Goal: Task Accomplishment & Management: Manage account settings

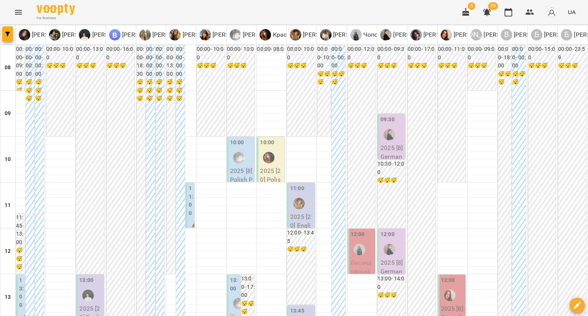
scroll to position [268, 0]
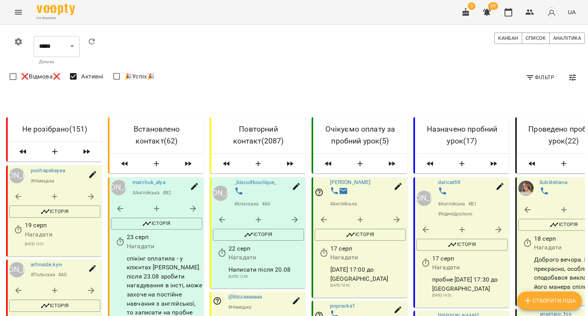
scroll to position [115, 0]
click at [56, 286] on icon "button" at bounding box center [54, 290] width 9 height 9
select select "*"
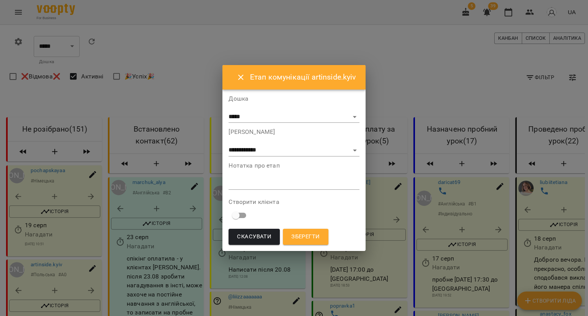
click at [255, 183] on textarea at bounding box center [293, 183] width 130 height 7
type textarea "**********"
click at [308, 229] on button "Зберегти" at bounding box center [305, 237] width 45 height 16
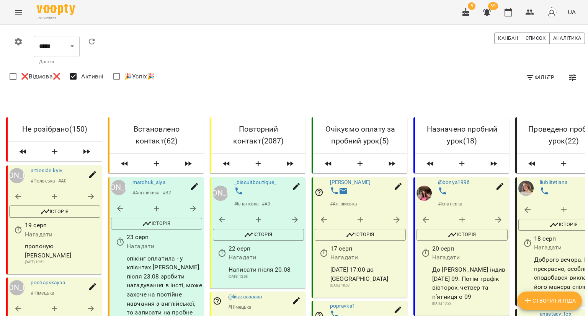
scroll to position [77, 0]
click at [51, 304] on icon "button" at bounding box center [54, 308] width 9 height 9
select select "*"
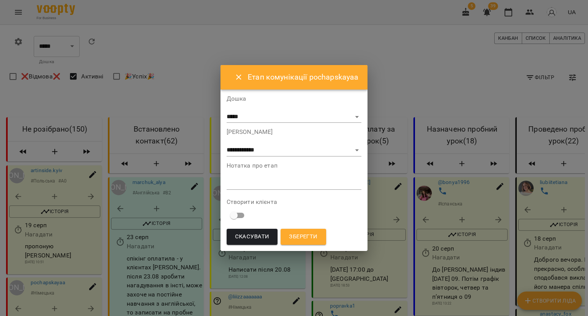
click at [228, 183] on textarea at bounding box center [293, 183] width 135 height 7
type textarea "*"
type textarea "**********"
click at [309, 239] on span "Зберегти" at bounding box center [303, 237] width 28 height 10
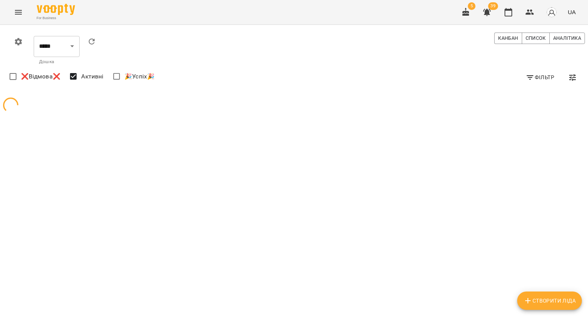
scroll to position [0, 0]
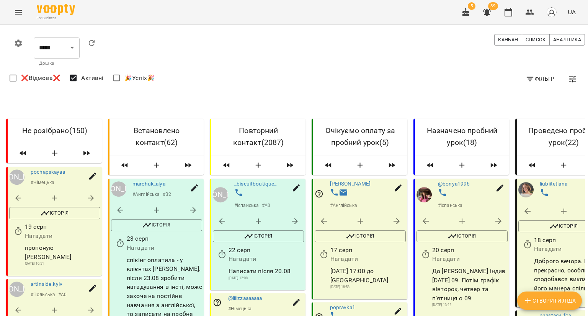
click at [58, 200] on icon "button" at bounding box center [54, 197] width 9 height 9
select select "*"
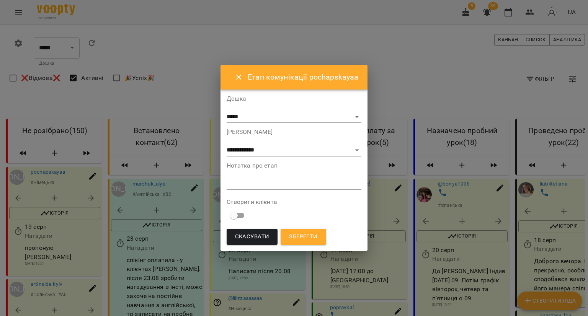
click at [303, 190] on div "Нотатка про етап *" at bounding box center [293, 178] width 135 height 31
click at [309, 184] on textarea at bounding box center [293, 183] width 135 height 7
type textarea "**********"
click at [321, 242] on button "Зберегти" at bounding box center [302, 237] width 45 height 16
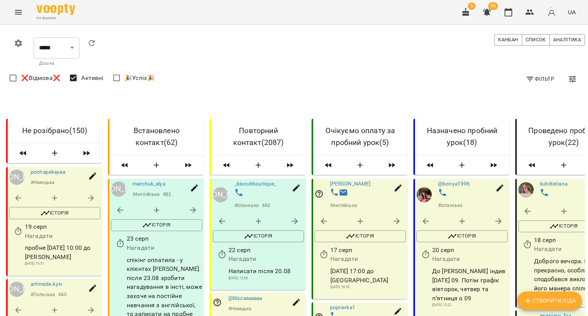
click at [50, 201] on button "button" at bounding box center [55, 198] width 18 height 18
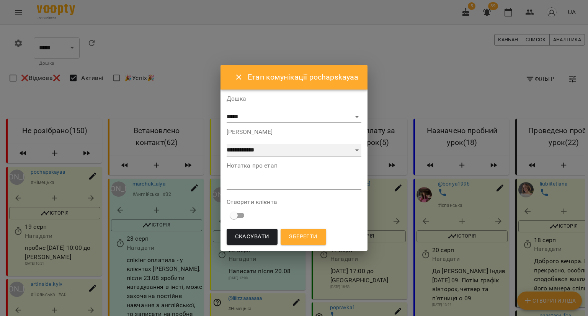
drag, startPoint x: 274, startPoint y: 151, endPoint x: 273, endPoint y: 155, distance: 4.4
click at [274, 151] on select "**********" at bounding box center [293, 150] width 135 height 12
select select "*"
click at [226, 144] on select "**********" at bounding box center [293, 150] width 135 height 12
click at [308, 235] on span "Зберегти" at bounding box center [303, 237] width 28 height 10
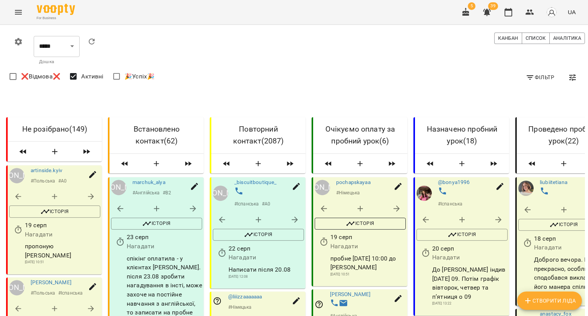
scroll to position [115, 0]
click at [328, 237] on icon "button" at bounding box center [323, 241] width 9 height 9
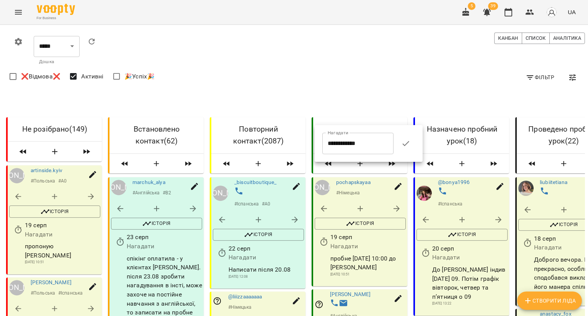
click at [342, 148] on input "**********" at bounding box center [357, 143] width 71 height 21
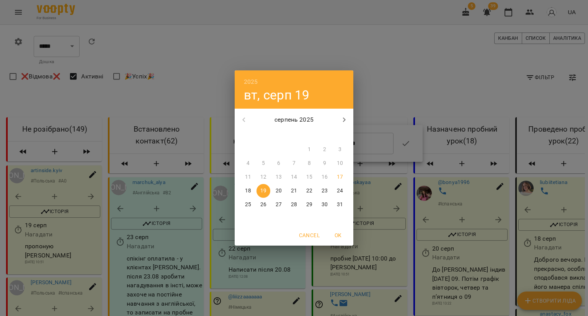
click at [336, 178] on span "17" at bounding box center [340, 177] width 14 height 8
type input "**********"
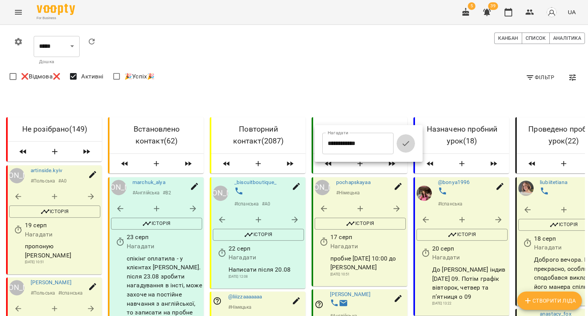
click at [409, 143] on icon "button" at bounding box center [405, 143] width 9 height 9
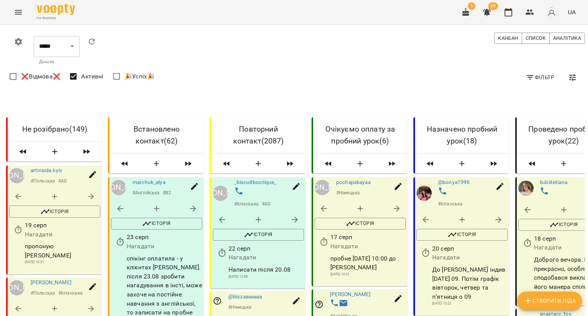
scroll to position [0, 0]
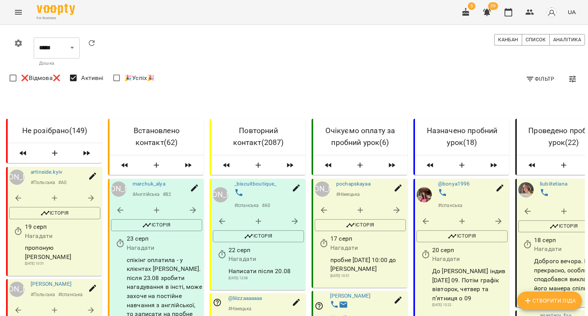
click at [465, 11] on icon "button" at bounding box center [465, 12] width 7 height 8
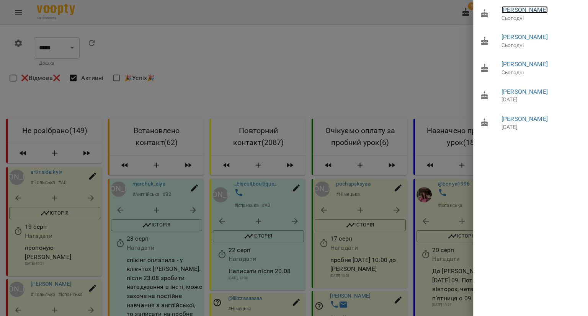
click at [507, 11] on link "Палець Василь" at bounding box center [524, 9] width 46 height 7
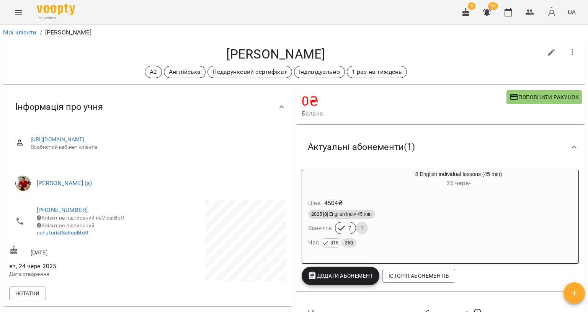
click at [464, 7] on button "button" at bounding box center [465, 12] width 18 height 18
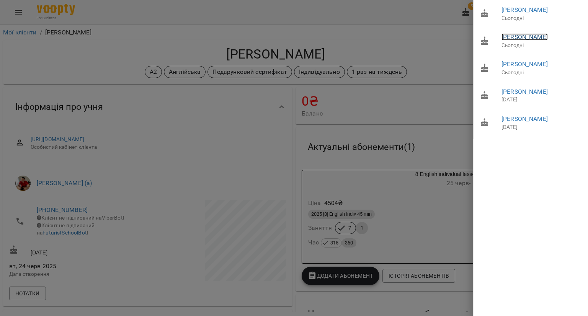
click at [510, 37] on link "Бойкова Юлія" at bounding box center [524, 36] width 46 height 7
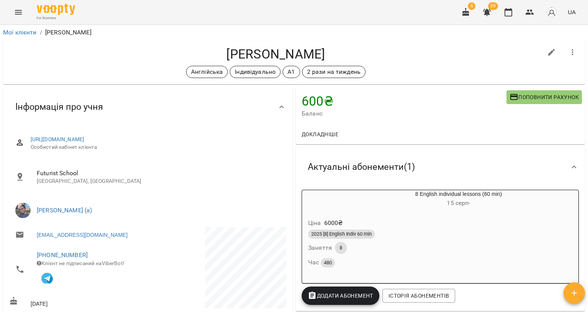
click at [471, 8] on span "5" at bounding box center [472, 6] width 8 height 8
click at [466, 13] on icon "button" at bounding box center [465, 12] width 7 height 8
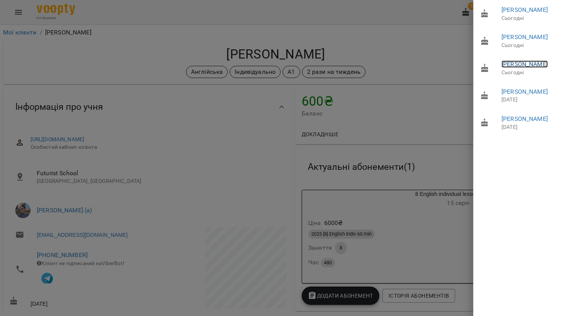
click at [515, 63] on link "Кузьмук Марина" at bounding box center [524, 63] width 46 height 7
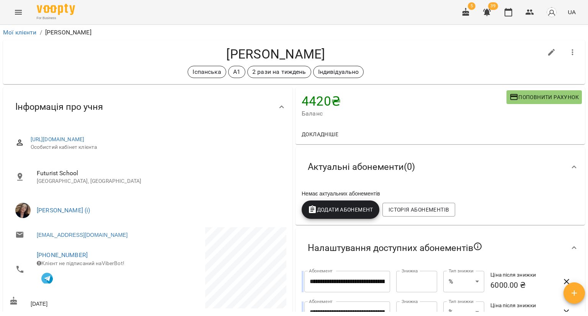
click at [17, 11] on icon "Menu" at bounding box center [18, 12] width 9 height 9
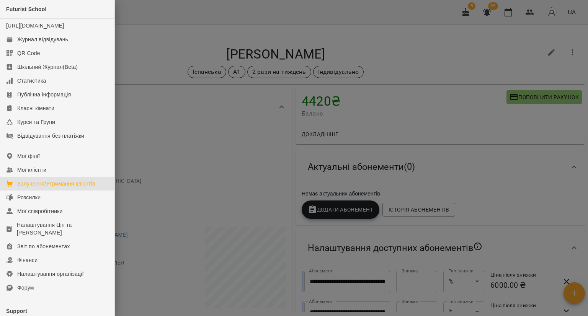
click at [30, 187] on div "Залучення/Утримання клієнтів" at bounding box center [56, 184] width 78 height 8
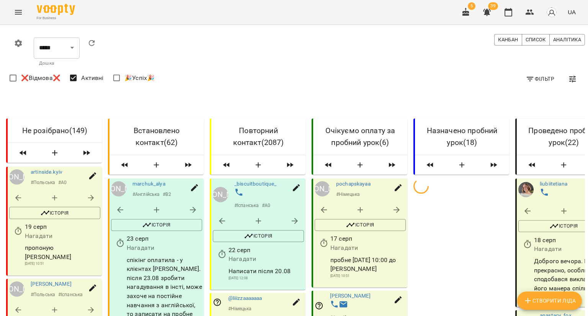
click at [48, 158] on span "button" at bounding box center [54, 152] width 27 height 9
select select "*"
select select "**"
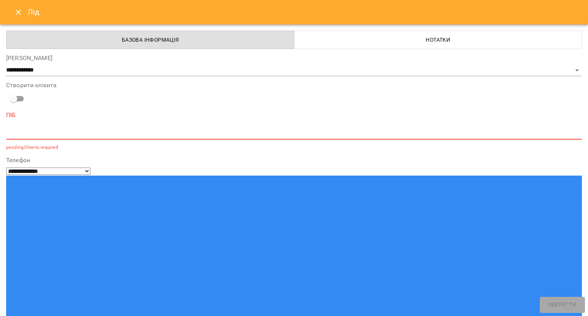
type input "**"
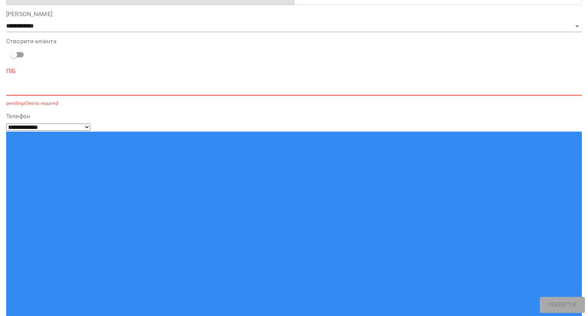
scroll to position [77, 0]
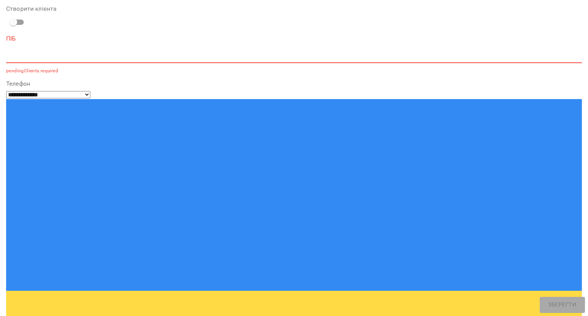
select select "**********"
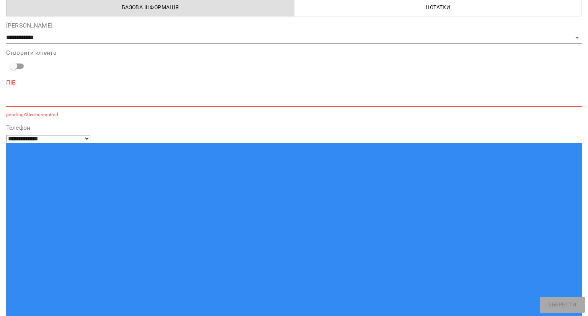
scroll to position [0, 0]
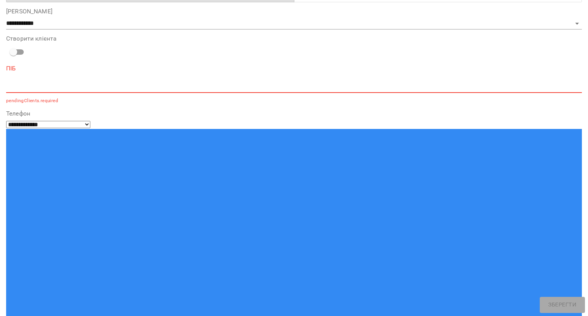
scroll to position [77, 0]
click at [39, 86] on textarea at bounding box center [293, 86] width 575 height 7
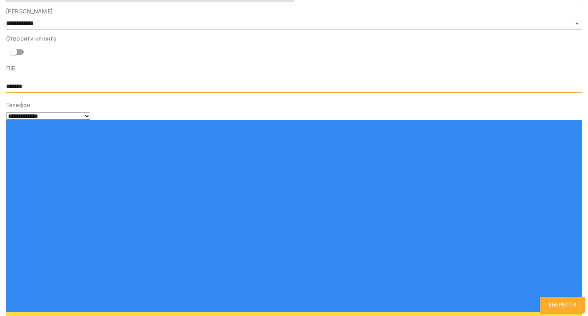
type textarea "*******"
click at [557, 302] on span "Зберегти" at bounding box center [562, 305] width 28 height 10
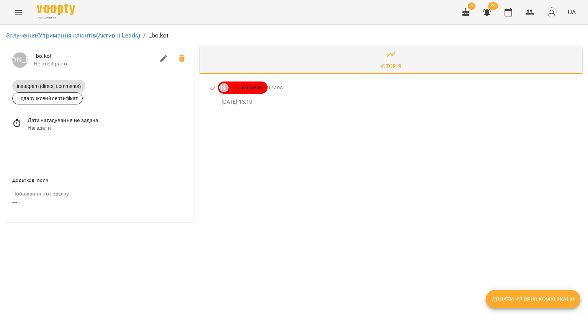
click at [77, 129] on span "Нагадати" at bounding box center [108, 128] width 160 height 8
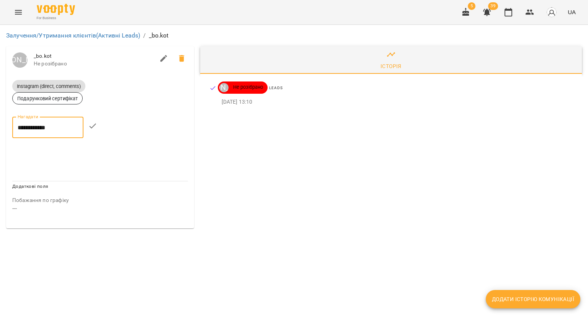
click at [77, 129] on input "**********" at bounding box center [47, 127] width 71 height 21
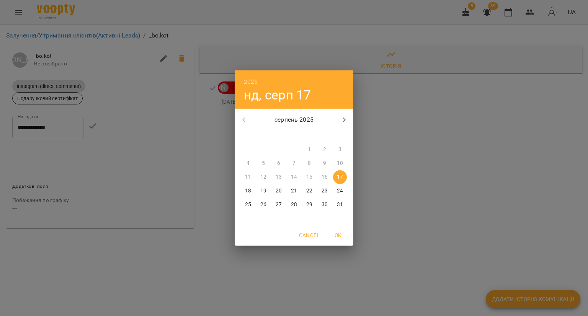
click at [246, 188] on p "18" at bounding box center [248, 191] width 6 height 8
type input "**********"
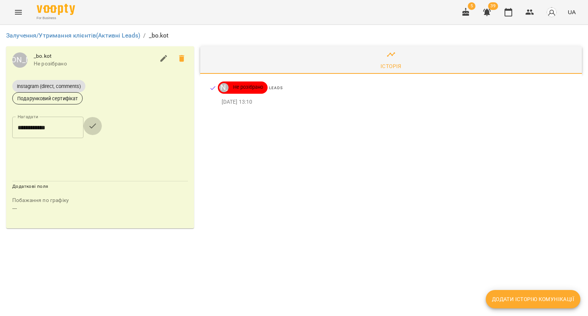
click at [97, 125] on icon "button" at bounding box center [92, 125] width 9 height 9
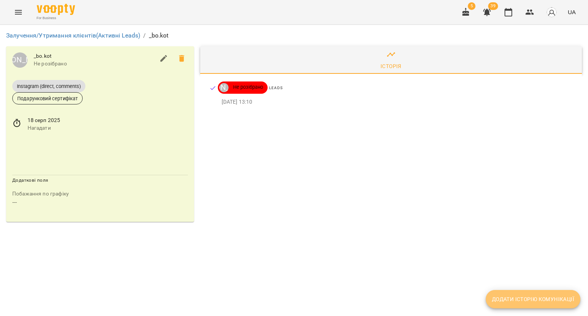
click at [522, 301] on span "Додати історію комунікації" at bounding box center [533, 299] width 82 height 9
select select "*"
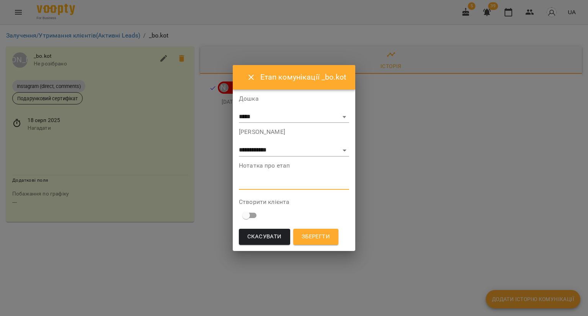
click at [303, 186] on textarea at bounding box center [294, 183] width 110 height 7
type textarea "*"
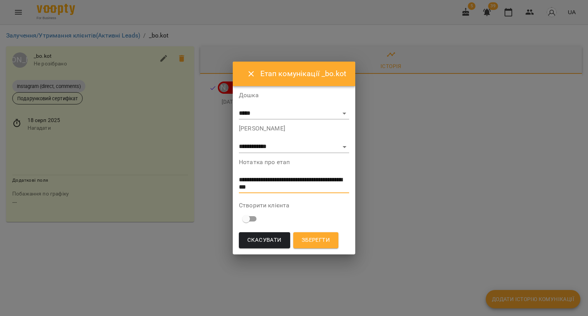
type textarea "**********"
click at [318, 238] on span "Зберегти" at bounding box center [315, 240] width 28 height 10
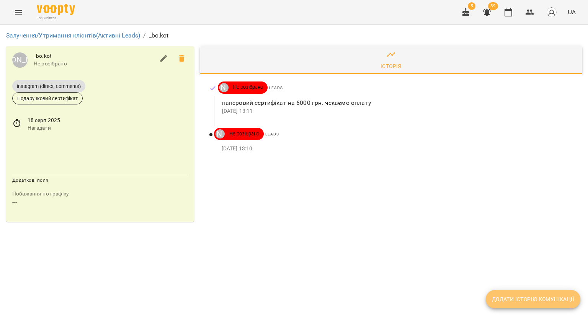
click at [547, 297] on span "Додати історію комунікації" at bounding box center [533, 299] width 82 height 9
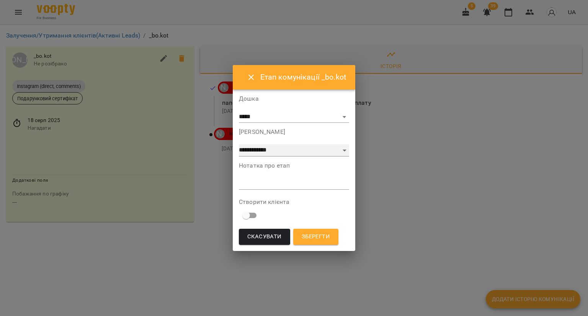
click at [293, 151] on select "**********" at bounding box center [294, 150] width 110 height 12
select select "*"
click at [239, 144] on select "**********" at bounding box center [294, 150] width 110 height 12
click at [311, 237] on span "Зберегти" at bounding box center [315, 237] width 28 height 10
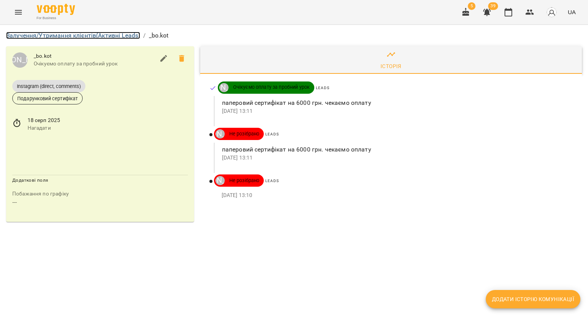
click at [132, 34] on link "Залучення/Утримання клієнтів (Активні Leads)" at bounding box center [73, 35] width 134 height 7
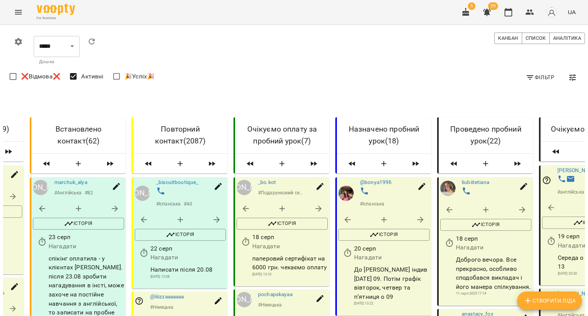
scroll to position [612, 0]
click at [282, 114] on input "**********" at bounding box center [279, 108] width 71 height 21
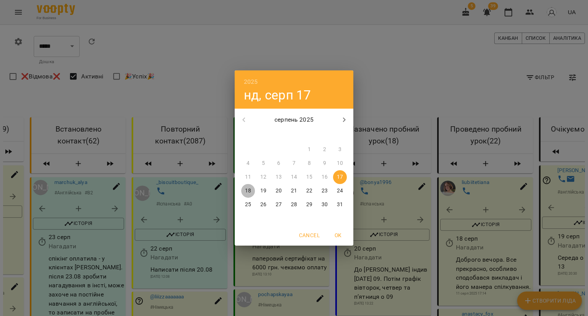
click at [249, 195] on button "18" at bounding box center [248, 191] width 14 height 14
type input "**********"
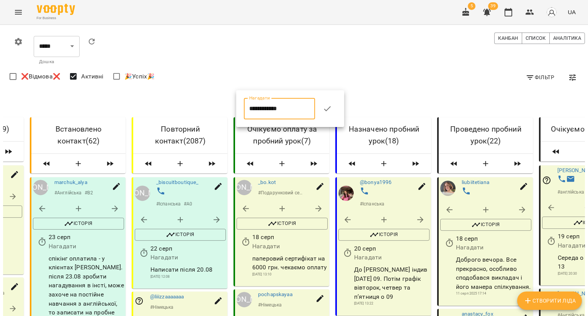
click at [332, 114] on button "button" at bounding box center [327, 108] width 18 height 18
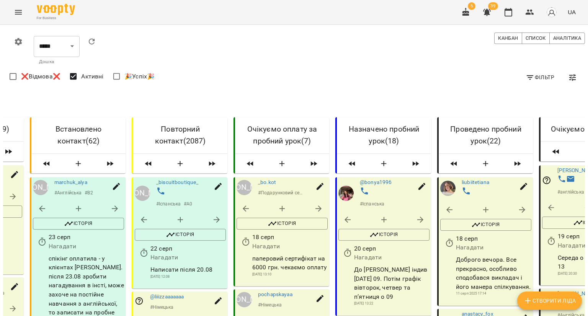
scroll to position [765, 0]
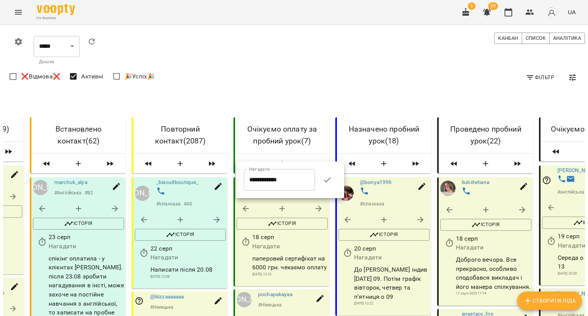
click at [248, 181] on input "**********" at bounding box center [279, 179] width 71 height 21
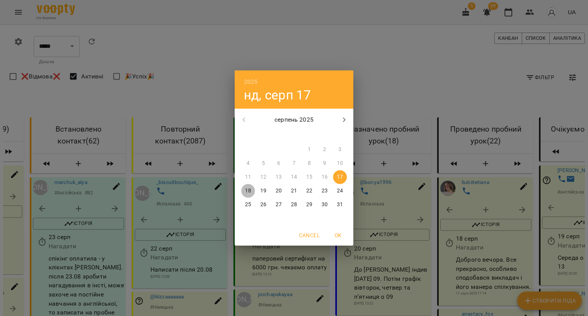
click at [242, 190] on span "18" at bounding box center [248, 191] width 14 height 8
type input "**********"
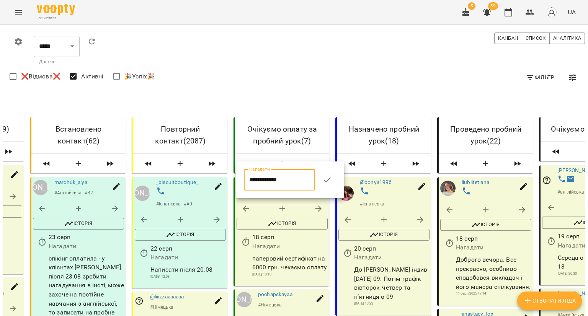
click at [330, 181] on icon "button" at bounding box center [327, 180] width 7 height 5
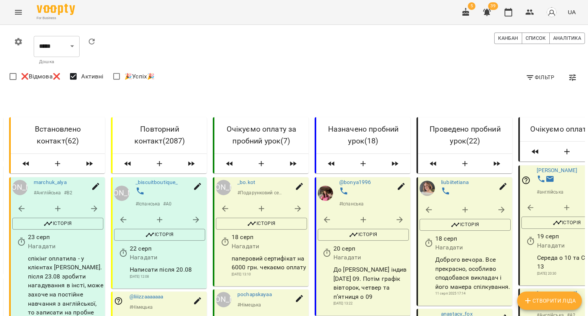
scroll to position [153, 0]
click at [254, 291] on link "pochapskayaa" at bounding box center [254, 294] width 34 height 6
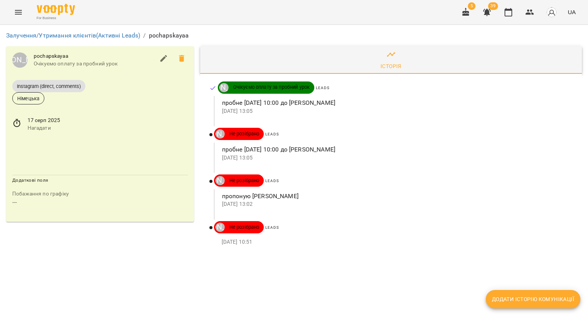
click at [62, 55] on span "pochapskayaa" at bounding box center [94, 56] width 121 height 8
click at [517, 297] on span "Додати історію комунікації" at bounding box center [533, 299] width 82 height 9
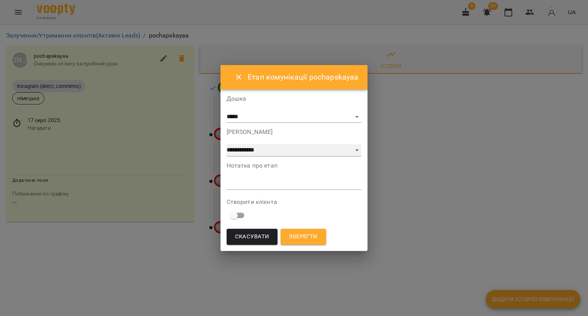
click at [338, 147] on select "**********" at bounding box center [293, 150] width 135 height 12
select select "*"
click at [226, 144] on select "**********" at bounding box center [293, 150] width 135 height 12
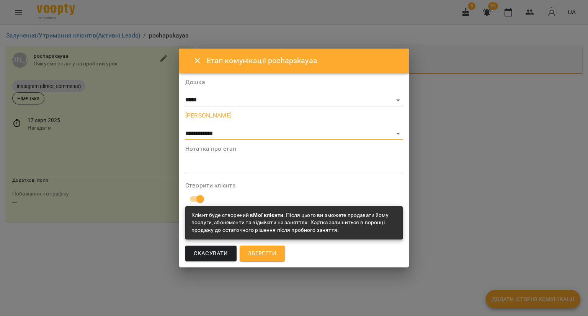
click at [234, 170] on div "*" at bounding box center [293, 167] width 217 height 12
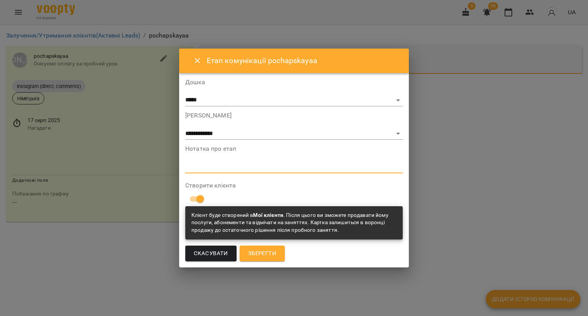
click at [273, 248] on button "Зберегти" at bounding box center [262, 254] width 45 height 16
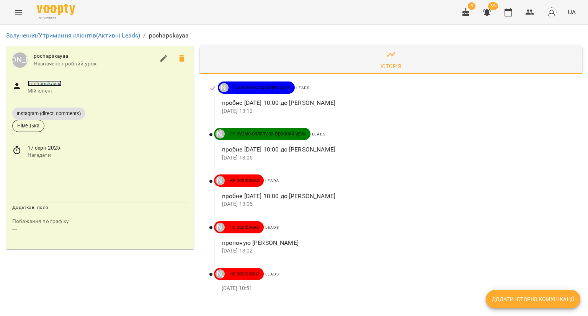
click at [51, 83] on link "pochapskayaa" at bounding box center [45, 83] width 34 height 6
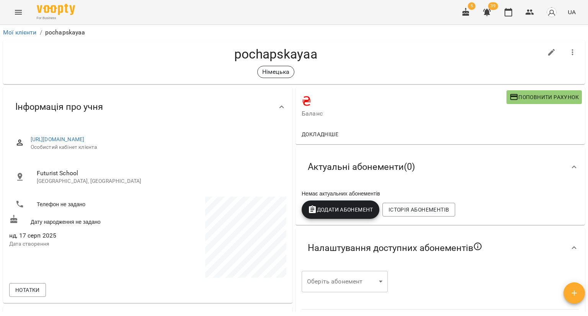
click at [574, 291] on icon "button" at bounding box center [573, 292] width 5 height 5
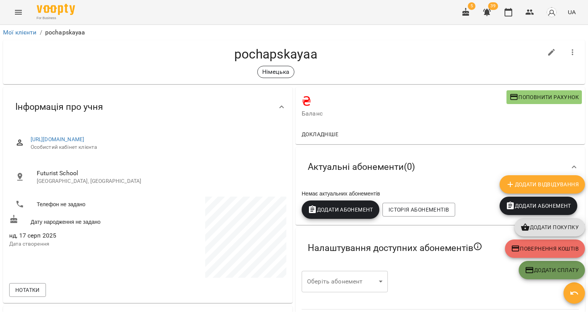
click at [533, 266] on span "Додати Сплату" at bounding box center [552, 270] width 54 height 9
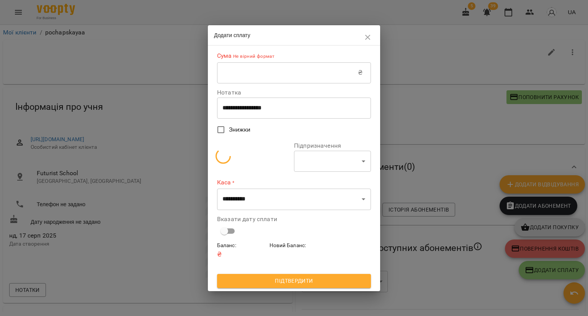
click at [244, 65] on input "text" at bounding box center [287, 72] width 141 height 21
select select "**********"
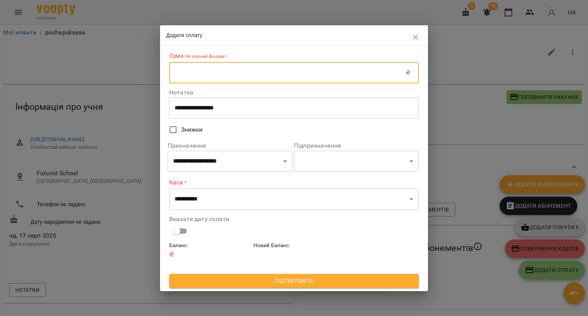
type input "***"
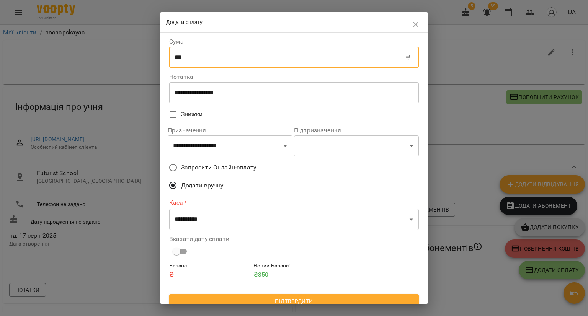
click at [227, 169] on span "Запросити Онлайн-сплату" at bounding box center [218, 167] width 75 height 9
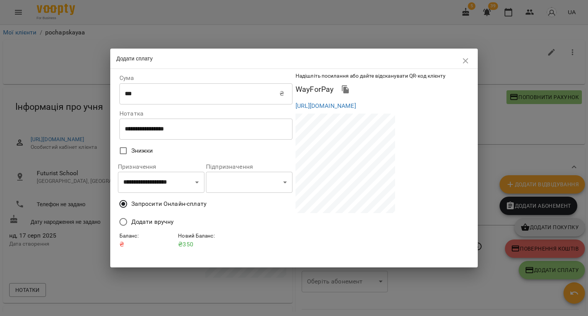
click at [346, 88] on icon "button" at bounding box center [345, 89] width 7 height 8
click at [465, 55] on button "button" at bounding box center [465, 61] width 18 height 18
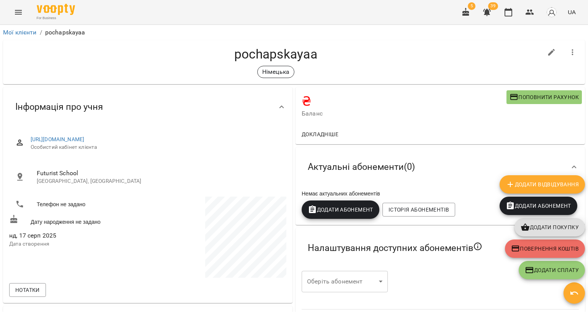
click at [542, 52] on button "button" at bounding box center [551, 52] width 18 height 18
select select "**"
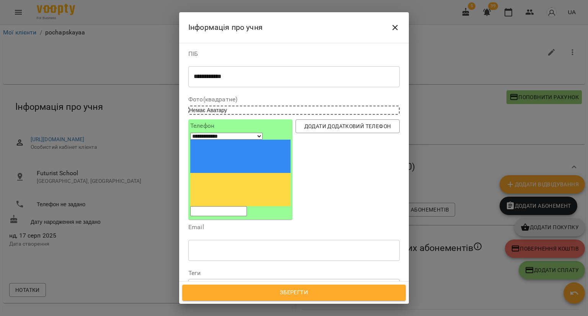
click at [243, 280] on div "Німецька" at bounding box center [280, 286] width 182 height 13
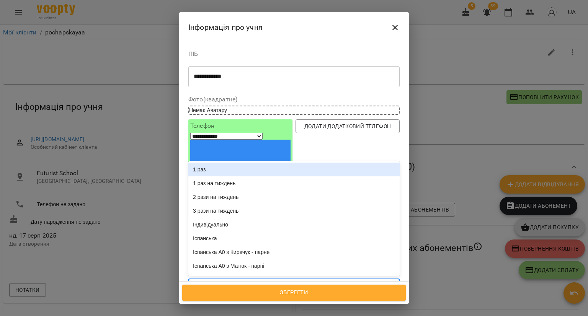
type input "**"
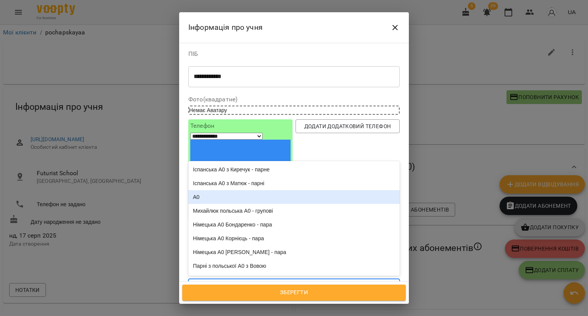
click at [240, 190] on div "А0" at bounding box center [293, 197] width 211 height 14
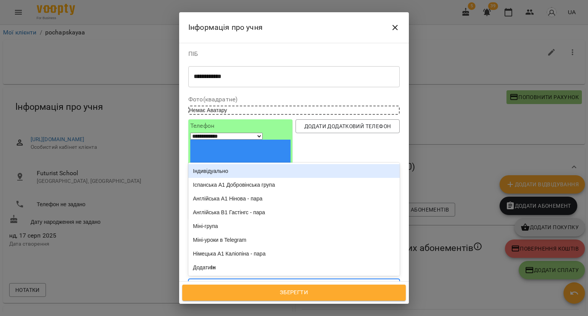
type input "***"
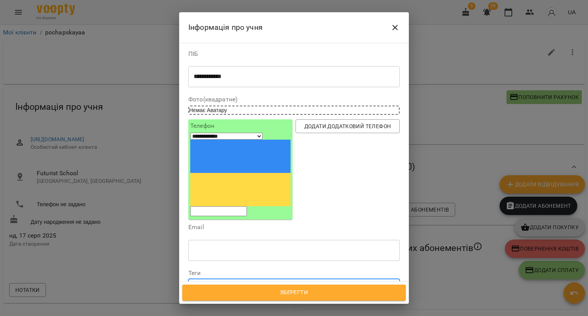
click at [259, 292] on span "Зберегти" at bounding box center [294, 293] width 207 height 10
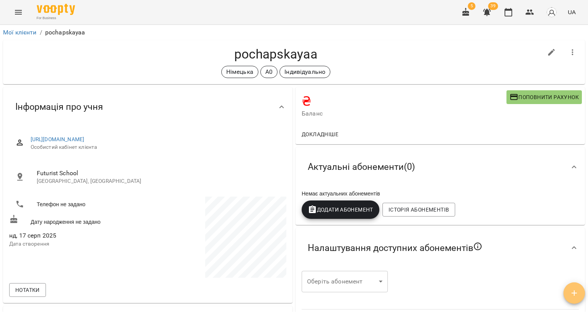
click at [577, 292] on icon "button" at bounding box center [573, 292] width 9 height 9
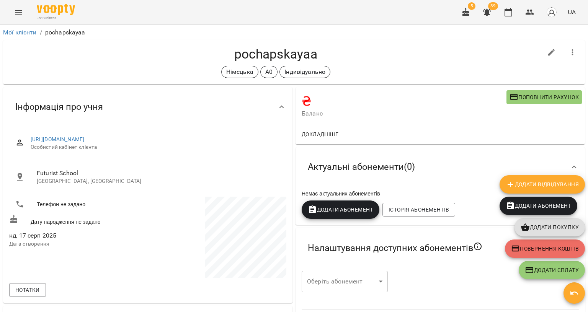
click at [550, 275] on button "Додати Сплату" at bounding box center [551, 270] width 66 height 18
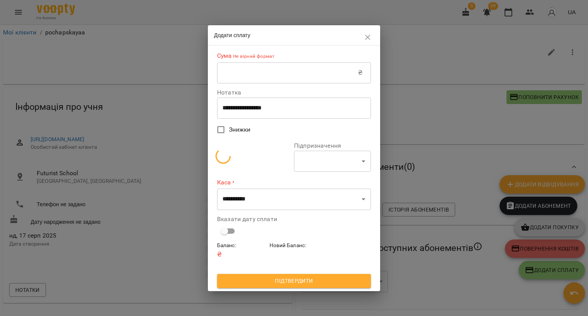
click at [329, 72] on input "text" at bounding box center [287, 72] width 141 height 21
select select "**********"
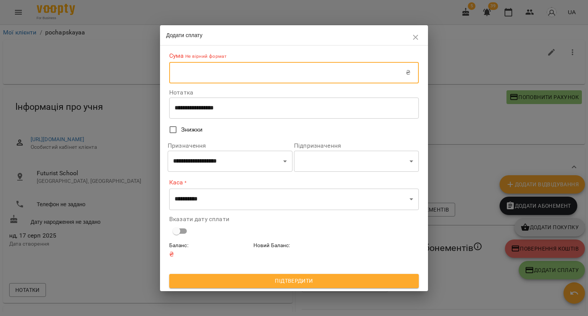
type input "***"
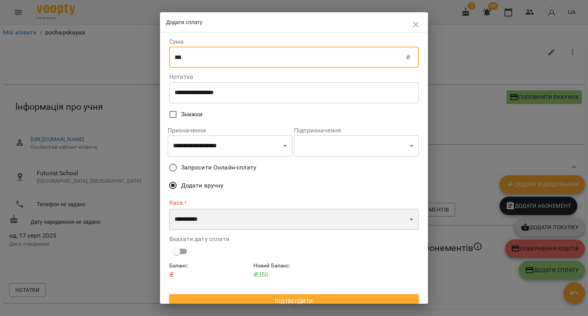
click at [211, 218] on select "**********" at bounding box center [293, 219] width 249 height 21
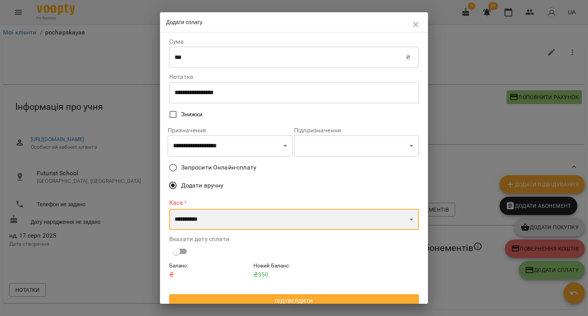
select select "****"
click at [169, 209] on select "**********" at bounding box center [293, 219] width 249 height 21
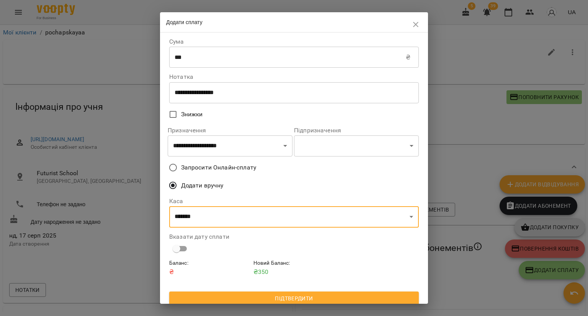
click at [199, 292] on div "Баланс : ₴ Новий Баланс : ₴ 350" at bounding box center [294, 275] width 253 height 36
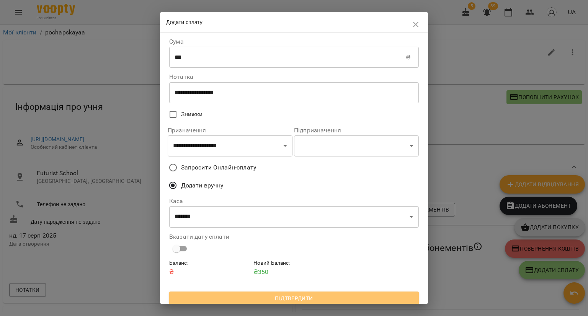
click at [196, 297] on span "Підтвердити" at bounding box center [293, 298] width 237 height 9
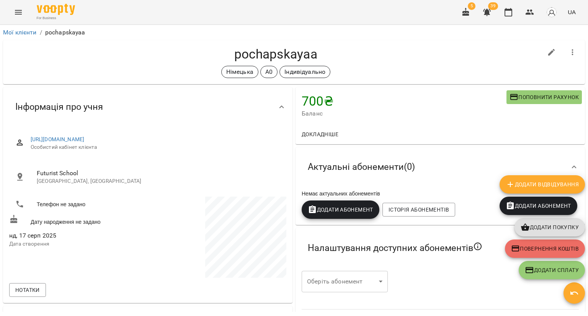
click at [317, 107] on h4 "700 ₴" at bounding box center [403, 101] width 205 height 16
click at [321, 109] on h4 "700 ₴" at bounding box center [403, 101] width 205 height 16
click at [329, 102] on h4 "700 ₴" at bounding box center [403, 101] width 205 height 16
click at [335, 140] on button "Докладніше" at bounding box center [319, 134] width 43 height 14
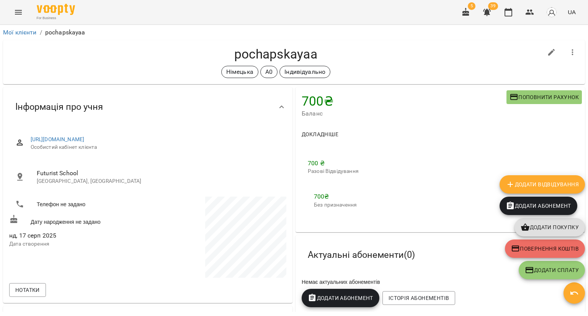
click at [331, 164] on p "700 ₴" at bounding box center [335, 163] width 55 height 9
click at [328, 174] on p "Разові Відвідування" at bounding box center [335, 172] width 55 height 8
click at [329, 131] on span "Докладніше" at bounding box center [319, 134] width 37 height 9
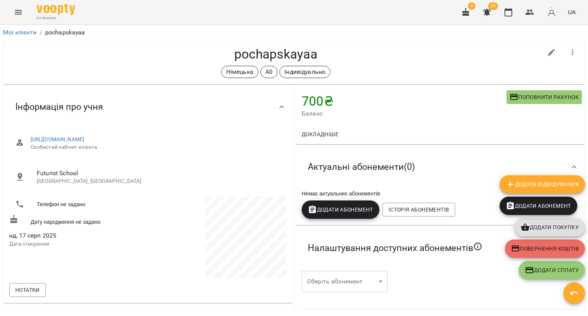
click at [313, 94] on h4 "700 ₴" at bounding box center [403, 101] width 205 height 16
drag, startPoint x: 306, startPoint y: 102, endPoint x: 344, endPoint y: 106, distance: 38.5
click at [344, 106] on h4 "700 ₴" at bounding box center [403, 101] width 205 height 16
drag, startPoint x: 346, startPoint y: 106, endPoint x: 356, endPoint y: 105, distance: 10.0
click at [347, 105] on h4 "700 ₴" at bounding box center [403, 101] width 205 height 16
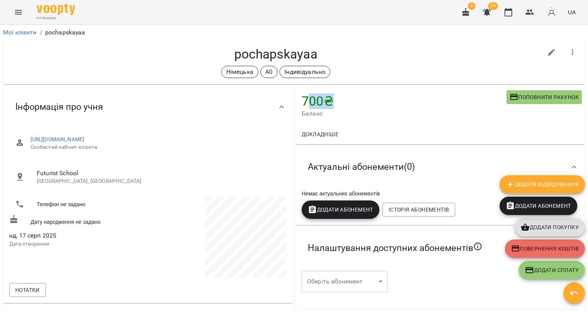
click at [406, 99] on h4 "700 ₴" at bounding box center [403, 101] width 205 height 16
click at [574, 292] on icon "button" at bounding box center [573, 292] width 9 height 9
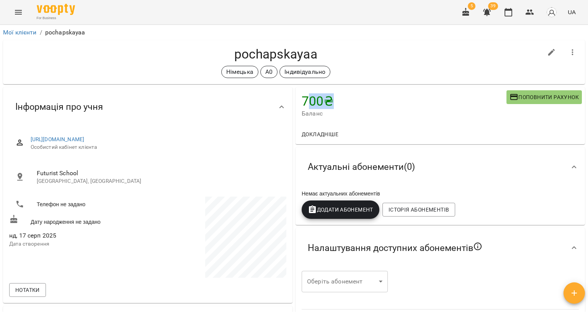
click at [574, 292] on icon "button" at bounding box center [573, 292] width 5 height 5
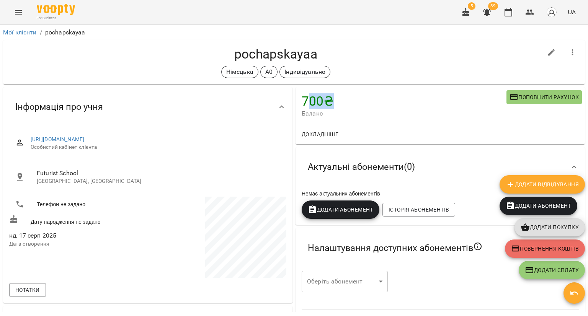
click at [543, 270] on span "Додати Сплату" at bounding box center [552, 270] width 54 height 9
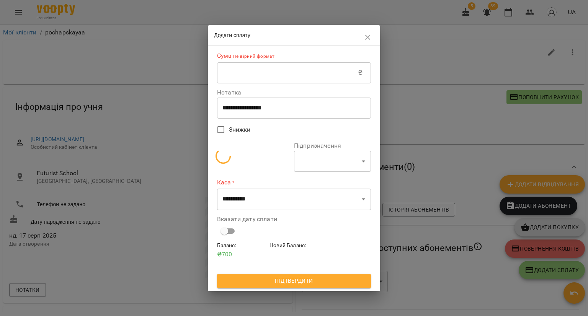
select select "**********"
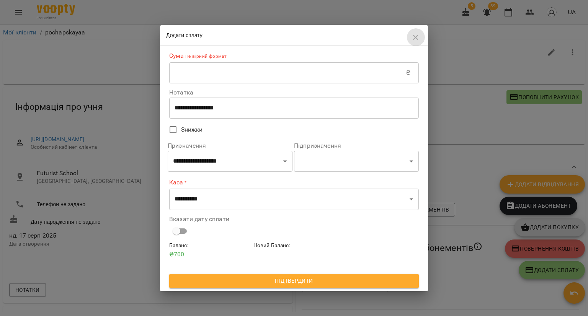
click at [416, 37] on icon "button" at bounding box center [415, 37] width 9 height 9
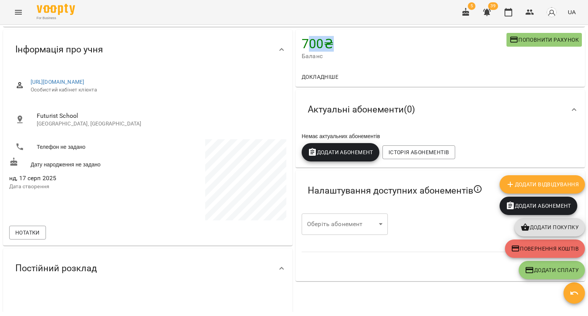
scroll to position [191, 0]
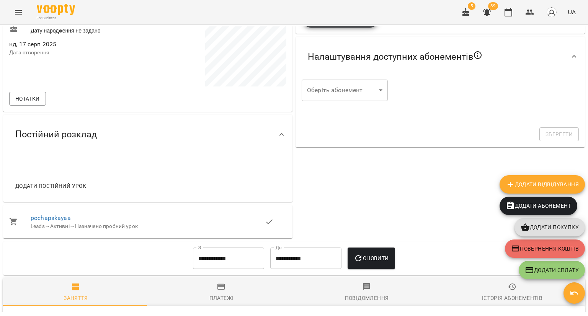
click at [359, 172] on div "700 ₴ Баланс Поповнити рахунок Докладніше 700 ₴ Разові Відвідування 700 ₴ Без п…" at bounding box center [440, 66] width 292 height 345
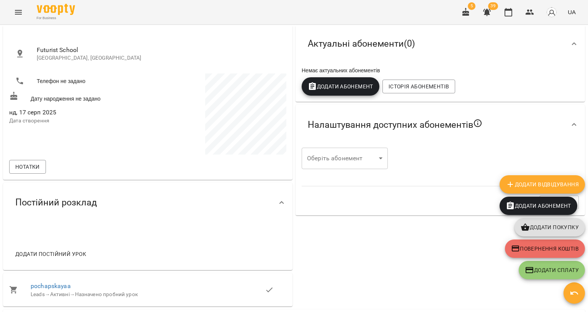
scroll to position [0, 0]
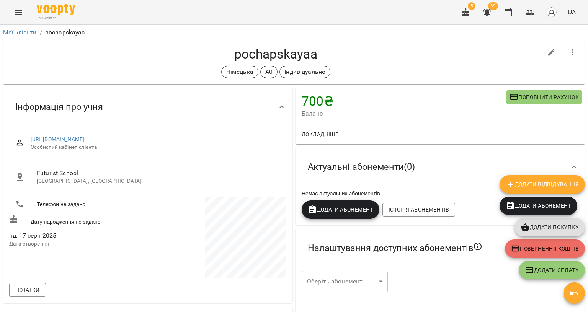
click at [305, 99] on h4 "700 ₴" at bounding box center [403, 101] width 205 height 16
click at [326, 137] on span "Докладніше" at bounding box center [319, 134] width 37 height 9
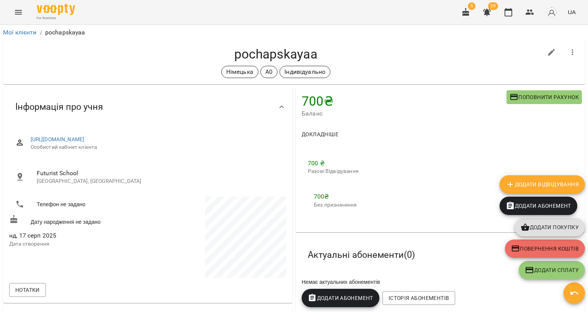
scroll to position [77, 0]
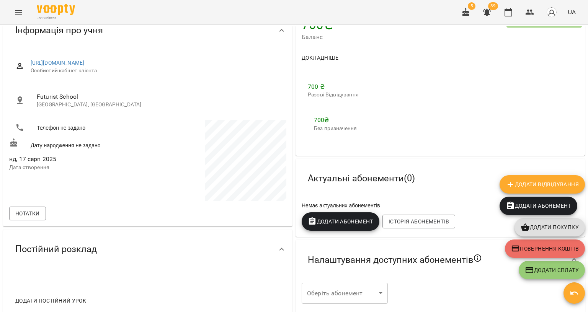
click at [329, 126] on p "Без призначення" at bounding box center [335, 129] width 43 height 8
click at [323, 95] on p "Разові Відвідування" at bounding box center [335, 95] width 55 height 8
click at [320, 59] on span "Докладніше" at bounding box center [319, 57] width 37 height 9
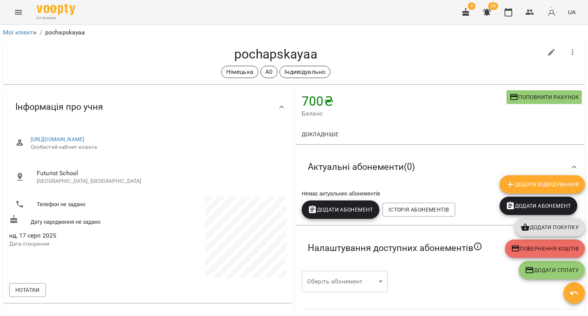
scroll to position [0, 0]
click at [577, 290] on icon "button" at bounding box center [573, 292] width 9 height 9
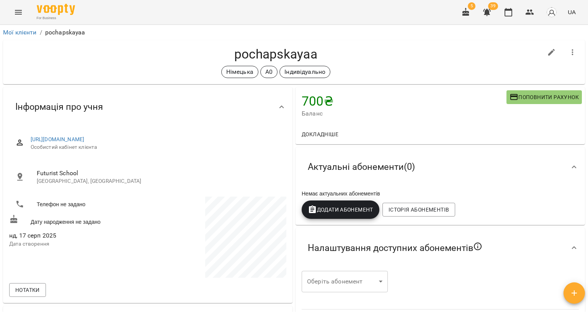
click at [577, 290] on icon "button" at bounding box center [573, 292] width 9 height 9
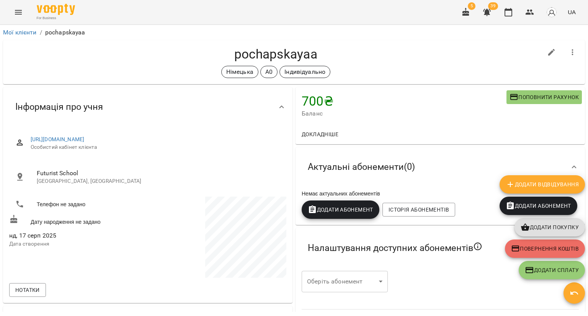
click at [562, 269] on span "Додати Сплату" at bounding box center [552, 270] width 54 height 9
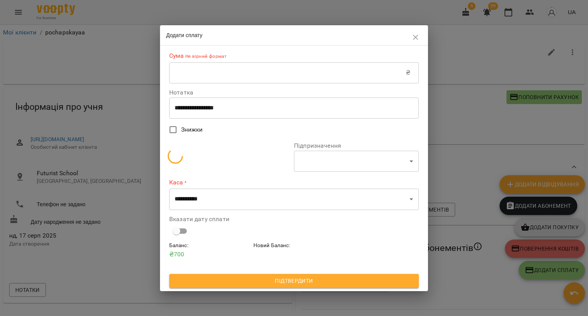
select select "**********"
click at [176, 256] on p "₴ 700" at bounding box center [209, 254] width 81 height 9
click at [180, 256] on p "₴ 700" at bounding box center [209, 254] width 81 height 9
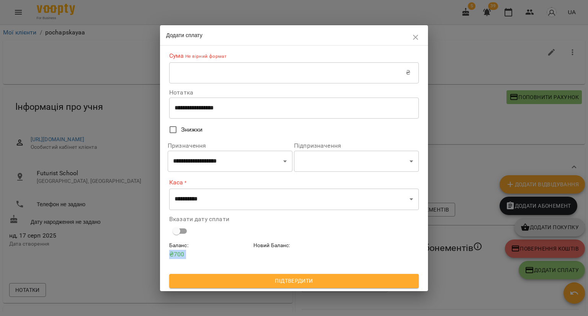
click at [284, 106] on textarea "**********" at bounding box center [293, 107] width 239 height 7
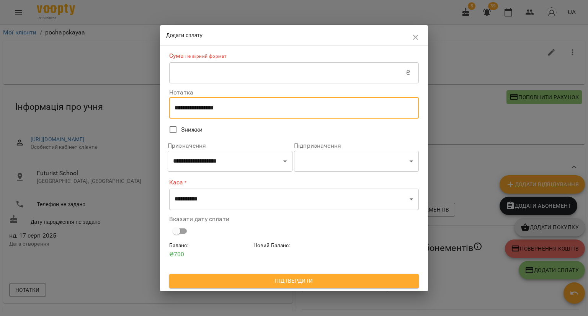
click at [284, 106] on textarea "**********" at bounding box center [293, 107] width 239 height 7
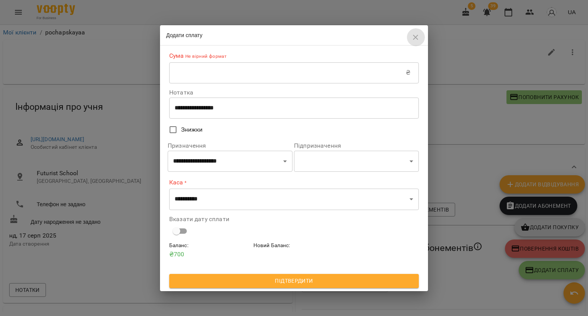
click at [412, 41] on icon "button" at bounding box center [415, 37] width 9 height 9
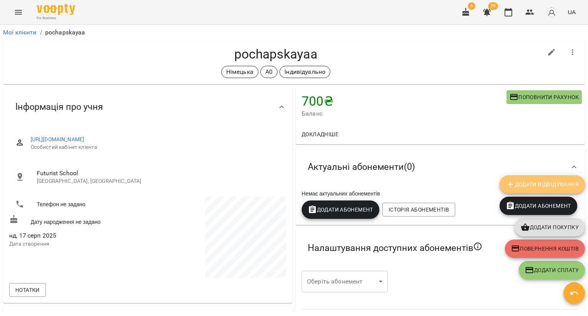
click at [508, 182] on icon "button" at bounding box center [509, 184] width 9 height 9
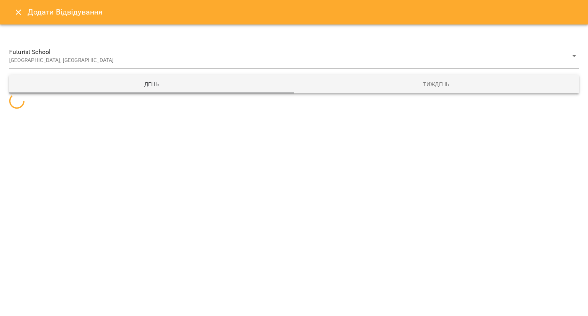
select select
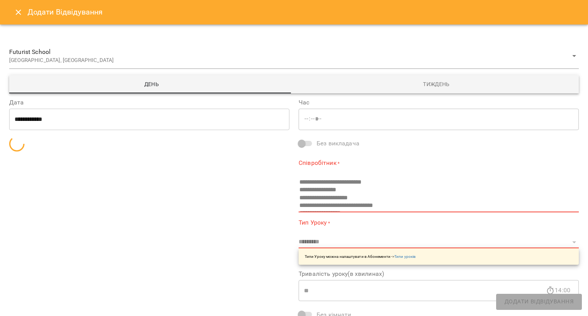
type input "*****"
type input "**********"
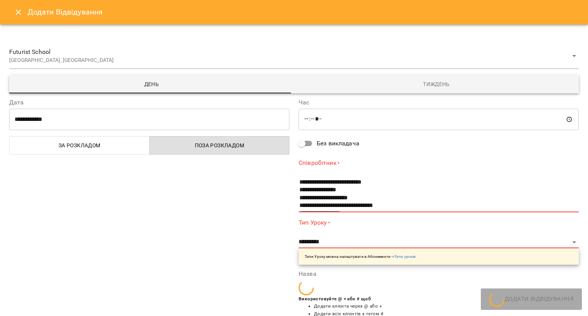
click at [41, 124] on input "**********" at bounding box center [149, 119] width 280 height 21
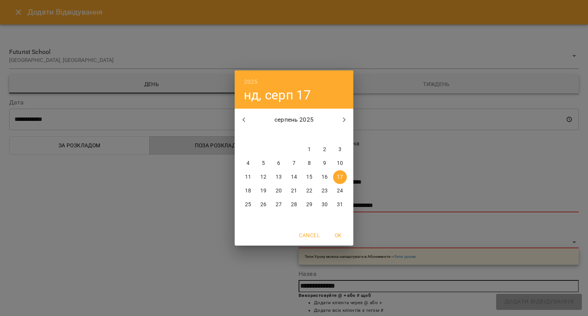
drag, startPoint x: 248, startPoint y: 189, endPoint x: 252, endPoint y: 181, distance: 8.9
click at [248, 187] on p "18" at bounding box center [248, 191] width 6 height 8
type input "**********"
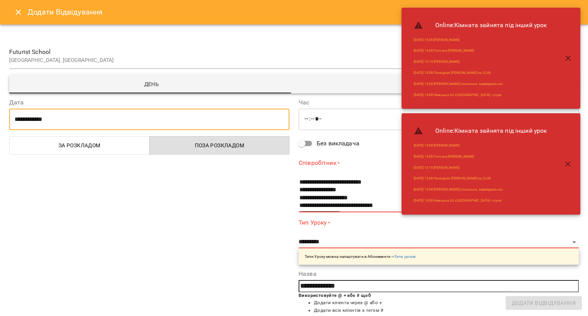
click at [301, 117] on input "*****" at bounding box center [438, 119] width 280 height 21
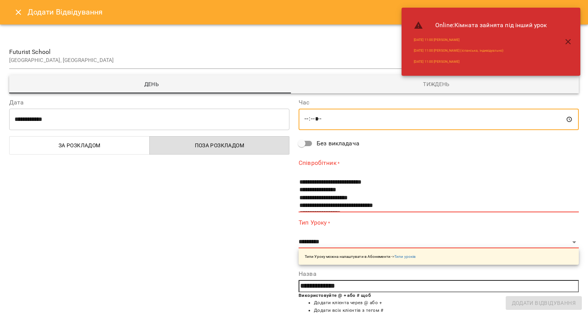
type input "*****"
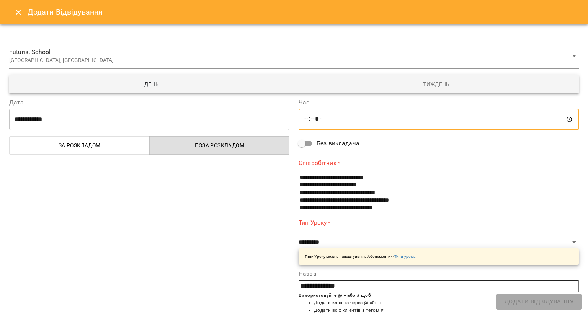
scroll to position [306, 0]
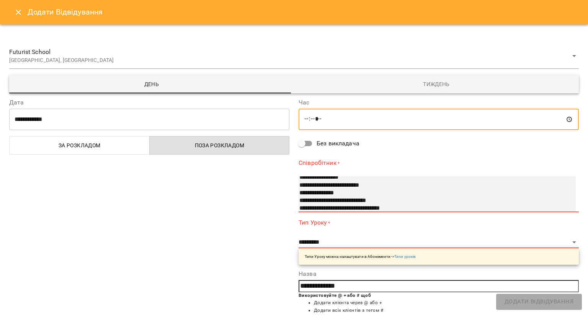
select select "**********"
click at [343, 176] on option "**********" at bounding box center [429, 178] width 262 height 8
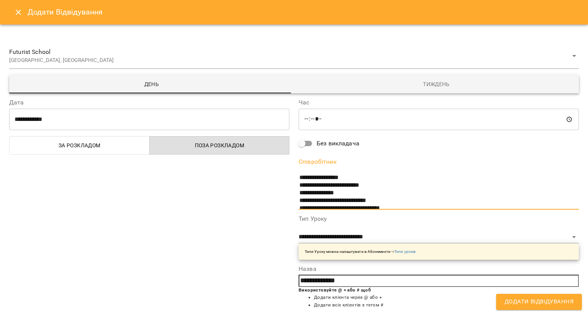
click at [337, 229] on div "**********" at bounding box center [438, 238] width 280 height 44
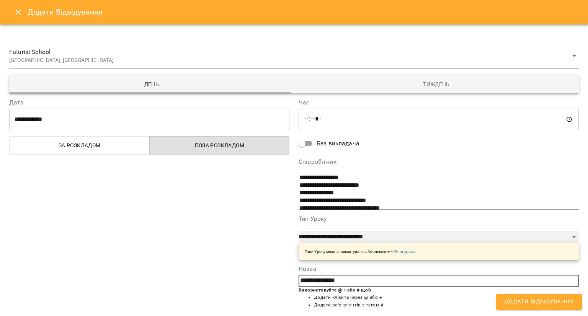
click at [333, 237] on select "**********" at bounding box center [438, 237] width 280 height 12
select select "**********"
click at [298, 231] on select "**********" at bounding box center [438, 237] width 280 height 12
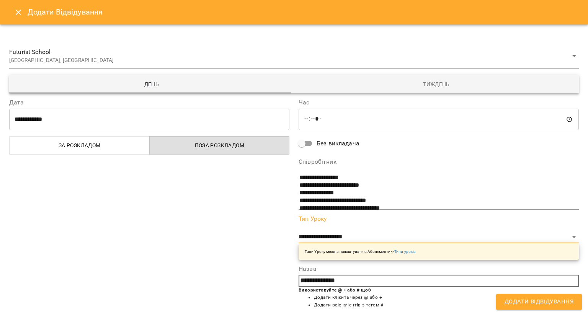
click at [548, 300] on span "Додати Відвідування" at bounding box center [538, 302] width 69 height 10
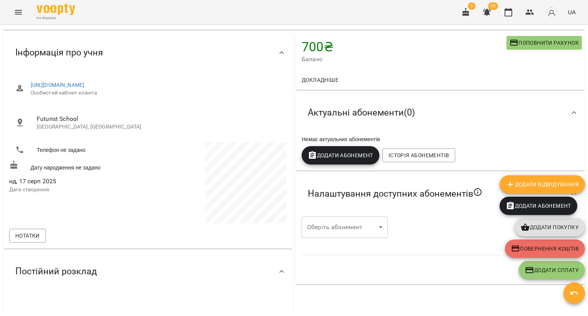
scroll to position [0, 0]
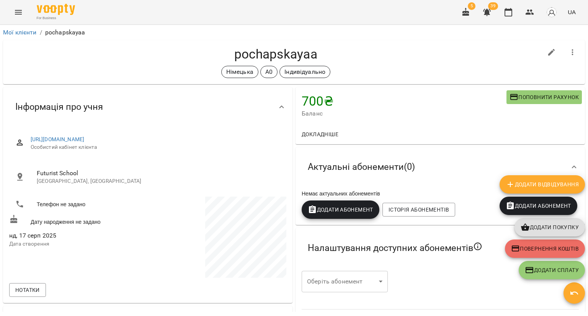
click at [9, 0] on div "For Business 5 39 UA" at bounding box center [294, 12] width 588 height 24
click at [16, 11] on icon "Menu" at bounding box center [18, 12] width 9 height 9
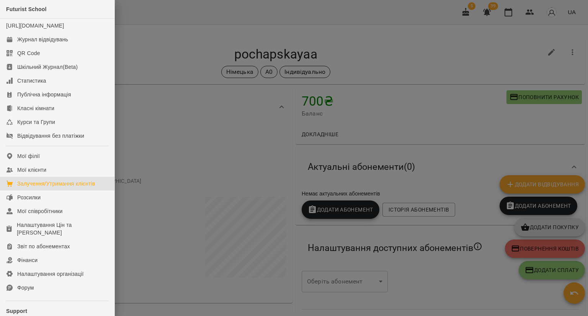
click at [86, 187] on div "Залучення/Утримання клієнтів" at bounding box center [56, 184] width 78 height 8
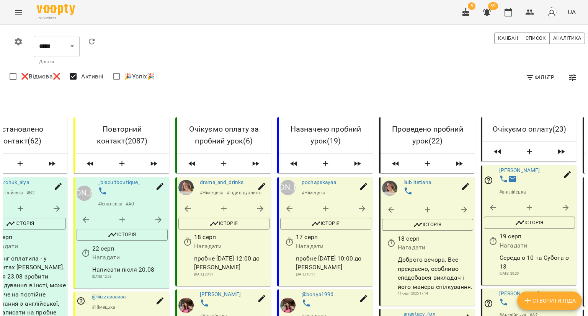
scroll to position [77, 0]
click at [310, 179] on link "pochapskayaa" at bounding box center [318, 182] width 34 height 6
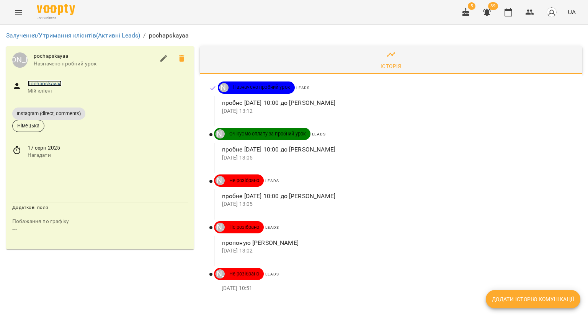
click at [51, 80] on link "pochapskayaa" at bounding box center [45, 83] width 34 height 6
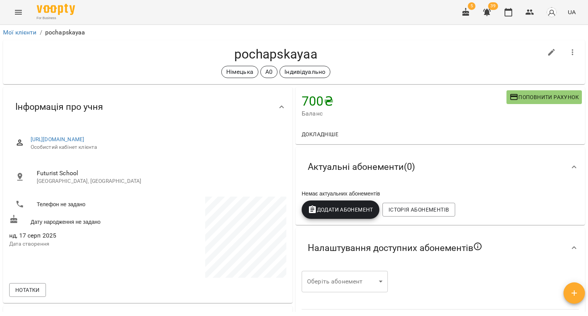
click at [21, 14] on icon "Menu" at bounding box center [18, 12] width 7 height 5
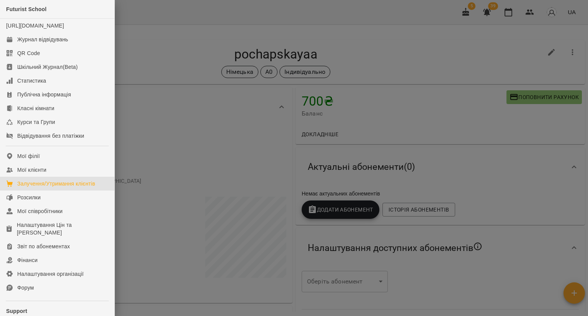
click at [39, 187] on div "Залучення/Утримання клієнтів" at bounding box center [56, 184] width 78 height 8
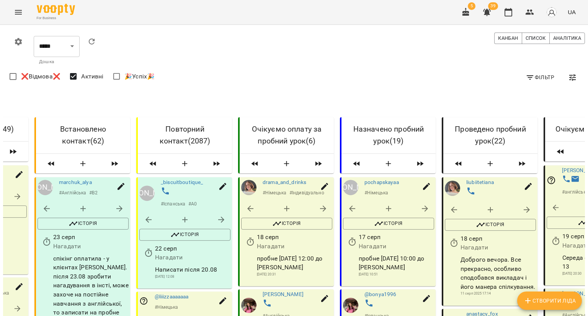
scroll to position [459, 0]
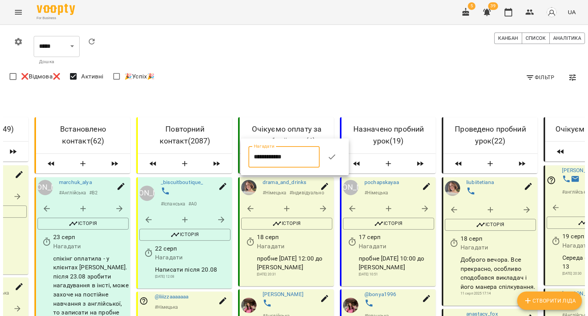
click at [266, 158] on input "**********" at bounding box center [283, 156] width 71 height 21
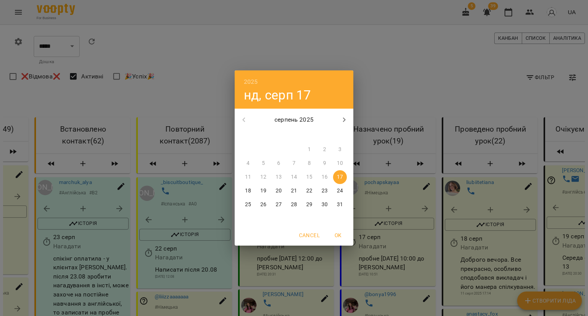
click at [246, 187] on p "18" at bounding box center [248, 191] width 6 height 8
type input "**********"
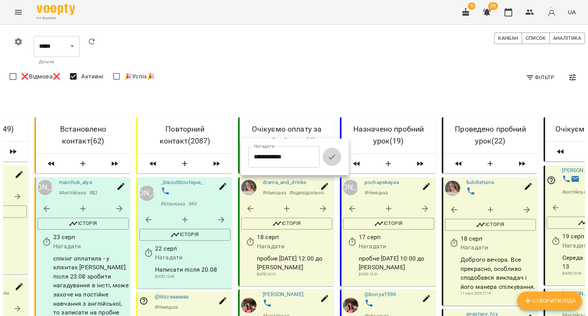
click at [335, 160] on icon "button" at bounding box center [331, 156] width 9 height 9
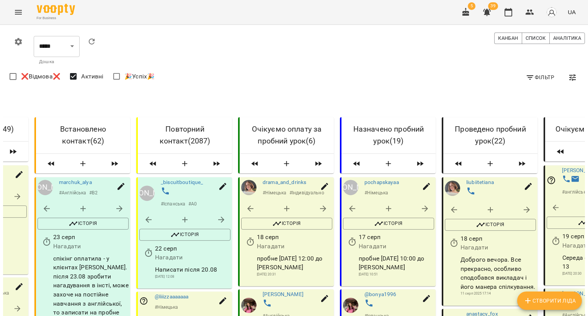
scroll to position [536, 0]
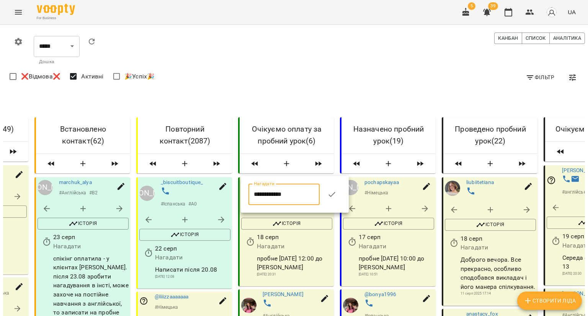
click at [283, 198] on input "**********" at bounding box center [283, 194] width 71 height 21
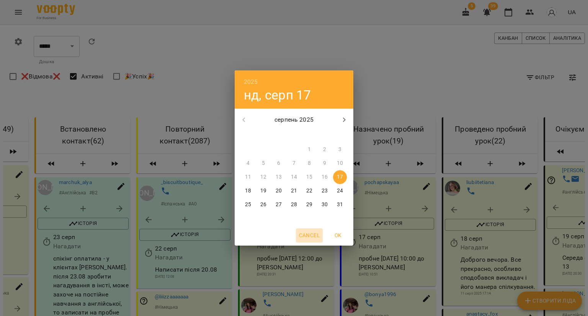
click at [305, 234] on span "Cancel" at bounding box center [309, 235] width 21 height 9
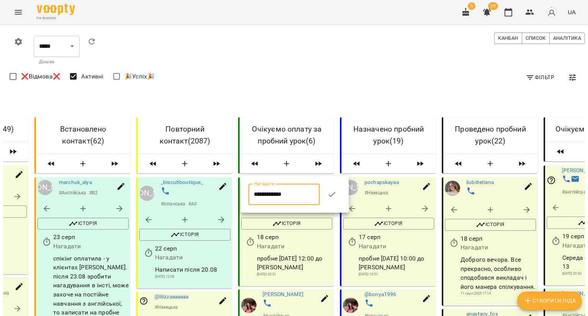
click at [265, 116] on div at bounding box center [294, 158] width 588 height 316
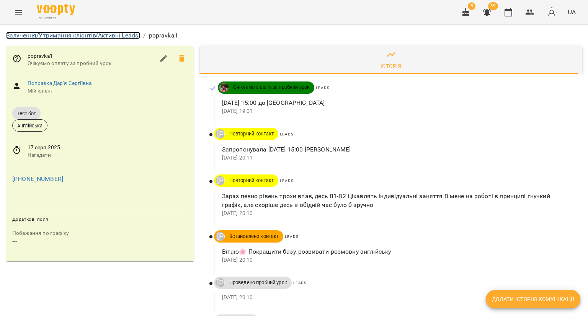
click at [54, 36] on link "Залучення/Утримання клієнтів (Активні Leads)" at bounding box center [73, 35] width 134 height 7
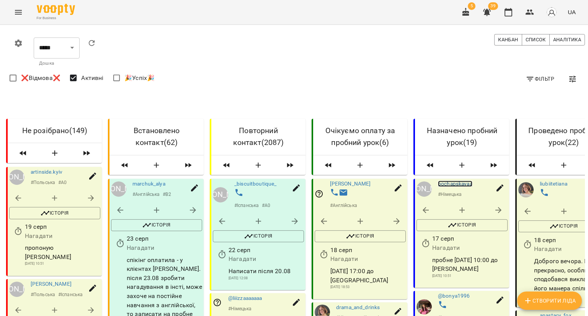
click at [446, 187] on link "pochapskayaa" at bounding box center [455, 184] width 34 height 6
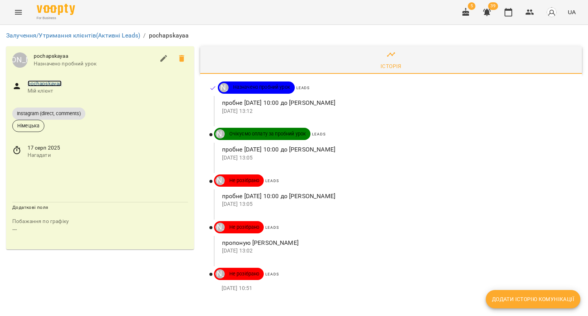
click at [51, 83] on link "pochapskayaa" at bounding box center [45, 83] width 34 height 6
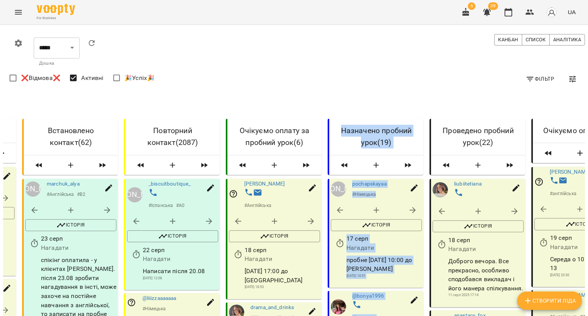
scroll to position [0, 90]
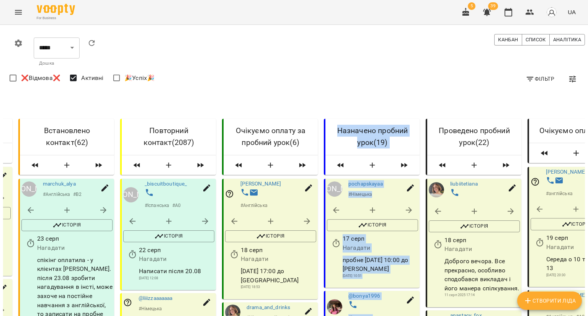
drag, startPoint x: 322, startPoint y: 97, endPoint x: 377, endPoint y: 97, distance: 55.1
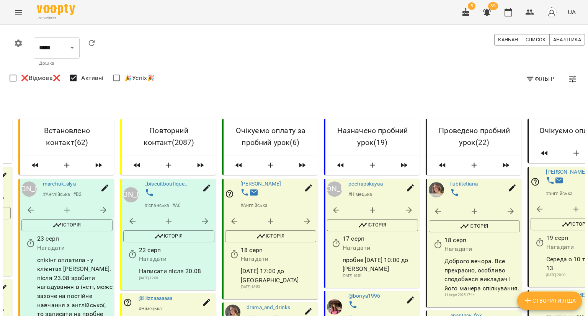
click at [354, 79] on div "Фільтр ❌Відмова❌ Активні 🎉Успіх🎉" at bounding box center [297, 78] width 578 height 21
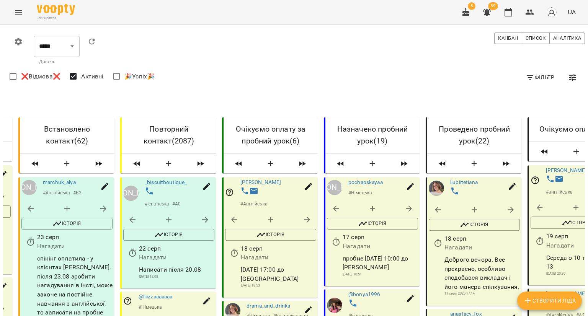
scroll to position [612, 0]
click at [245, 115] on input "**********" at bounding box center [268, 117] width 71 height 21
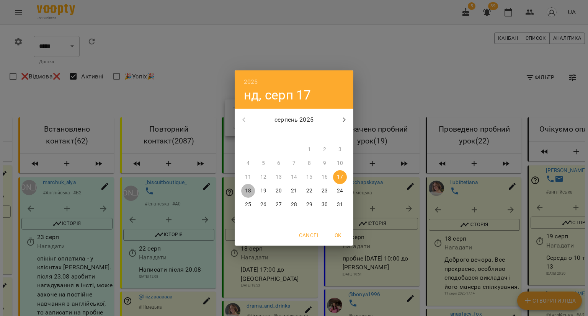
click at [246, 188] on p "18" at bounding box center [248, 191] width 6 height 8
type input "**********"
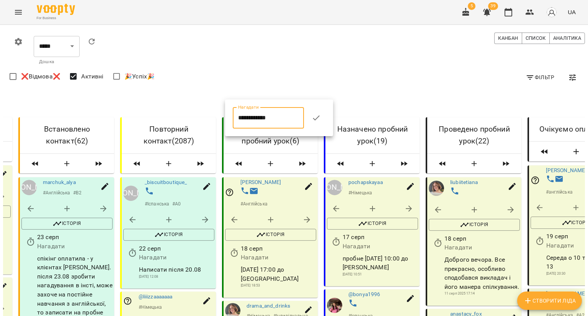
click at [318, 117] on icon "button" at bounding box center [315, 117] width 9 height 9
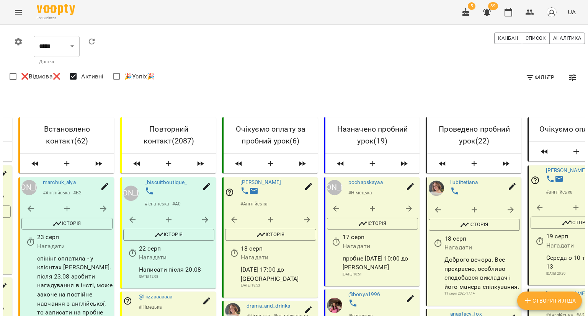
select select "*"
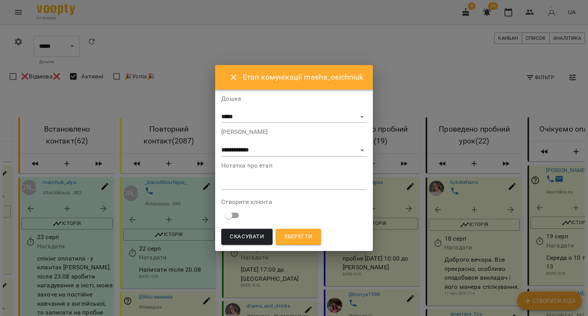
drag, startPoint x: 268, startPoint y: 182, endPoint x: 267, endPoint y: 186, distance: 4.2
click at [267, 186] on textarea at bounding box center [293, 183] width 145 height 7
type textarea "********"
click at [289, 240] on span "Зберегти" at bounding box center [298, 237] width 28 height 10
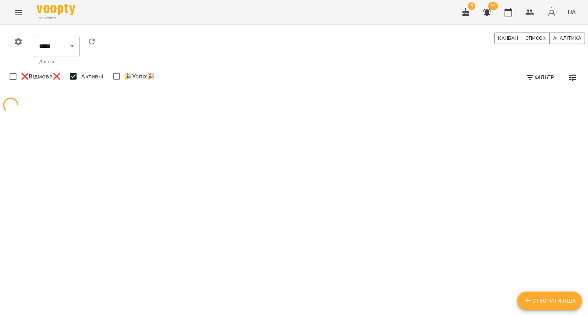
scroll to position [0, 0]
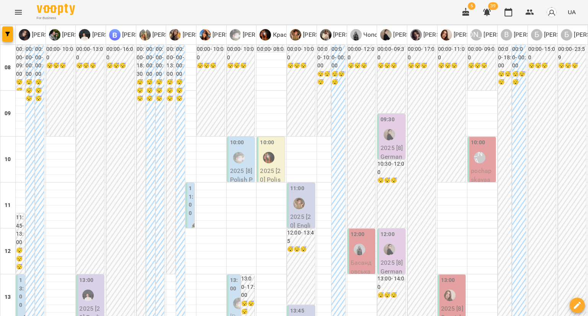
scroll to position [421, 0]
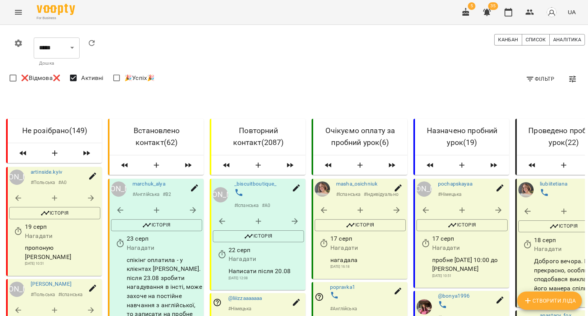
click at [52, 202] on icon "button" at bounding box center [54, 197] width 9 height 9
select select "*"
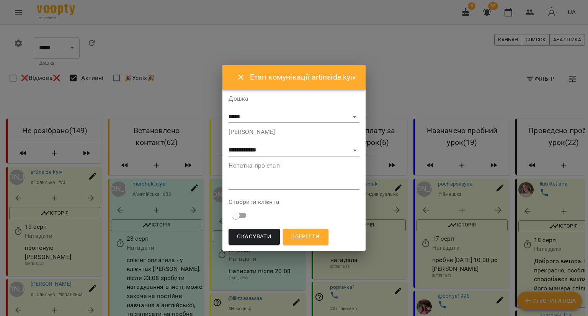
click at [270, 185] on textarea at bounding box center [293, 183] width 130 height 7
type textarea "**********"
click at [311, 236] on span "Зберегти" at bounding box center [305, 237] width 28 height 10
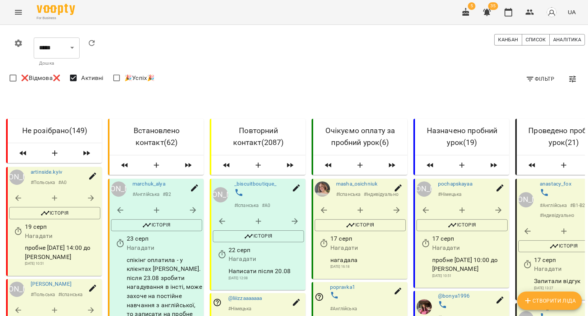
click at [55, 202] on icon "button" at bounding box center [54, 197] width 9 height 9
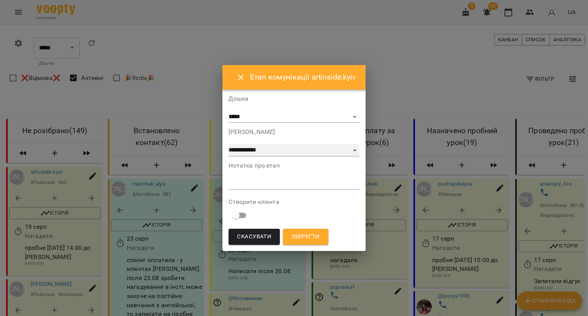
click at [336, 152] on select "**********" at bounding box center [293, 150] width 130 height 12
select select "*"
click at [229, 144] on select "**********" at bounding box center [293, 150] width 130 height 12
click at [303, 231] on button "Зберегти" at bounding box center [305, 237] width 45 height 16
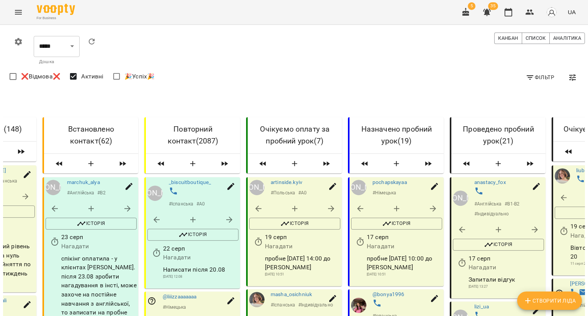
scroll to position [115, 0]
click at [260, 233] on button "button" at bounding box center [258, 242] width 18 height 18
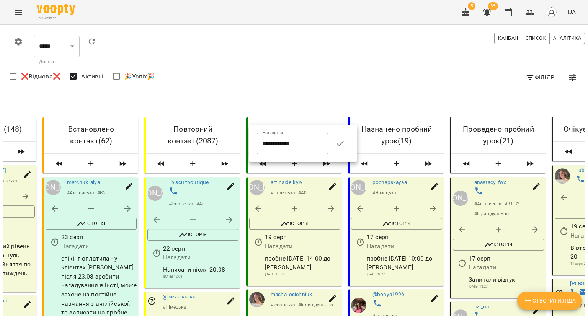
click at [274, 147] on input "**********" at bounding box center [292, 143] width 71 height 21
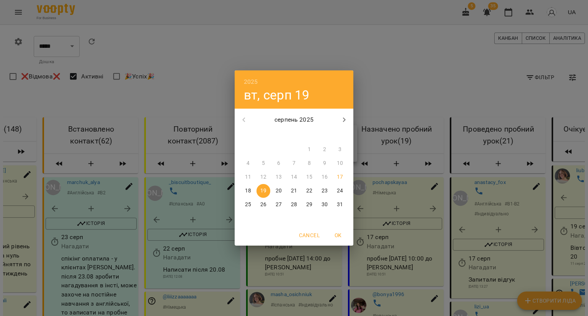
click at [341, 179] on p "17" at bounding box center [340, 177] width 6 height 8
type input "**********"
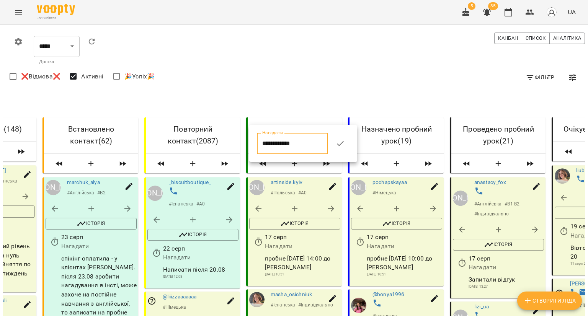
click at [343, 145] on icon "button" at bounding box center [340, 143] width 9 height 9
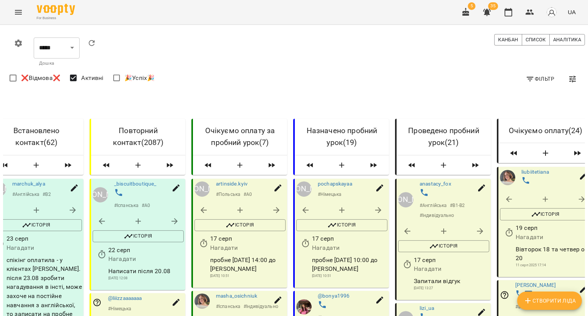
scroll to position [0, 155]
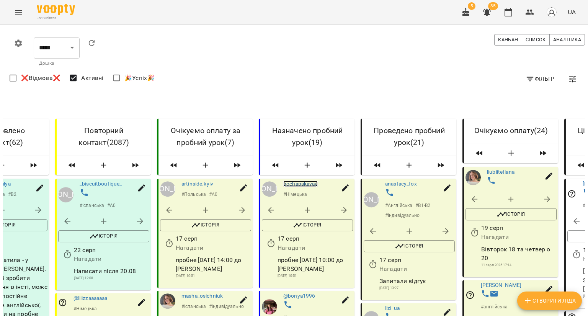
click at [305, 187] on link "pochapskayaa" at bounding box center [300, 184] width 34 height 6
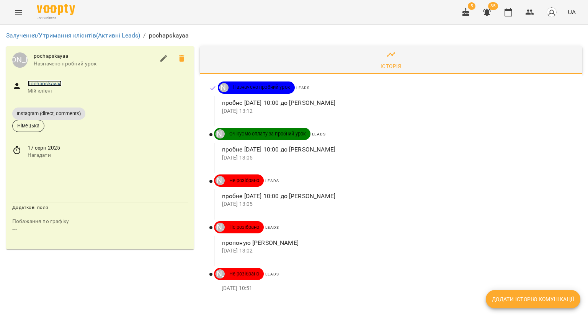
click at [52, 81] on link "pochapskayaa" at bounding box center [45, 83] width 34 height 6
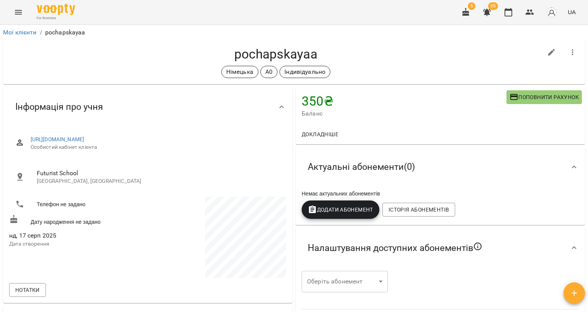
click at [547, 48] on icon "button" at bounding box center [551, 52] width 9 height 9
select select "**"
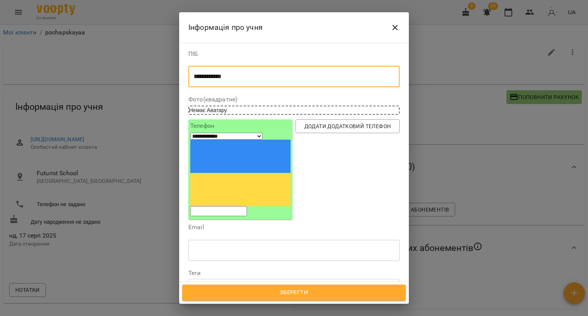
drag, startPoint x: 279, startPoint y: 79, endPoint x: 123, endPoint y: 74, distance: 155.8
click at [123, 74] on div "**********" at bounding box center [294, 158] width 588 height 316
type textarea "**********"
click at [241, 206] on input "tel" at bounding box center [218, 211] width 57 height 10
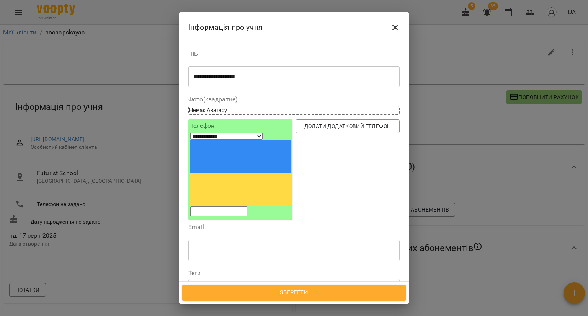
type input "*"
select select "**"
type input "**"
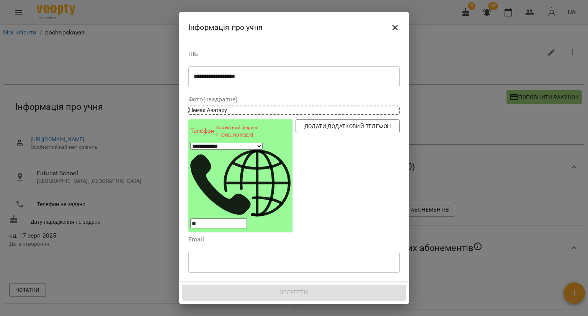
select select "**"
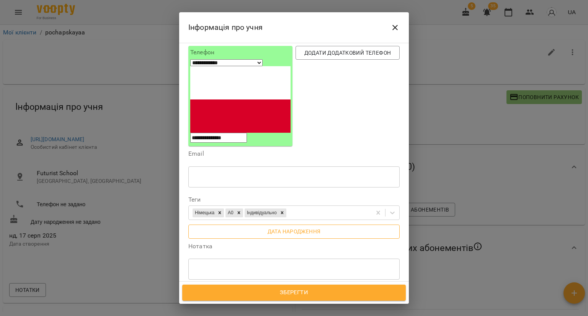
scroll to position [77, 0]
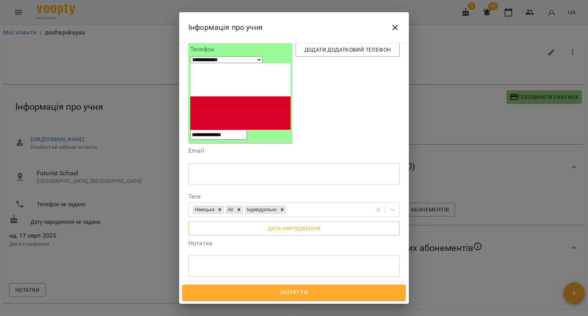
type input "**********"
click at [230, 224] on span "Дата народження" at bounding box center [293, 228] width 199 height 9
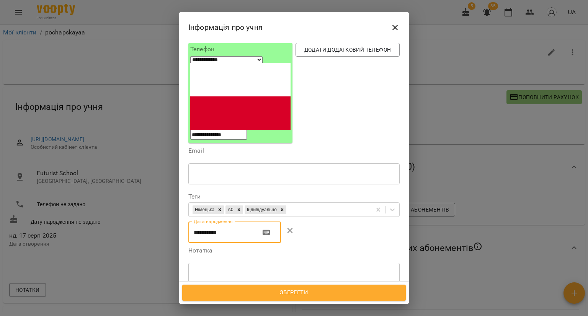
click at [197, 222] on input "**********" at bounding box center [221, 232] width 66 height 21
click at [192, 222] on input "**********" at bounding box center [221, 232] width 66 height 21
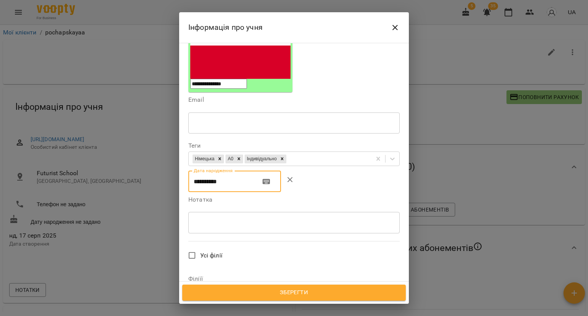
scroll to position [193, 0]
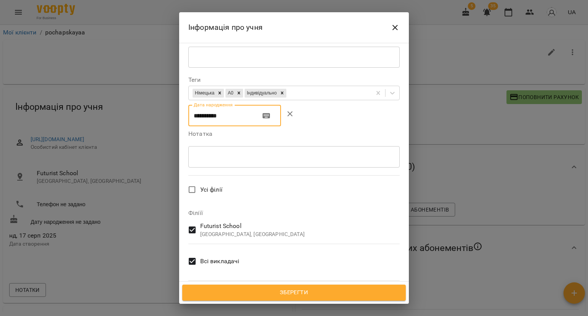
type input "**********"
click at [217, 257] on span "Всі викладачі" at bounding box center [219, 261] width 39 height 9
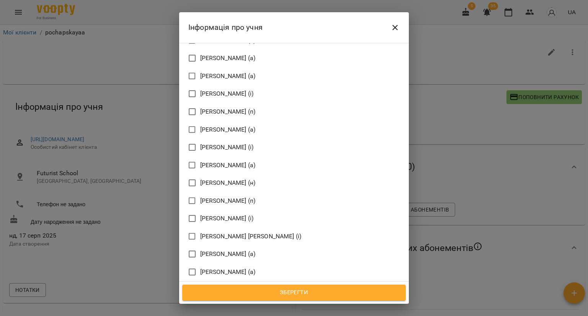
scroll to position [920, 0]
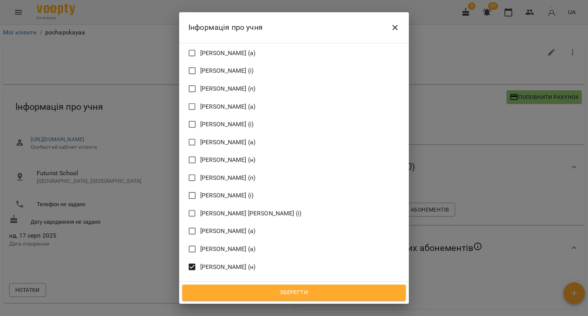
click at [214, 288] on span "Зберегти" at bounding box center [294, 293] width 207 height 10
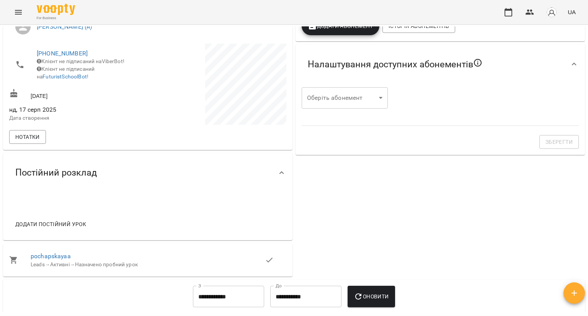
scroll to position [191, 0]
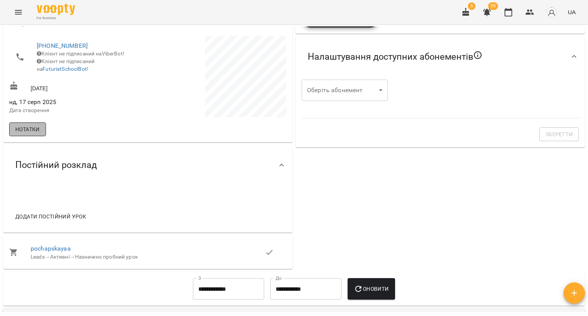
click at [41, 135] on button "Нотатки" at bounding box center [27, 129] width 37 height 14
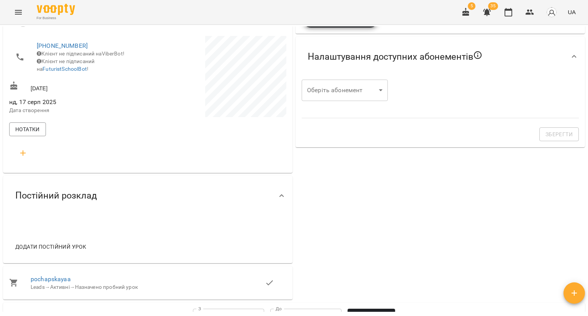
click at [38, 142] on div "[URL][DOMAIN_NAME] Особистий кабінет клієнта Futurist School [GEOGRAPHIC_DATA],…" at bounding box center [148, 52] width 280 height 231
click at [26, 152] on icon "button" at bounding box center [22, 152] width 9 height 9
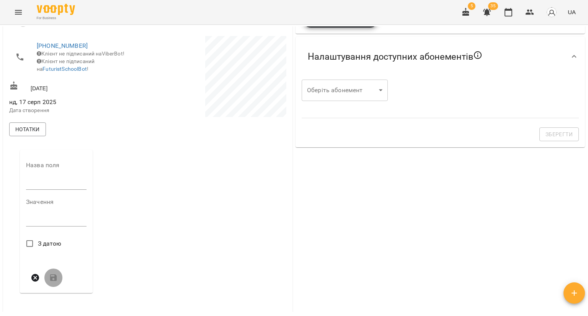
click at [43, 190] on input "text" at bounding box center [56, 184] width 60 height 12
type input "********"
click at [41, 229] on div "*" at bounding box center [56, 223] width 60 height 12
type textarea "**********"
click at [52, 282] on icon "submit" at bounding box center [53, 277] width 9 height 9
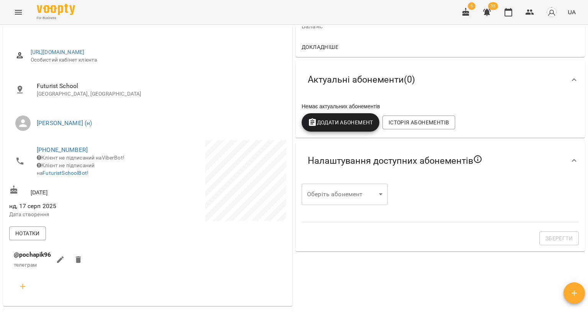
scroll to position [0, 0]
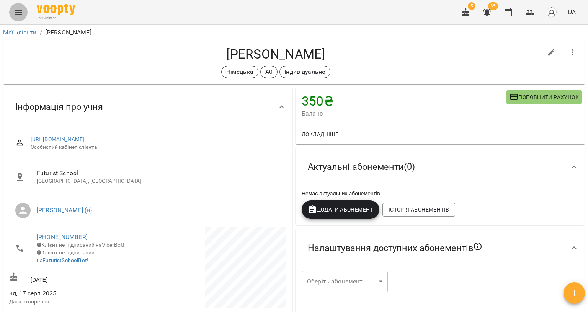
click at [18, 17] on button "Menu" at bounding box center [18, 12] width 18 height 18
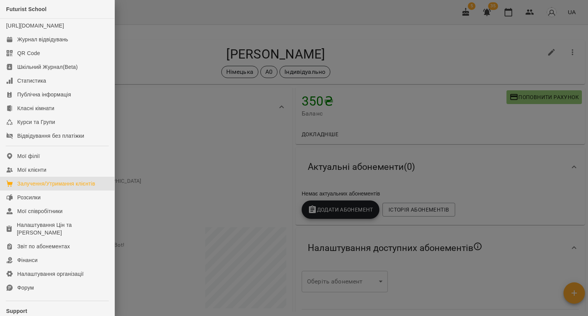
click at [32, 186] on link "Залучення/Утримання клієнтів" at bounding box center [57, 184] width 114 height 14
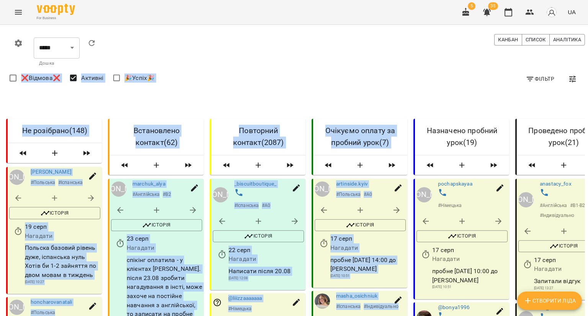
drag, startPoint x: 315, startPoint y: 96, endPoint x: 350, endPoint y: 95, distance: 35.2
drag, startPoint x: 372, startPoint y: 74, endPoint x: 355, endPoint y: 89, distance: 22.2
click at [371, 74] on div "Фільтр ❌Відмова❌ Активні 🎉Успіх🎉" at bounding box center [297, 78] width 578 height 21
click at [352, 90] on div "0 ***** ** ​ Дошка Канбан Список Аналітика Фільтр ❌Відмова❌ Активні 🎉Успіх🎉" at bounding box center [297, 61] width 582 height 60
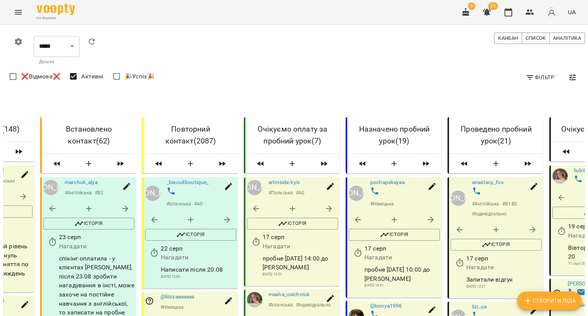
scroll to position [727, 0]
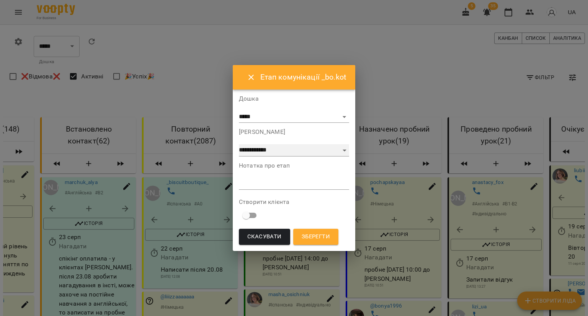
click at [289, 151] on select "**********" at bounding box center [294, 150] width 110 height 12
select select "*"
click at [239, 144] on select "**********" at bounding box center [294, 150] width 110 height 12
click at [271, 187] on textarea at bounding box center [294, 183] width 110 height 7
paste textarea "**********"
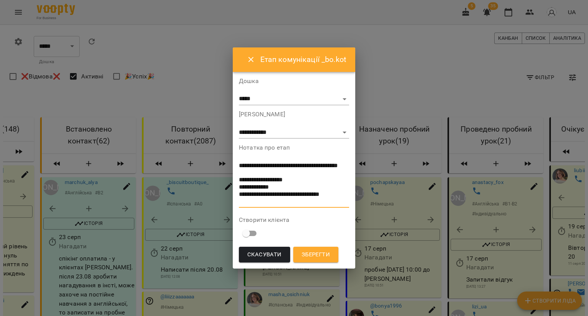
drag, startPoint x: 265, startPoint y: 163, endPoint x: 263, endPoint y: 167, distance: 4.8
click at [263, 167] on textarea "**********" at bounding box center [294, 183] width 110 height 43
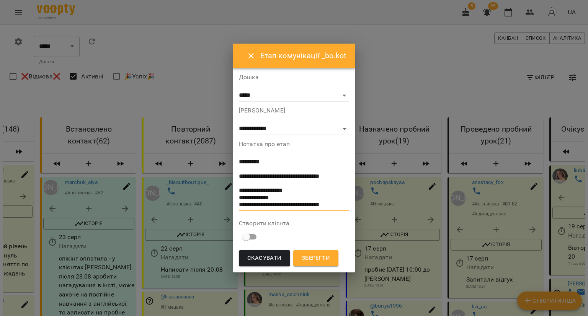
drag, startPoint x: 346, startPoint y: 176, endPoint x: 336, endPoint y: 175, distance: 10.4
click at [336, 175] on textarea "**********" at bounding box center [294, 183] width 110 height 50
click at [342, 175] on textarea "**********" at bounding box center [294, 183] width 110 height 50
drag, startPoint x: 341, startPoint y: 175, endPoint x: 347, endPoint y: 176, distance: 5.9
click textarea "**********"
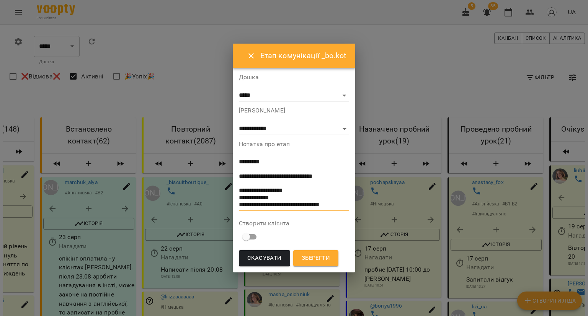
type textarea "**********"
click span "Зберегти"
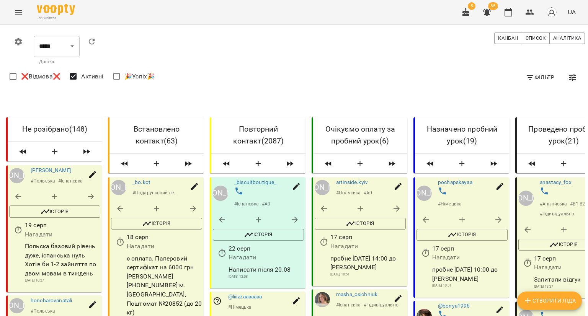
scroll to position [0, 0]
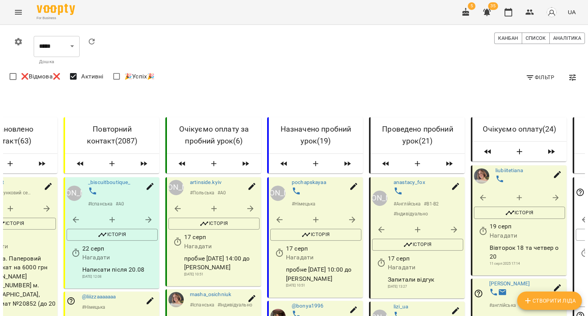
scroll to position [497, 0]
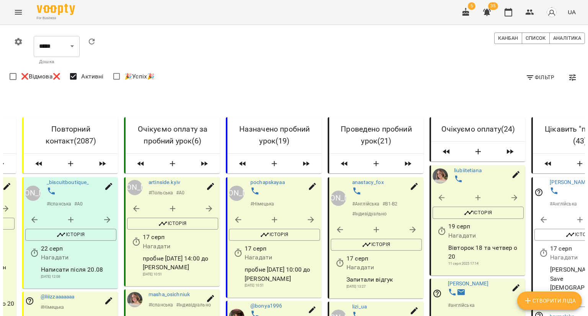
scroll to position [1186, 0]
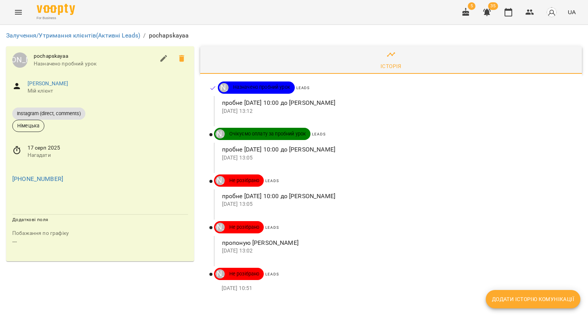
click at [56, 147] on span "17 серп 2025" at bounding box center [108, 148] width 160 height 8
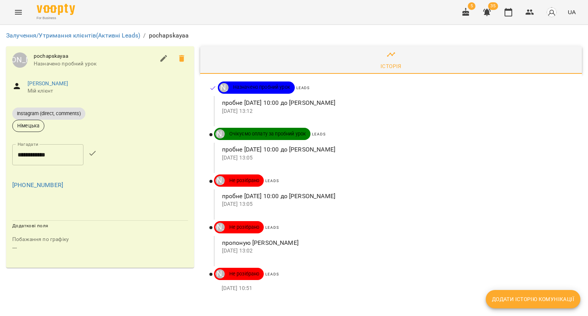
click at [51, 154] on input "**********" at bounding box center [47, 154] width 71 height 21
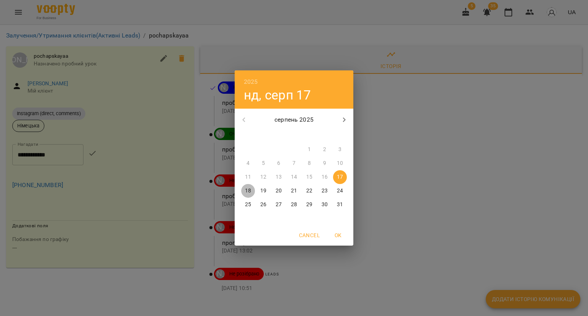
click at [243, 190] on span "18" at bounding box center [248, 191] width 14 height 8
type input "**********"
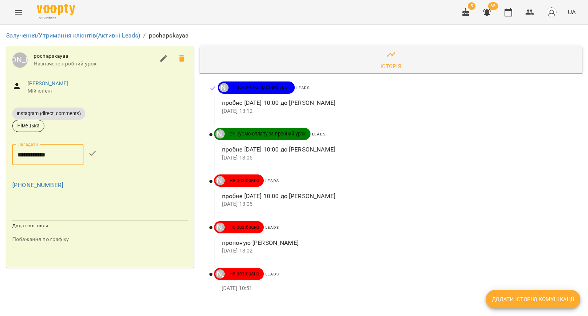
click at [97, 153] on icon "button" at bounding box center [92, 153] width 9 height 9
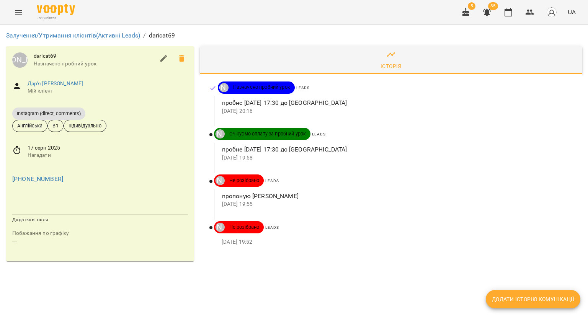
click at [26, 155] on div "[DATE] Нагадати" at bounding box center [100, 151] width 188 height 27
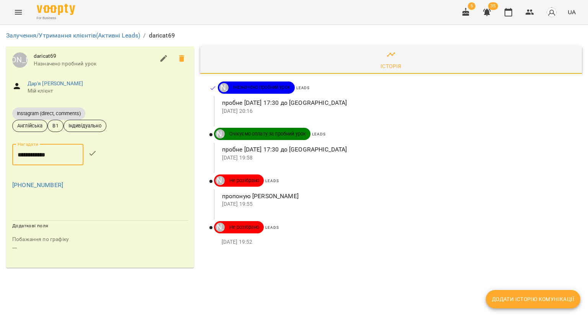
click at [28, 155] on input "**********" at bounding box center [47, 154] width 71 height 21
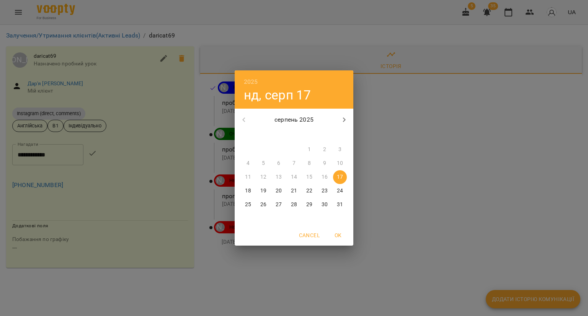
drag, startPoint x: 248, startPoint y: 186, endPoint x: 218, endPoint y: 175, distance: 31.6
click at [248, 186] on button "18" at bounding box center [248, 191] width 14 height 14
type input "**********"
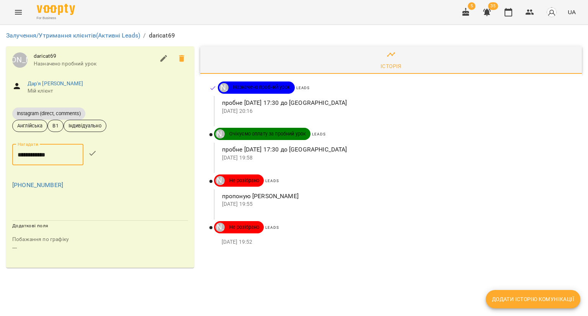
click at [96, 153] on icon "button" at bounding box center [92, 153] width 7 height 5
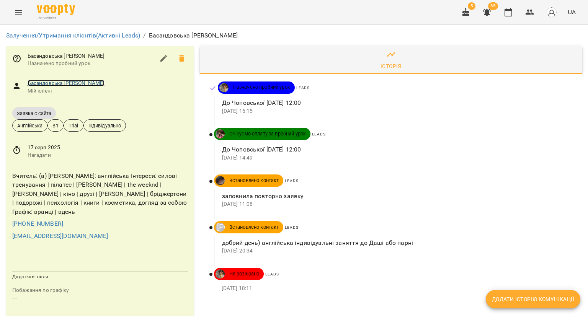
click at [85, 83] on link "Басандовська [PERSON_NAME]" at bounding box center [66, 83] width 77 height 6
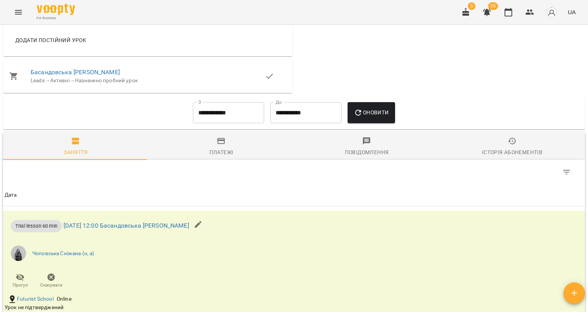
scroll to position [459, 0]
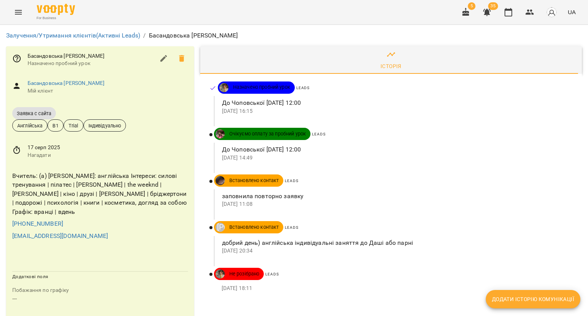
click at [45, 148] on span "17 серп 2025" at bounding box center [108, 148] width 160 height 8
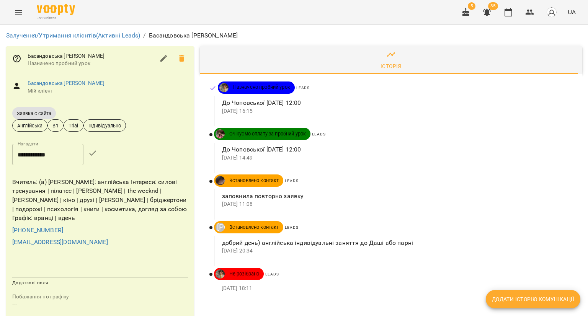
click at [48, 153] on input "**********" at bounding box center [47, 154] width 71 height 21
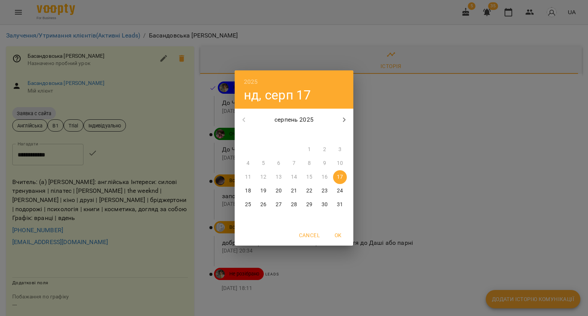
click at [249, 188] on p "18" at bounding box center [248, 191] width 6 height 8
type input "**********"
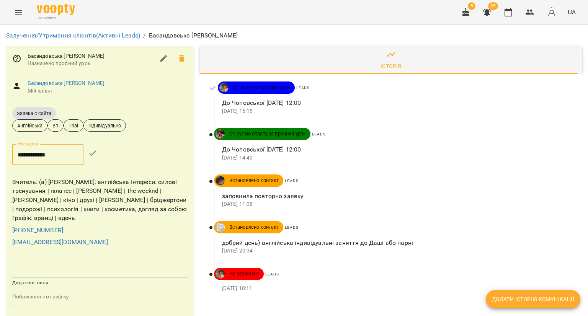
click at [97, 155] on icon "button" at bounding box center [92, 152] width 9 height 9
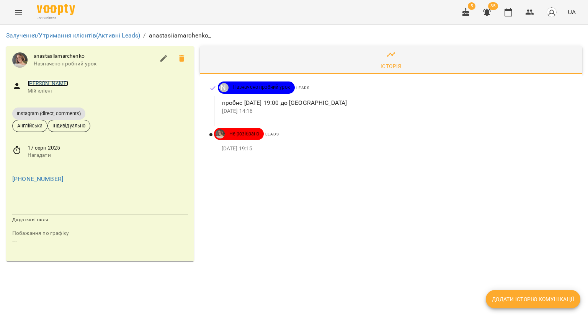
click at [49, 84] on link "[PERSON_NAME]" at bounding box center [48, 83] width 41 height 6
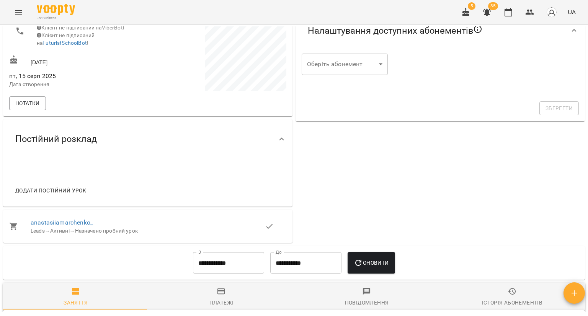
scroll to position [230, 0]
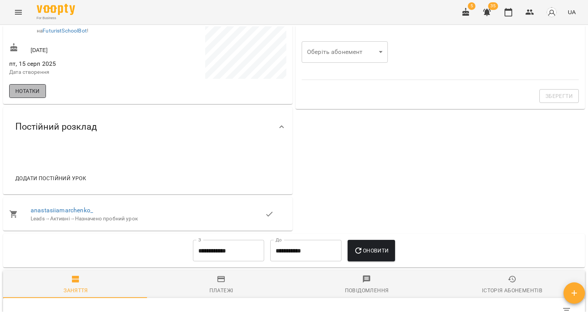
click at [38, 88] on button "Нотатки" at bounding box center [27, 91] width 37 height 14
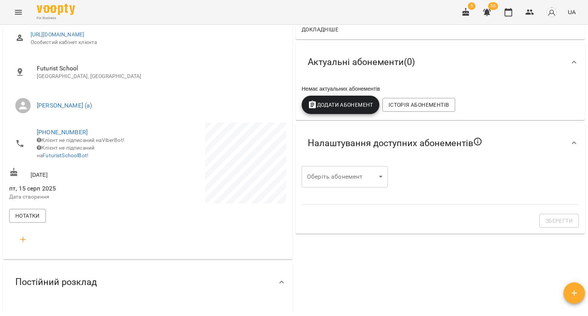
scroll to position [115, 0]
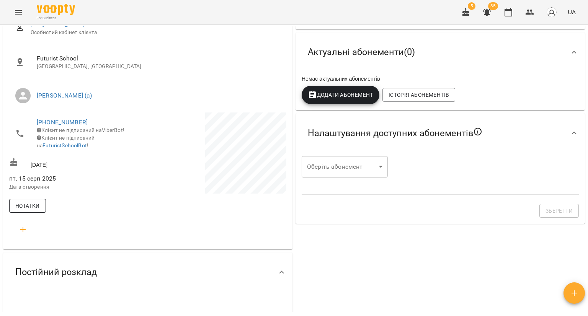
click at [37, 210] on span "Нотатки" at bounding box center [27, 205] width 24 height 9
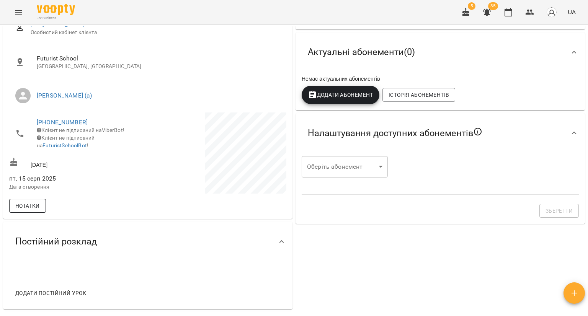
click at [21, 204] on span "Нотатки" at bounding box center [27, 205] width 24 height 9
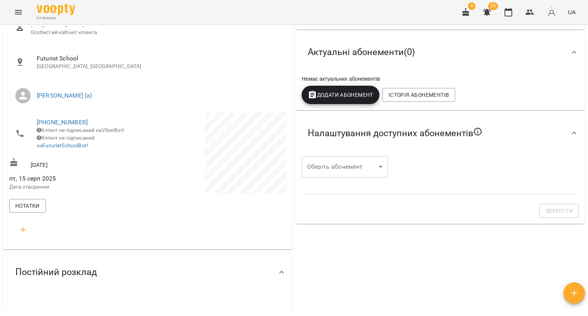
click at [19, 234] on icon "button" at bounding box center [22, 229] width 9 height 9
click at [59, 261] on input "text" at bounding box center [56, 260] width 60 height 12
type input "********"
click at [36, 302] on textarea at bounding box center [56, 298] width 60 height 7
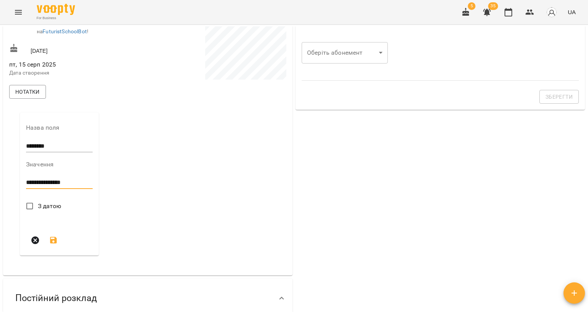
scroll to position [230, 0]
type textarea "**********"
click at [53, 244] on icon "submit" at bounding box center [53, 239] width 9 height 9
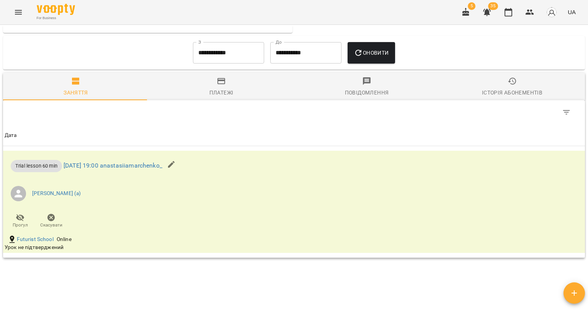
scroll to position [497, 0]
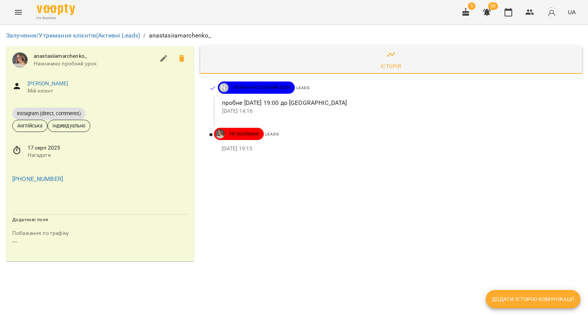
click at [44, 147] on span "17 серп 2025" at bounding box center [108, 148] width 160 height 8
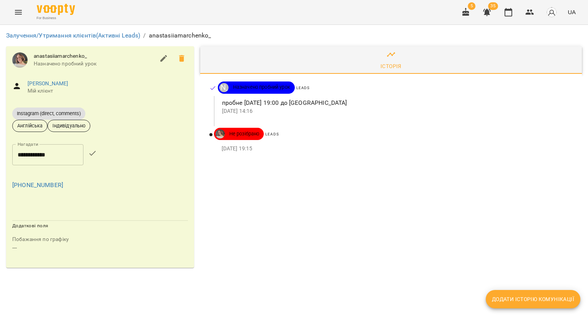
click at [43, 150] on input "**********" at bounding box center [47, 154] width 71 height 21
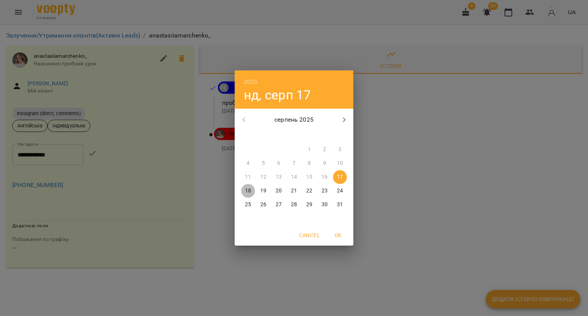
click at [245, 187] on p "18" at bounding box center [248, 191] width 6 height 8
type input "**********"
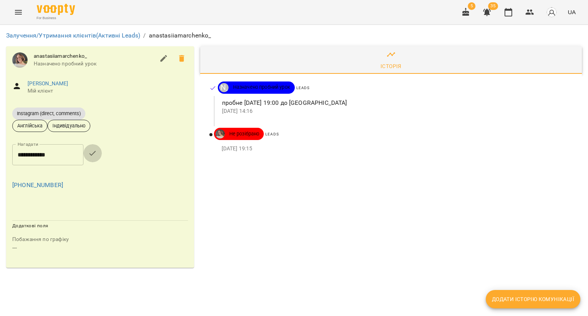
click at [102, 151] on button "button" at bounding box center [92, 153] width 18 height 18
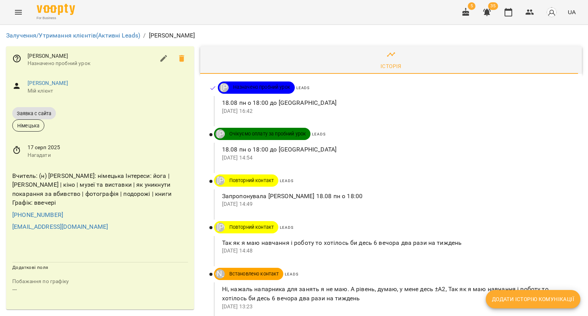
click at [29, 150] on span "17 серп 2025" at bounding box center [108, 148] width 160 height 8
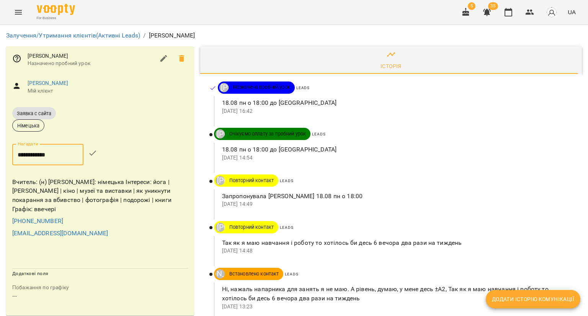
click at [41, 152] on input "**********" at bounding box center [47, 154] width 71 height 21
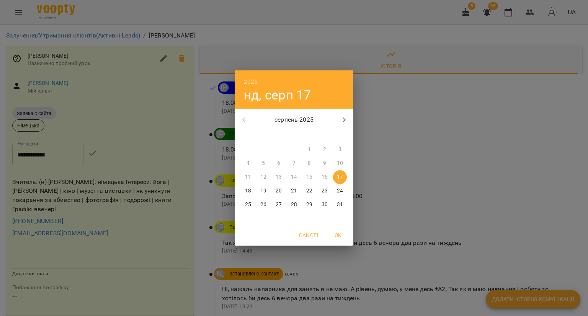
click at [245, 189] on p "18" at bounding box center [248, 191] width 6 height 8
type input "**********"
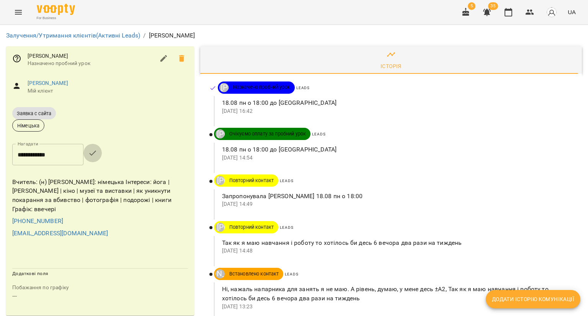
click at [102, 157] on button "button" at bounding box center [92, 153] width 18 height 18
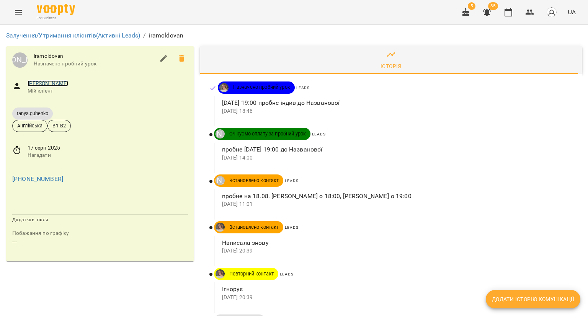
click at [68, 85] on link "[PERSON_NAME]" at bounding box center [48, 83] width 41 height 6
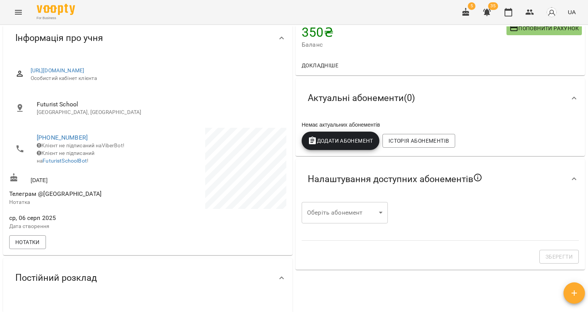
scroll to position [153, 0]
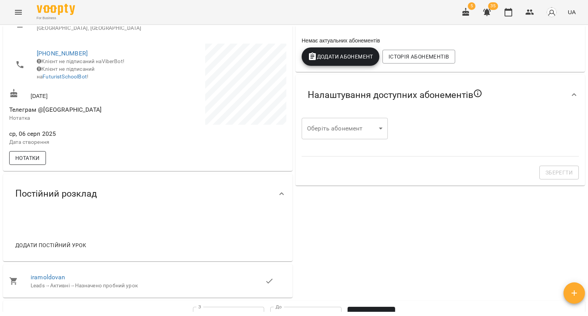
click at [34, 160] on div "[URL][DOMAIN_NAME] Особистий кабінет клієнта Futurist School [GEOGRAPHIC_DATA],…" at bounding box center [148, 70] width 280 height 191
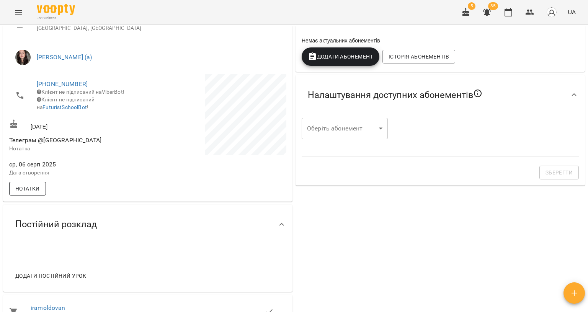
click at [26, 192] on span "Нотатки" at bounding box center [27, 188] width 24 height 9
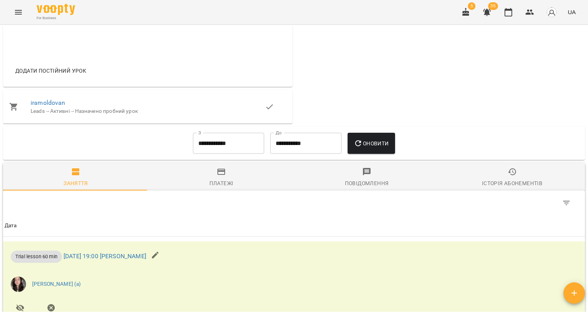
scroll to position [383, 0]
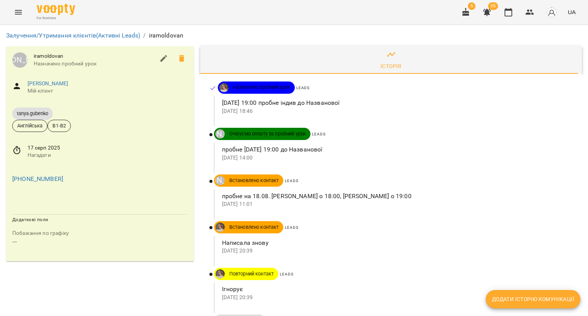
click at [15, 152] on icon at bounding box center [16, 150] width 9 height 9
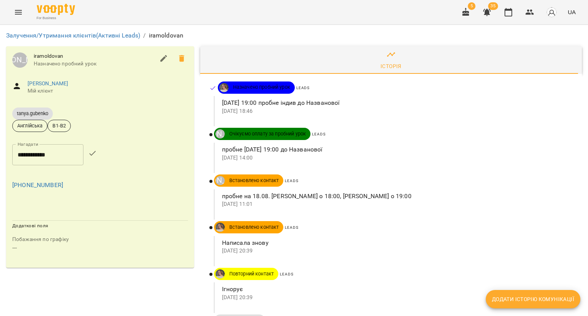
click at [39, 153] on input "**********" at bounding box center [47, 154] width 71 height 21
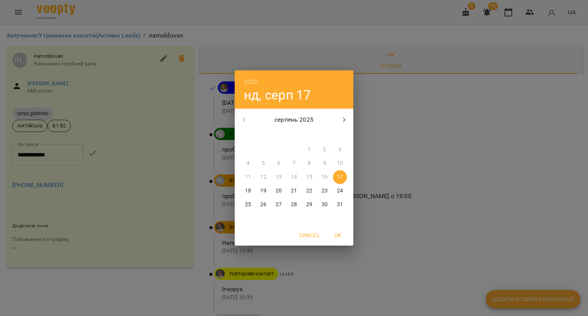
click at [246, 187] on p "18" at bounding box center [248, 191] width 6 height 8
type input "**********"
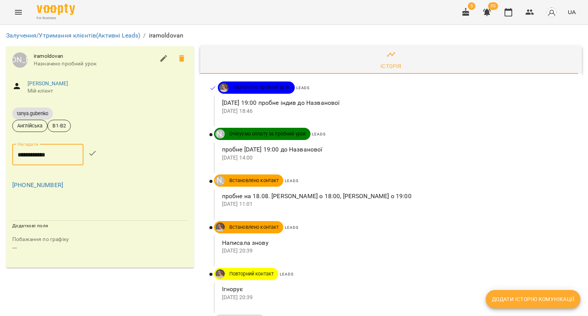
click at [95, 155] on icon "button" at bounding box center [92, 153] width 9 height 9
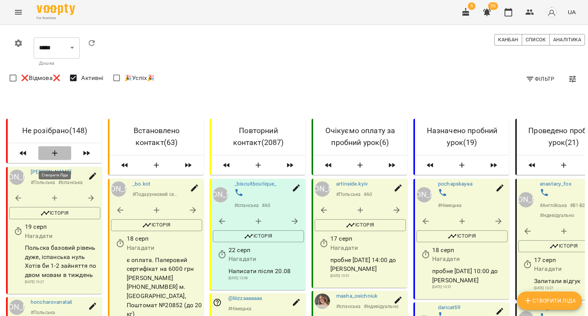
click at [54, 158] on icon "button" at bounding box center [54, 152] width 9 height 9
select select "*"
select select "**"
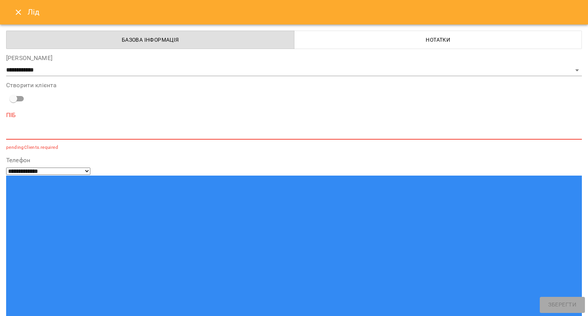
scroll to position [38, 0]
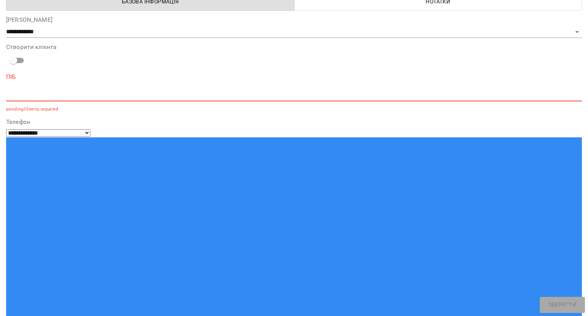
type input "****"
select select "**********"
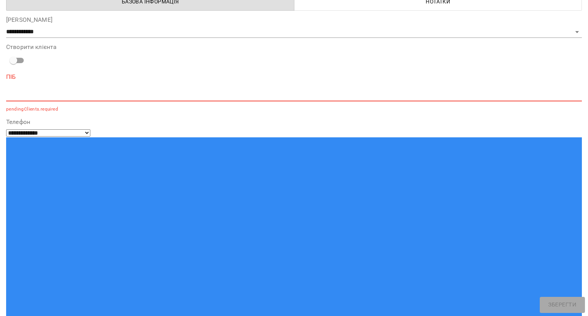
click at [75, 93] on textarea at bounding box center [293, 94] width 575 height 7
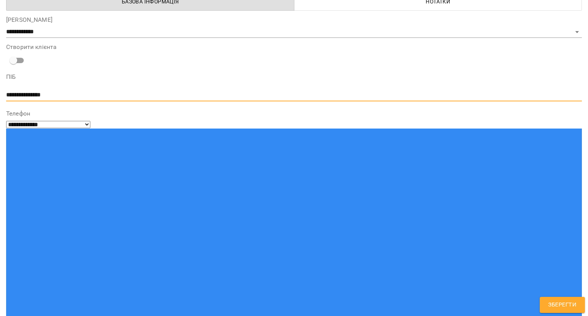
type textarea "**********"
drag, startPoint x: 561, startPoint y: 306, endPoint x: 502, endPoint y: 284, distance: 63.1
click at [560, 306] on span "Зберегти" at bounding box center [562, 305] width 28 height 10
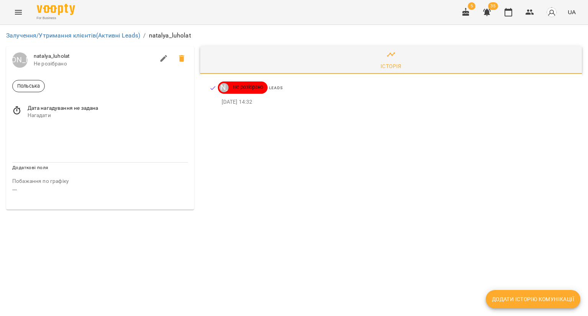
click at [37, 116] on span "Нагадати" at bounding box center [108, 116] width 160 height 8
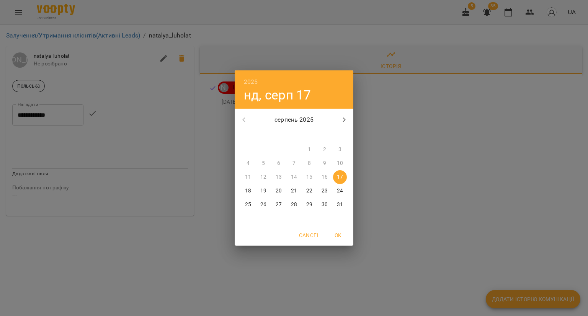
click at [259, 192] on span "19" at bounding box center [263, 191] width 14 height 8
type input "**********"
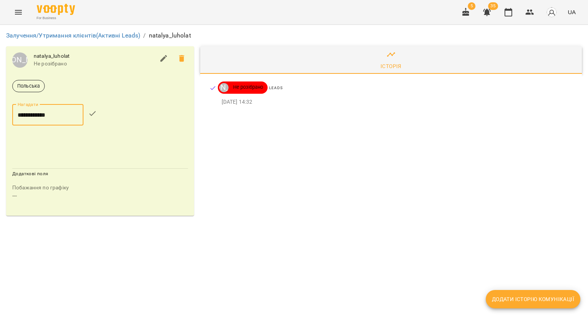
click at [96, 114] on icon "button" at bounding box center [92, 113] width 7 height 5
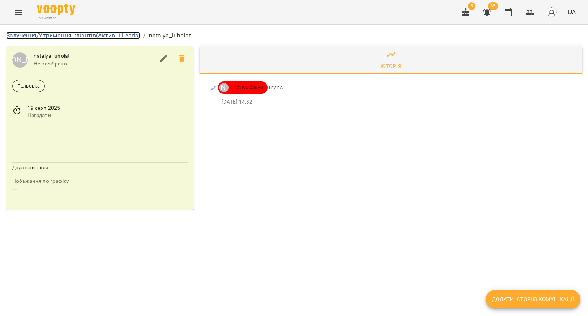
click at [116, 32] on link "Залучення/Утримання клієнтів (Активні Leads)" at bounding box center [73, 35] width 134 height 7
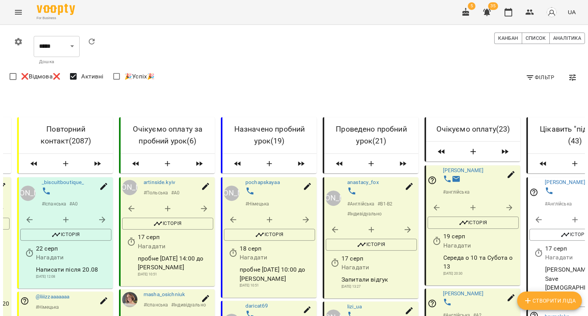
scroll to position [1224, 0]
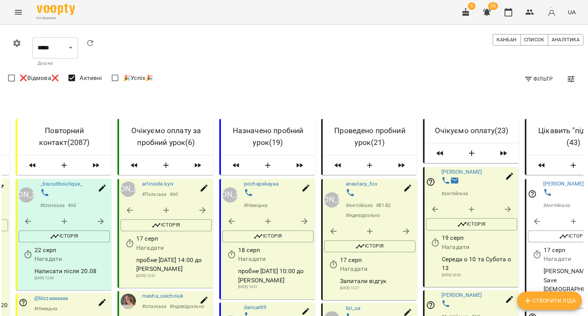
scroll to position [0, 0]
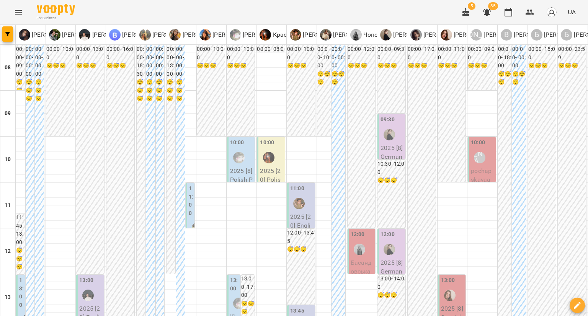
scroll to position [421, 0]
click at [10, 30] on button "button" at bounding box center [7, 33] width 11 height 15
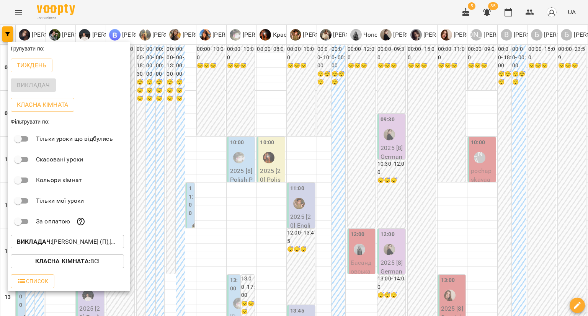
click at [48, 241] on b "Викладач :" at bounding box center [34, 241] width 35 height 7
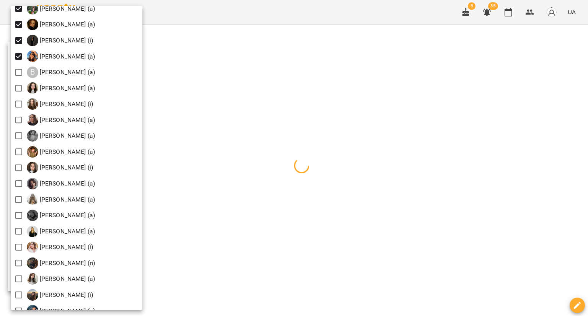
scroll to position [230, 0]
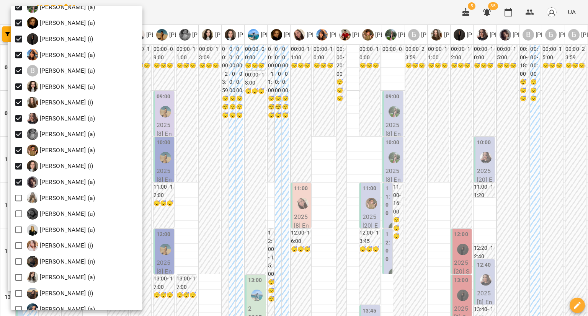
click at [232, 12] on div at bounding box center [294, 158] width 588 height 316
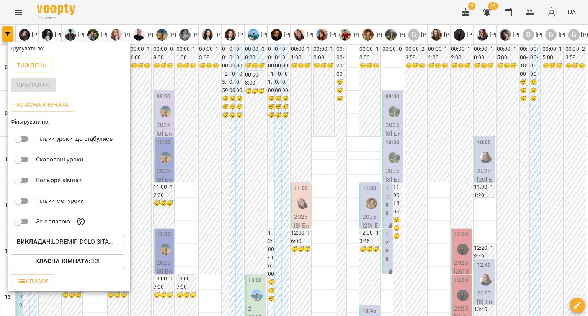
click at [230, 17] on div at bounding box center [294, 158] width 588 height 316
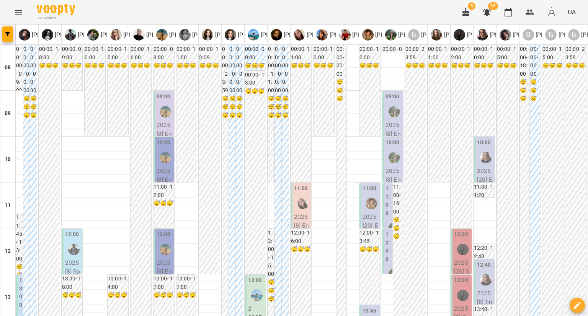
click at [75, 258] on p "2025 [8] Spanish Indiv 60 min - Бистрієвська [PERSON_NAME]" at bounding box center [73, 312] width 16 height 108
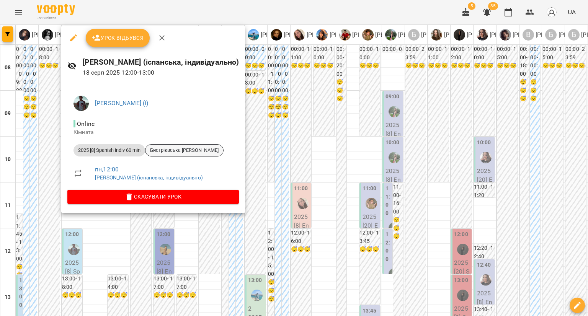
click at [179, 150] on span "Бистрієвська [PERSON_NAME]" at bounding box center [184, 150] width 78 height 7
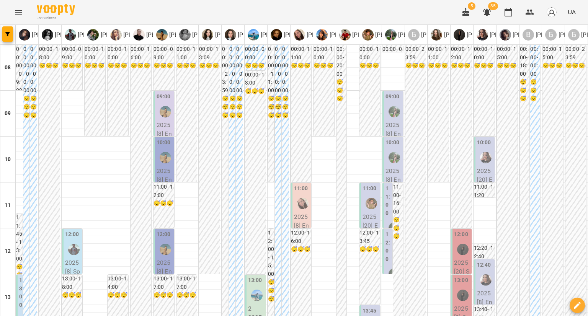
click at [161, 99] on label "09:00" at bounding box center [163, 97] width 14 height 8
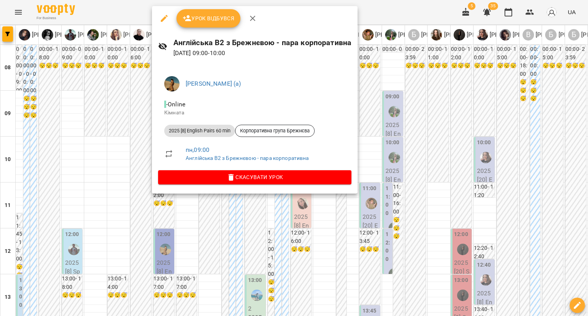
click at [136, 93] on div at bounding box center [294, 158] width 588 height 316
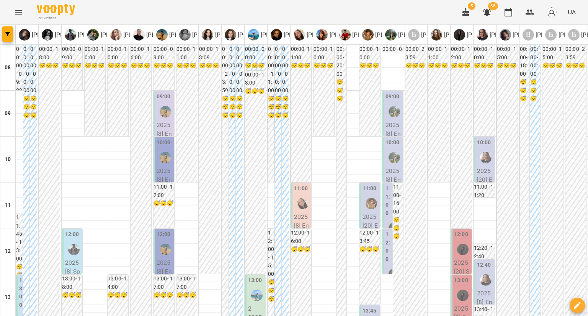
click at [165, 143] on label "10:00" at bounding box center [163, 143] width 14 height 8
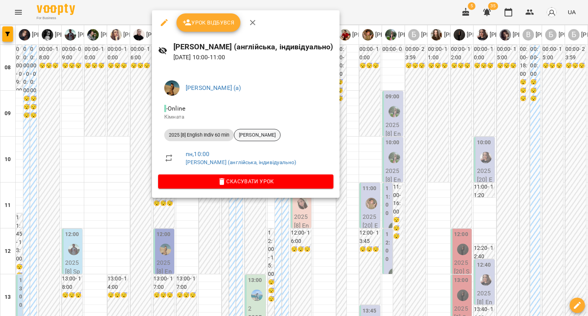
click at [252, 135] on span "[PERSON_NAME]" at bounding box center [257, 135] width 46 height 7
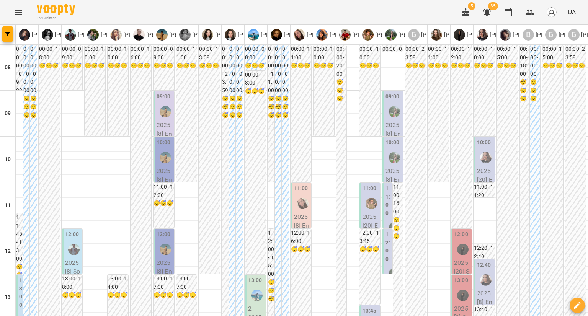
scroll to position [77, 0]
click at [155, 229] on div "12:00 2025 [8] English Indiv 60 min - [PERSON_NAME]" at bounding box center [163, 285] width 21 height 112
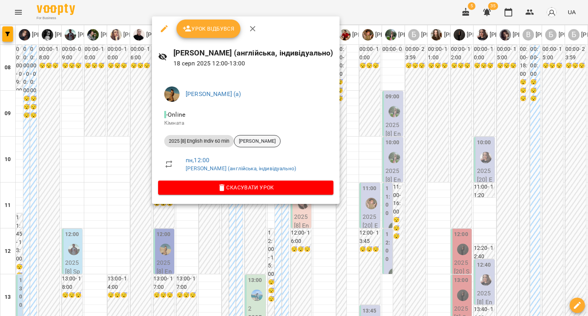
click at [249, 142] on span "[PERSON_NAME]" at bounding box center [257, 141] width 46 height 7
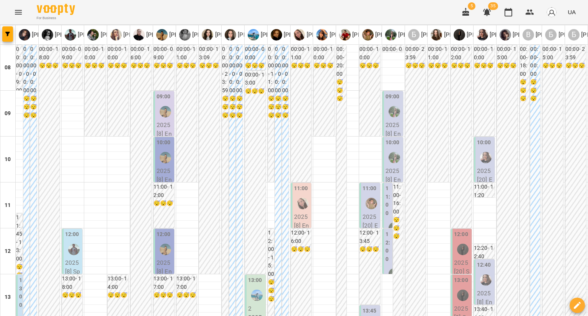
scroll to position [77, 0]
click at [248, 276] on label "13:00" at bounding box center [255, 280] width 14 height 8
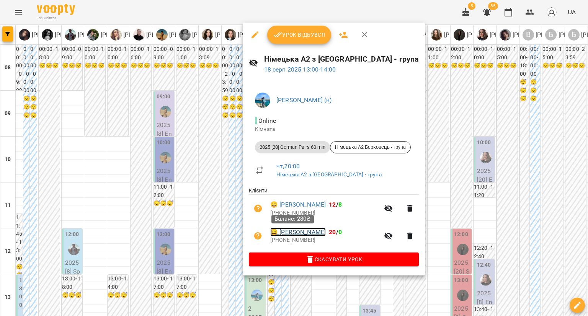
click at [282, 232] on link "😀 [PERSON_NAME]" at bounding box center [297, 232] width 55 height 9
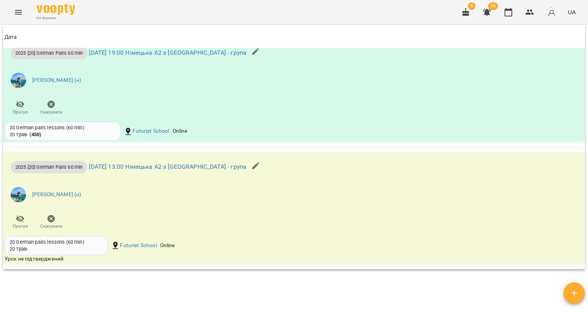
scroll to position [727, 0]
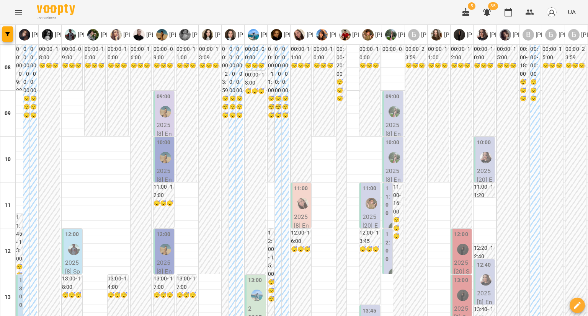
scroll to position [153, 0]
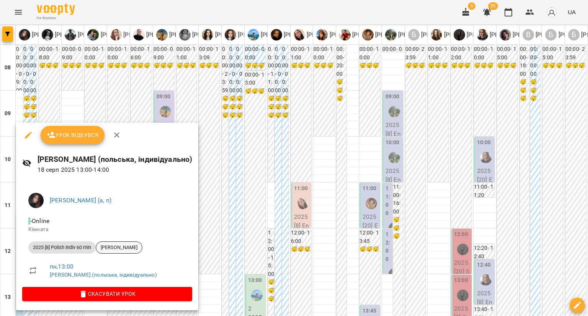
click at [142, 250] on span "[PERSON_NAME]" at bounding box center [119, 247] width 46 height 7
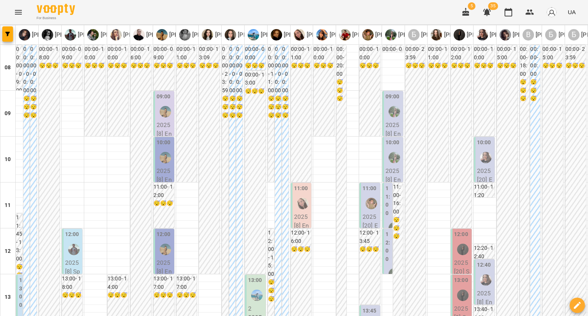
scroll to position [77, 0]
click at [295, 212] on p "2025 [8] English Indiv 60 min - [PERSON_NAME]" at bounding box center [302, 252] width 16 height 81
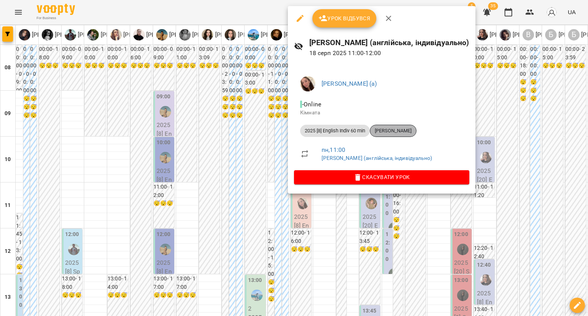
click at [387, 132] on span "[PERSON_NAME]" at bounding box center [393, 130] width 46 height 7
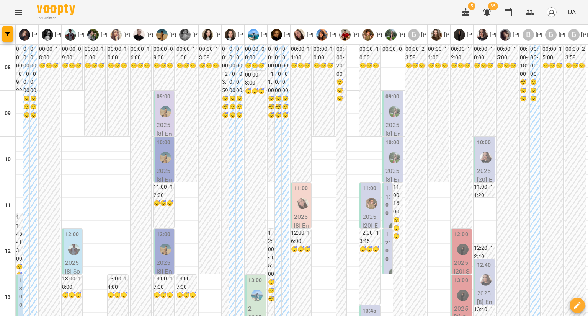
scroll to position [115, 0]
click at [362, 195] on div at bounding box center [371, 204] width 18 height 18
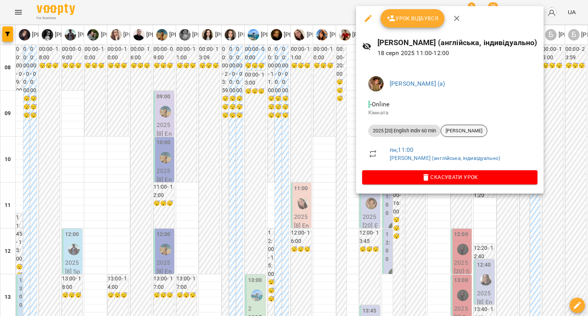
click at [466, 128] on span "[PERSON_NAME]" at bounding box center [464, 130] width 46 height 7
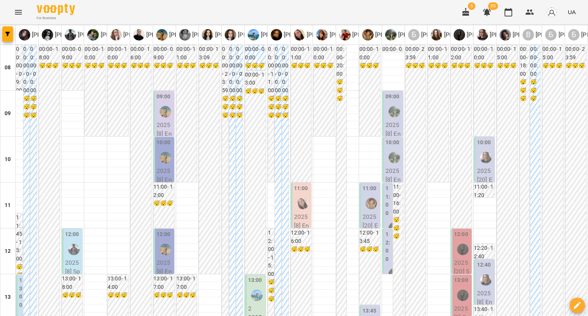
scroll to position [38, 0]
click at [393, 103] on div at bounding box center [394, 112] width 18 height 18
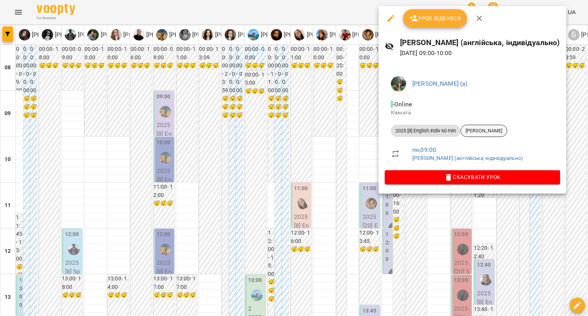
click at [467, 128] on span "[PERSON_NAME]" at bounding box center [484, 130] width 46 height 7
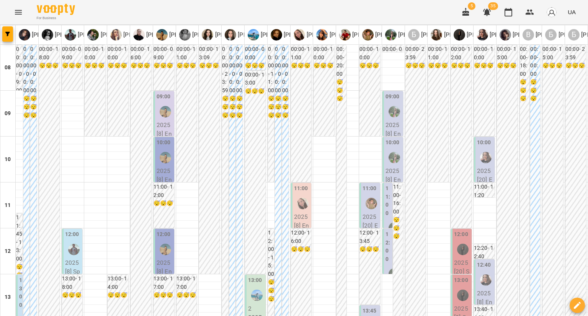
scroll to position [38, 0]
click at [385, 166] on p "2025 [8] English Indiv 60 min - [PERSON_NAME]" at bounding box center [393, 206] width 16 height 81
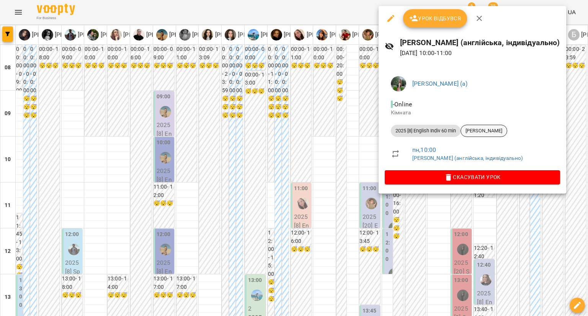
click at [505, 127] on span "[PERSON_NAME]" at bounding box center [484, 130] width 46 height 7
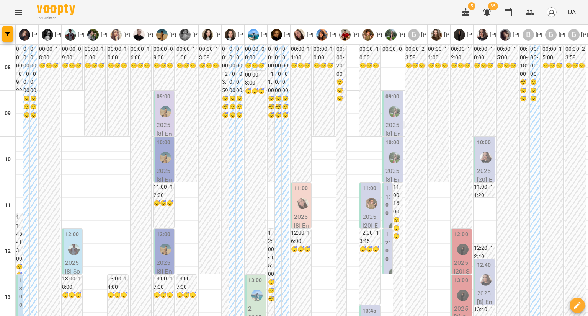
scroll to position [77, 0]
click at [385, 184] on label "11:00" at bounding box center [387, 200] width 5 height 33
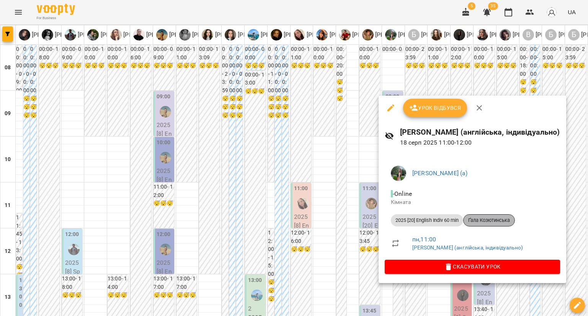
click at [492, 218] on span "Ґала Козютинська" at bounding box center [488, 220] width 51 height 7
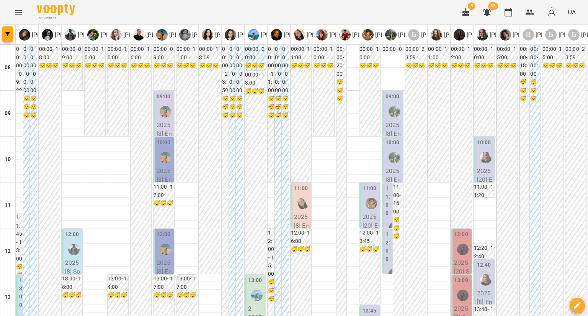
scroll to position [115, 0]
click at [385, 230] on label "12:00" at bounding box center [387, 246] width 5 height 33
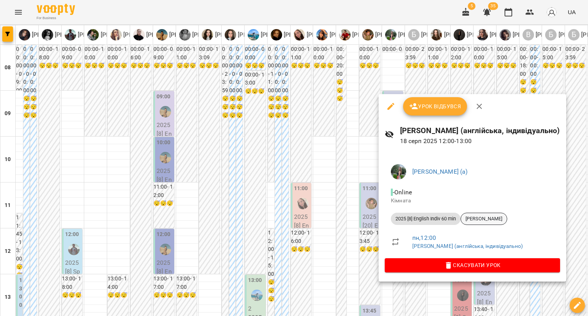
click at [484, 215] on span "[PERSON_NAME]" at bounding box center [484, 218] width 46 height 7
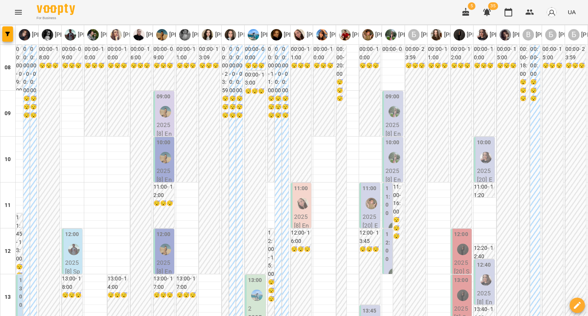
scroll to position [230, 0]
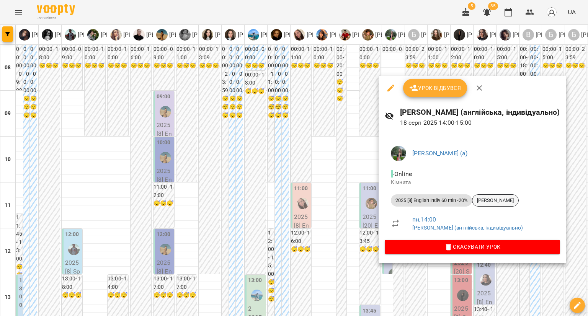
click at [483, 195] on div "Тетяна Дмитрук" at bounding box center [495, 200] width 47 height 12
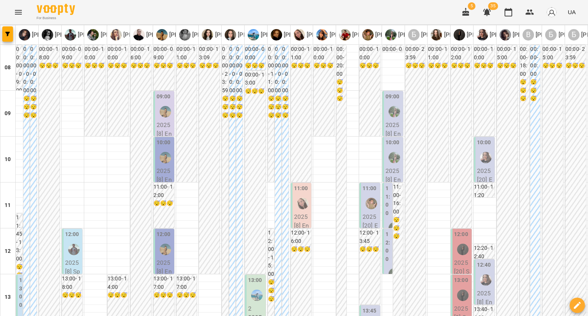
scroll to position [77, 0]
click at [454, 241] on div at bounding box center [463, 250] width 18 height 18
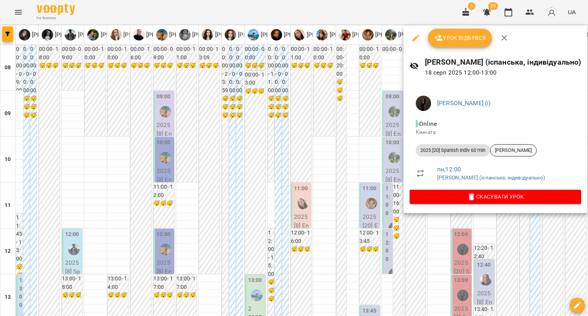
click at [502, 148] on span "Дзюнька Даниіл" at bounding box center [513, 150] width 46 height 7
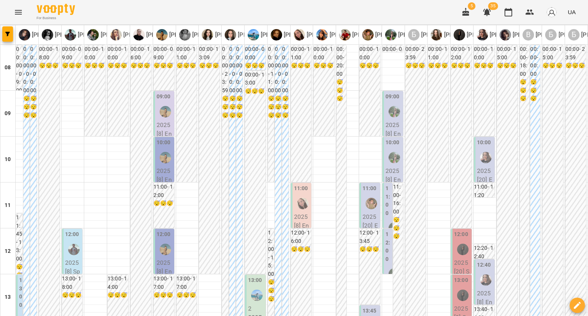
scroll to position [115, 0]
click at [454, 287] on div at bounding box center [463, 296] width 18 height 18
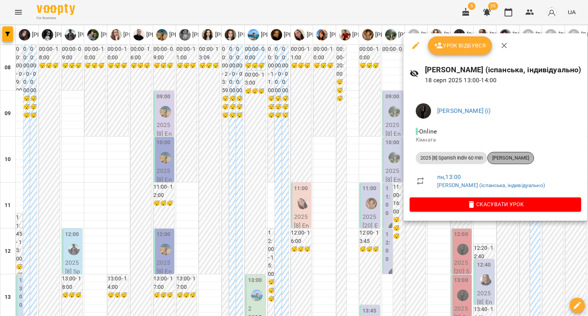
click at [510, 156] on span "Ангеліна Городецька" at bounding box center [510, 158] width 46 height 7
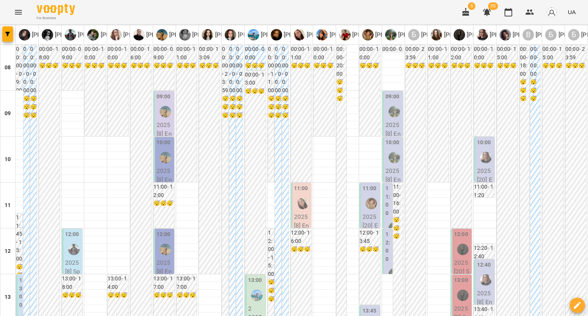
click at [484, 144] on label "10:00" at bounding box center [484, 143] width 14 height 8
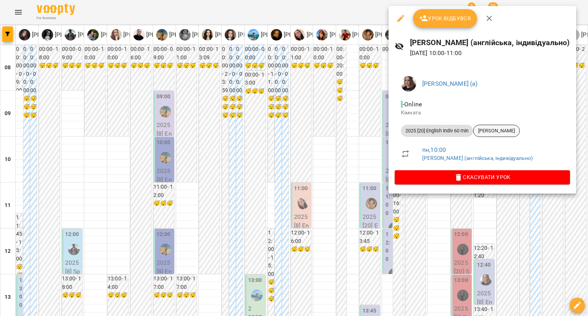
click at [499, 130] on span "Ірина Бунга" at bounding box center [496, 130] width 46 height 7
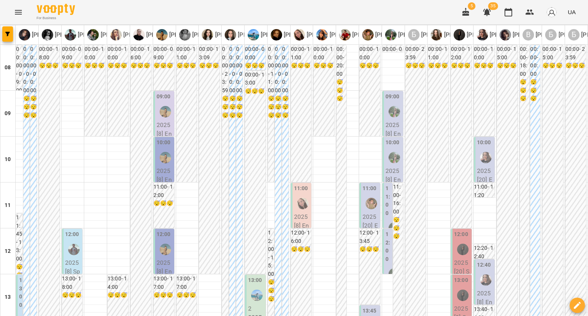
scroll to position [153, 0]
click at [477, 271] on div at bounding box center [486, 280] width 18 height 18
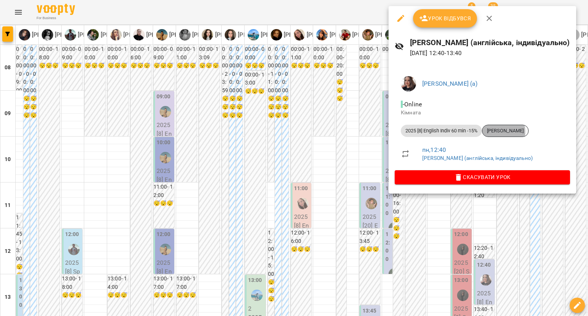
click at [493, 132] on span "Наталі Танчик" at bounding box center [505, 130] width 46 height 7
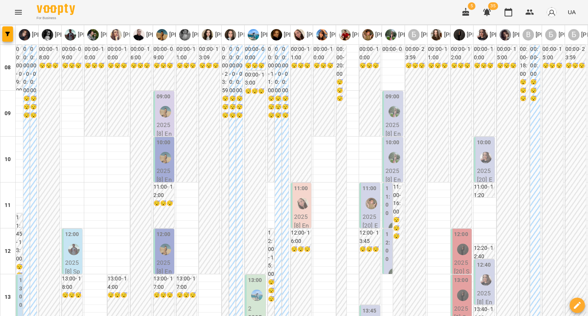
scroll to position [191, 0]
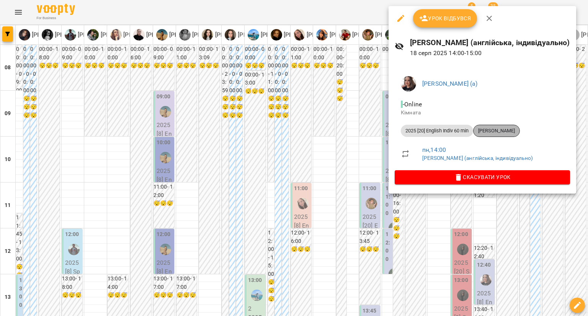
click at [486, 130] on span "Ірина Гаврушенко" at bounding box center [496, 130] width 46 height 7
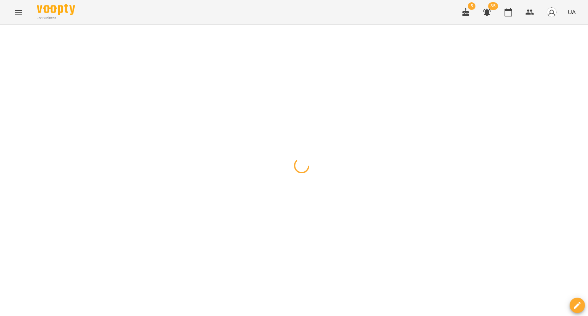
click at [10, 36] on span "button" at bounding box center [7, 34] width 11 height 5
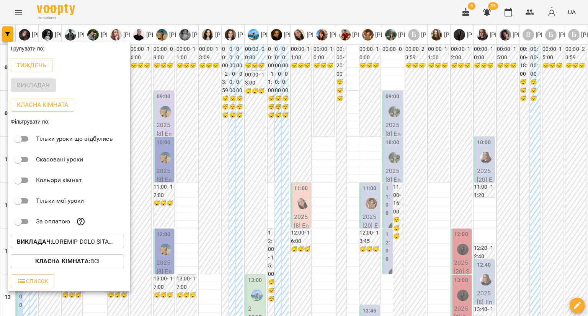
click at [87, 242] on p "Викладач :" at bounding box center [67, 241] width 101 height 9
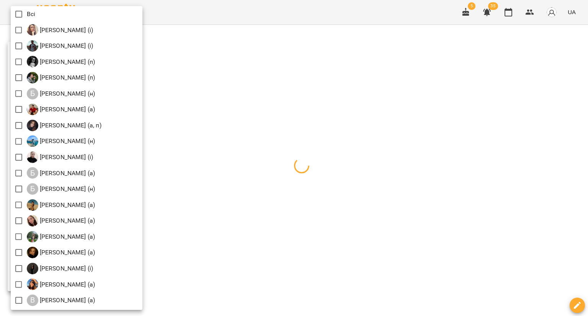
click at [238, 15] on div at bounding box center [294, 158] width 588 height 316
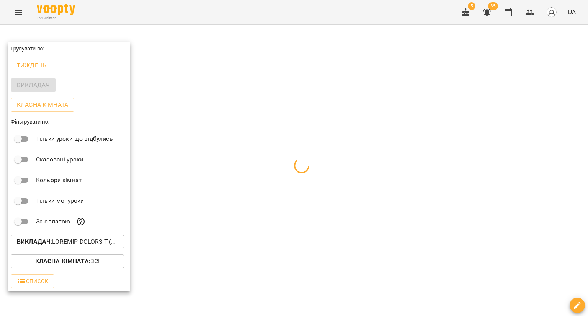
click at [238, 15] on div at bounding box center [294, 158] width 588 height 316
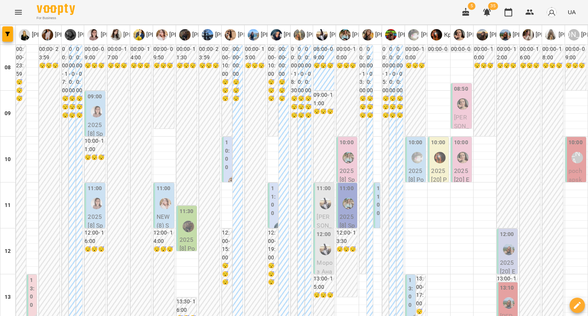
click at [89, 115] on div at bounding box center [97, 112] width 18 height 18
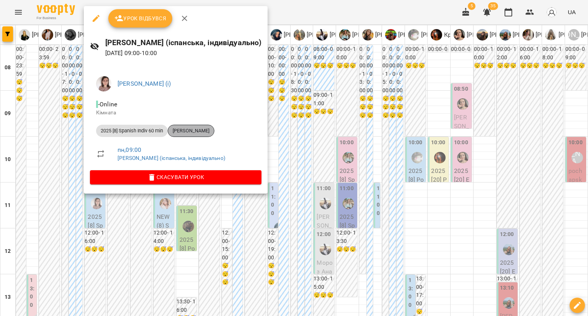
click at [193, 134] on div "[PERSON_NAME]" at bounding box center [191, 131] width 47 height 12
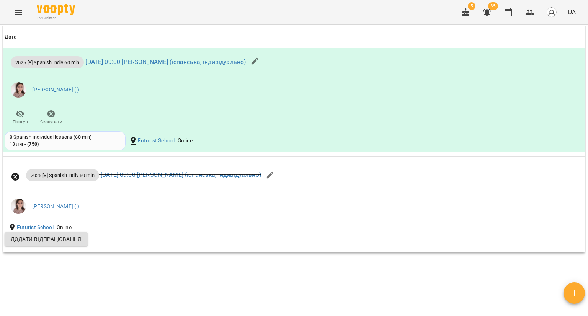
scroll to position [650, 0]
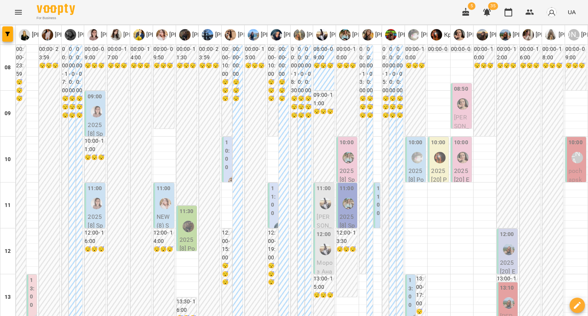
scroll to position [153, 0]
click at [31, 276] on label "13:00" at bounding box center [32, 292] width 5 height 33
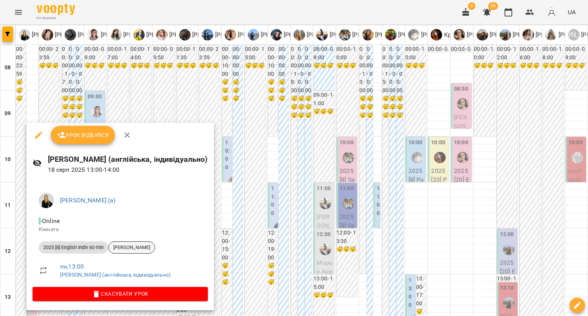
click at [155, 243] on div "[PERSON_NAME]" at bounding box center [131, 247] width 47 height 12
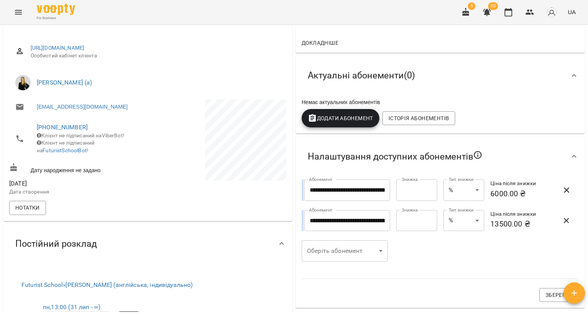
scroll to position [191, 0]
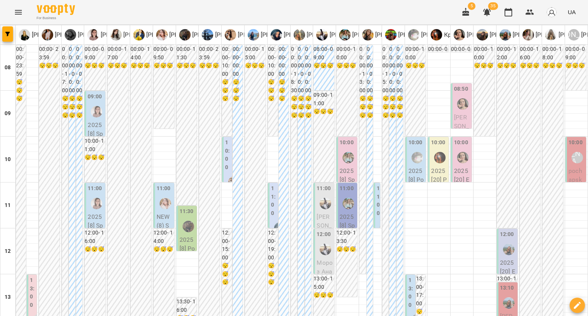
scroll to position [115, 0]
click at [98, 212] on p "2025 [8] Spanish Indiv 60 min - Мар'яна Шевчишин" at bounding box center [96, 252] width 16 height 81
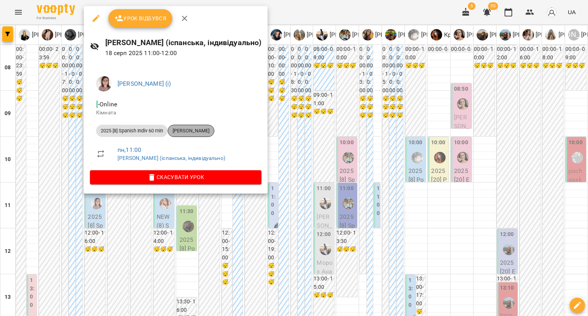
click at [213, 130] on span "[PERSON_NAME]" at bounding box center [191, 130] width 46 height 7
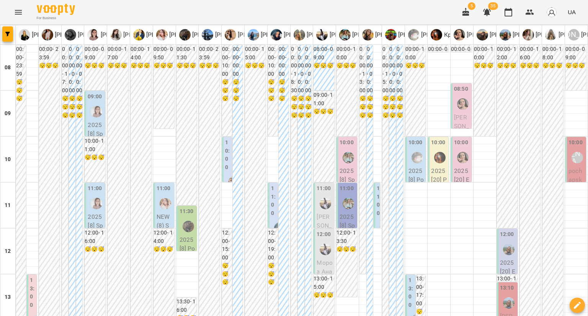
scroll to position [115, 0]
click at [162, 212] on p "NEW (8) Spanish Pairs 60 min - Іспанська А1 Добровінська група" at bounding box center [164, 270] width 16 height 117
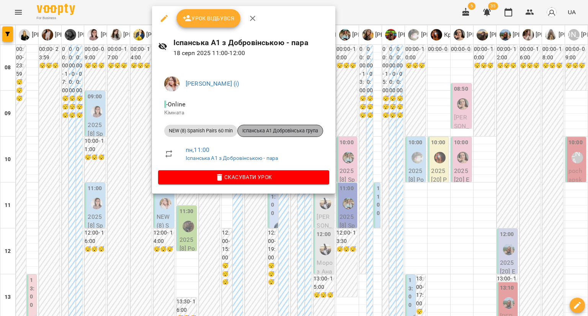
click at [256, 128] on span "Іспанська А1 Добровінська група" at bounding box center [280, 130] width 85 height 7
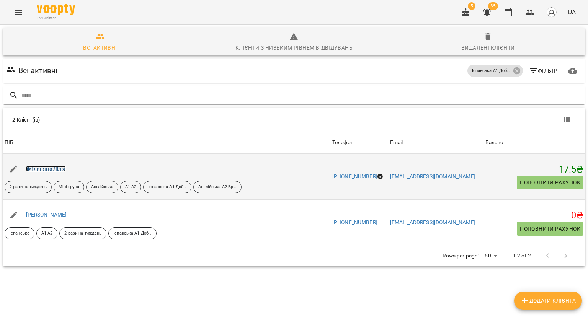
click at [51, 166] on link "Глиняна Лілія" at bounding box center [46, 169] width 40 height 6
click at [51, 169] on link "Глиняна Лілія" at bounding box center [46, 169] width 40 height 6
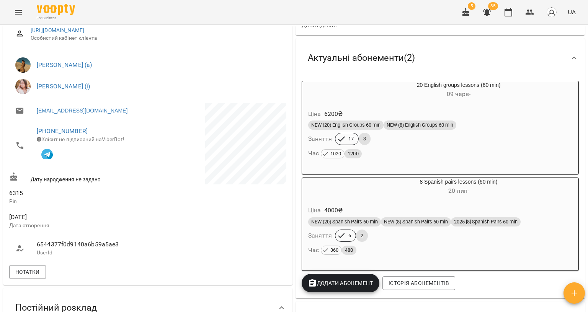
scroll to position [115, 0]
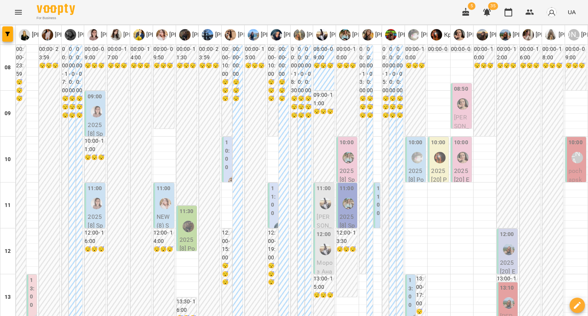
scroll to position [115, 0]
click at [189, 235] on p "2025 [8] Polish Indiv 60 min - Волинець Дарія" at bounding box center [187, 275] width 16 height 81
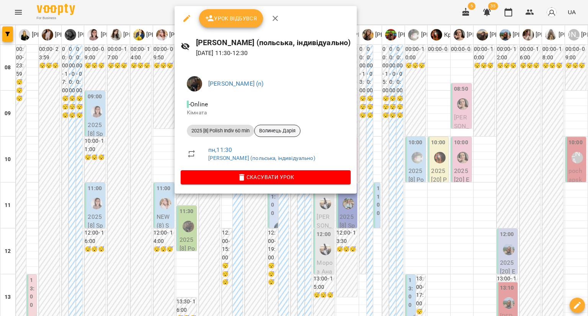
click at [282, 129] on span "Волинець Дарія" at bounding box center [277, 130] width 46 height 7
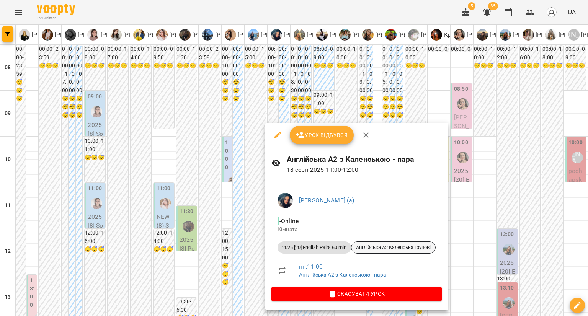
click at [364, 250] on span "Англійська А2 Каленська групові" at bounding box center [393, 247] width 84 height 7
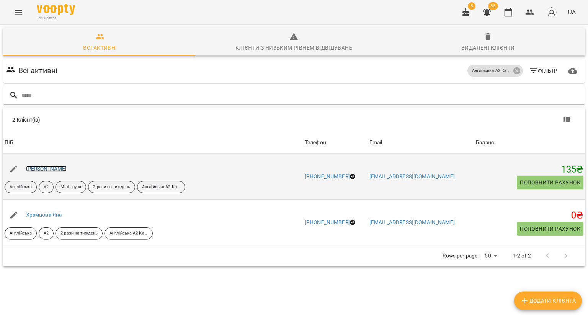
click at [67, 168] on link "Кожевник Євгенія" at bounding box center [46, 169] width 41 height 6
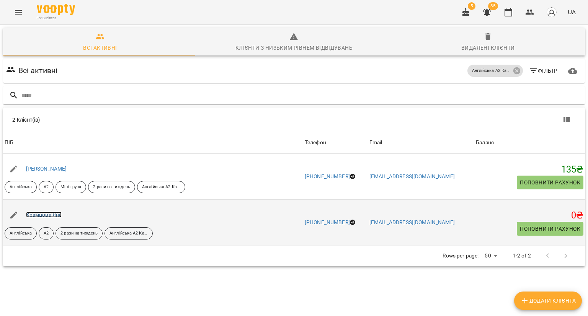
click at [39, 213] on link "Храмцова Яна" at bounding box center [44, 215] width 36 height 6
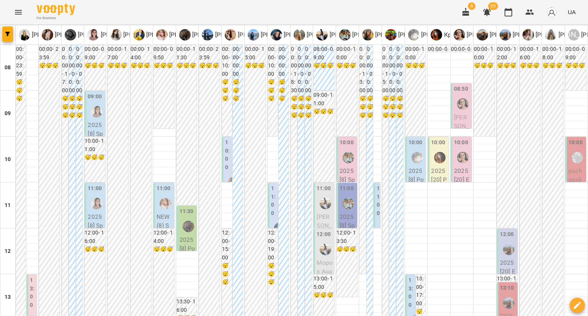
scroll to position [115, 0]
click at [327, 213] on span "[PERSON_NAME]" at bounding box center [323, 230] width 15 height 34
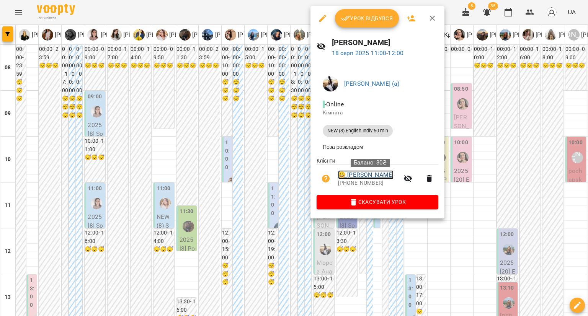
click at [356, 176] on link "😀 Геніс Анна Юріївна" at bounding box center [365, 174] width 55 height 9
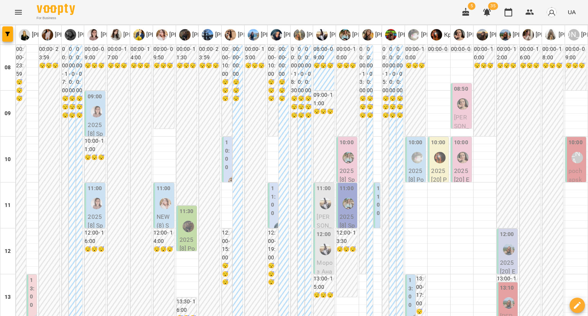
scroll to position [77, 0]
click at [325, 259] on span "Мороз Анастасія" at bounding box center [324, 276] width 16 height 34
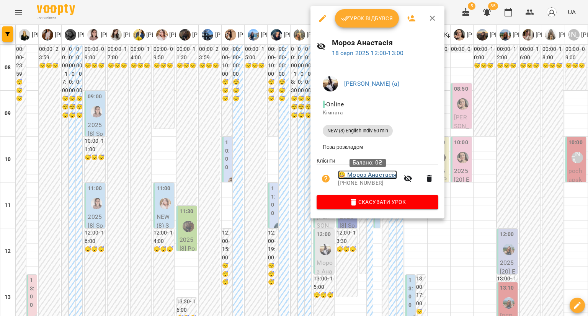
click at [378, 176] on link "😀 Мороз Анастасія" at bounding box center [367, 174] width 59 height 9
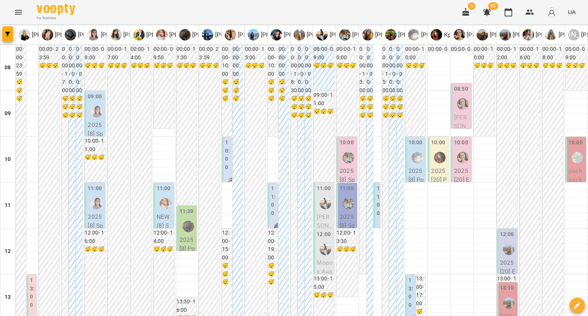
click at [349, 141] on label "10:00" at bounding box center [346, 143] width 14 height 8
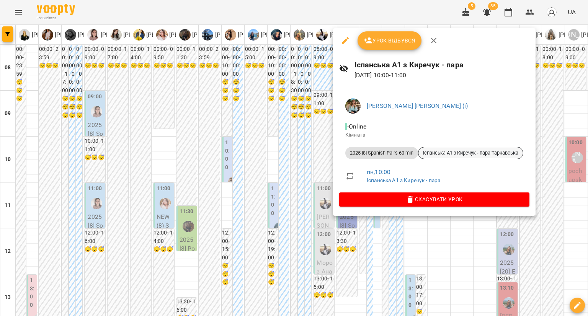
click at [433, 151] on span "Іспанська А1 з Киречук - пара Тарнавська" at bounding box center [470, 153] width 104 height 7
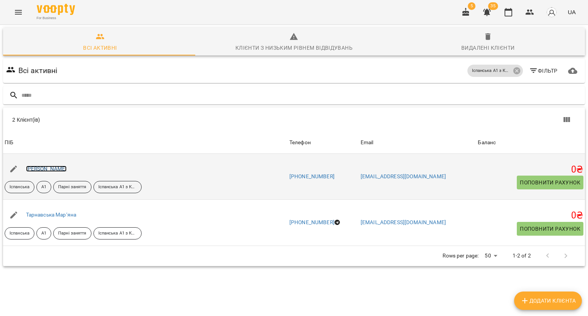
click at [60, 167] on link "Бриндзак Михайло" at bounding box center [46, 169] width 41 height 6
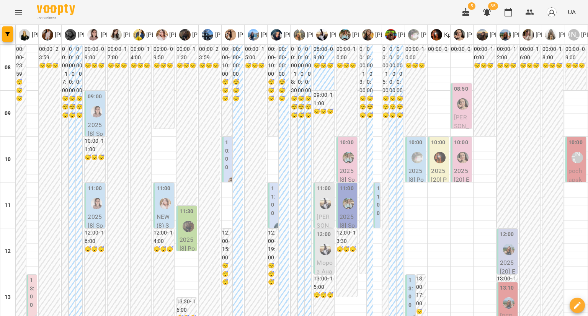
scroll to position [115, 0]
click at [345, 212] on p "2025 [8] Spanish Pairs 60 min - Іспанська А0 з Киречук - парне" at bounding box center [347, 266] width 16 height 108
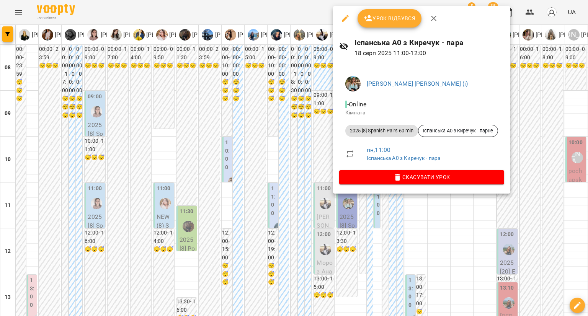
click at [323, 128] on div at bounding box center [294, 158] width 588 height 316
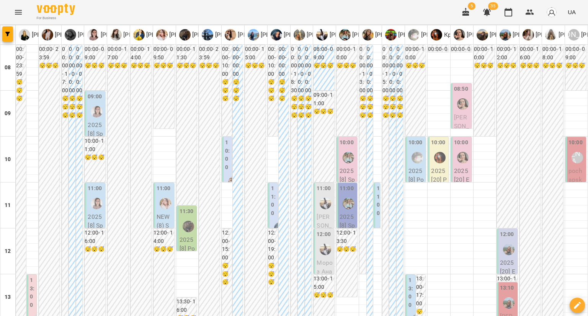
click at [350, 166] on p "2025 [8] Spanish Pairs 60 min - Іспанська А1 з Киречук - пара Тарнавська" at bounding box center [347, 229] width 16 height 126
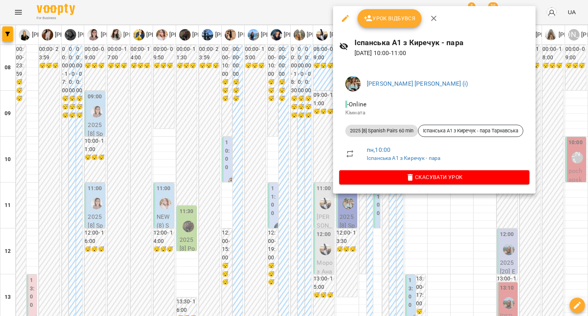
click at [320, 117] on div at bounding box center [294, 158] width 588 height 316
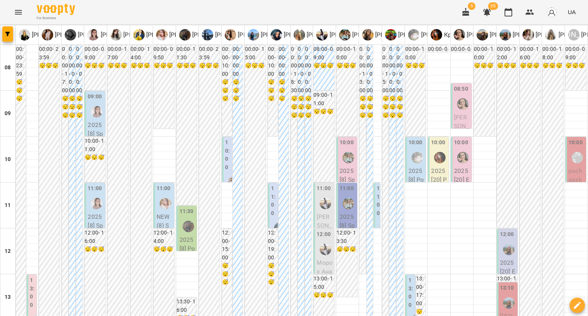
click at [348, 195] on div at bounding box center [348, 204] width 18 height 18
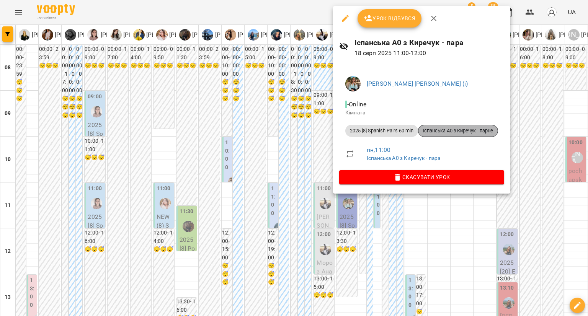
click at [444, 125] on div "Іспанська А0 з Киречук - парне" at bounding box center [458, 131] width 80 height 12
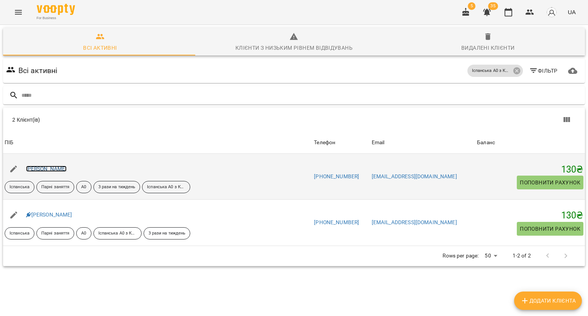
click at [57, 166] on link "Вікторія Попова" at bounding box center [46, 169] width 41 height 6
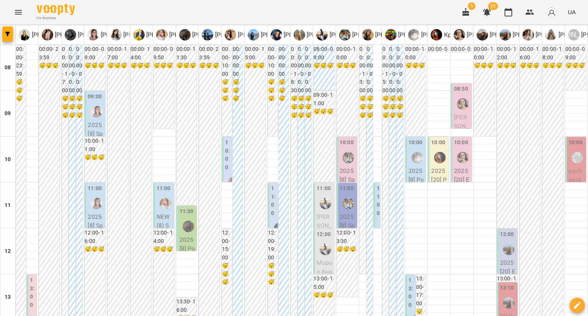
click at [376, 194] on label "11:00" at bounding box center [378, 200] width 5 height 33
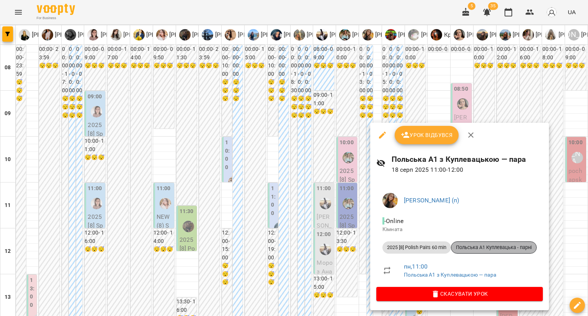
click at [462, 246] on span "Польська А1 Куплевацька - парні" at bounding box center [493, 247] width 85 height 7
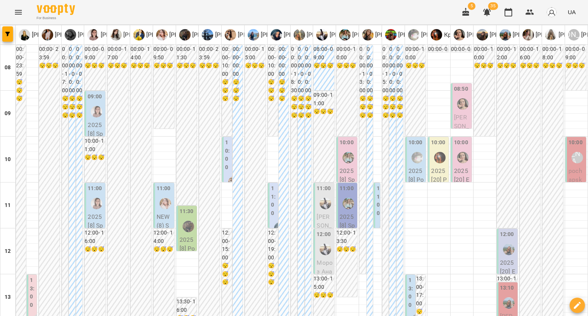
click at [417, 149] on div at bounding box center [417, 158] width 18 height 18
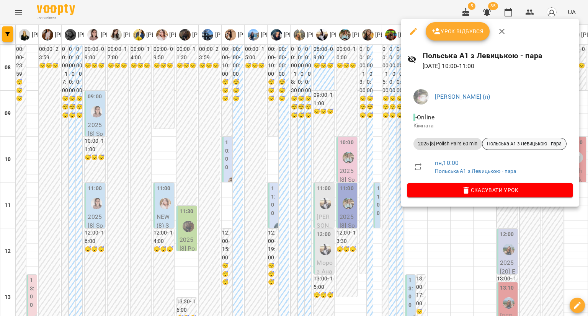
click at [503, 146] on span "Польська А1 з Левицькою - пара" at bounding box center [524, 143] width 84 height 7
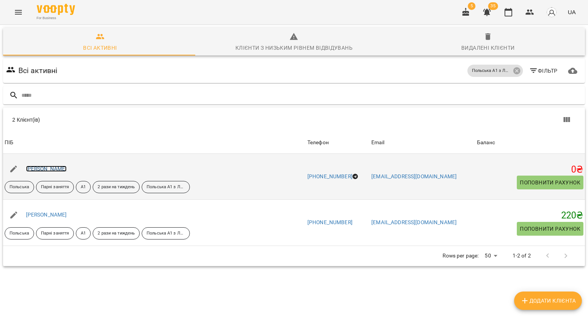
click at [58, 170] on link "Надія Корнієнко" at bounding box center [46, 169] width 41 height 6
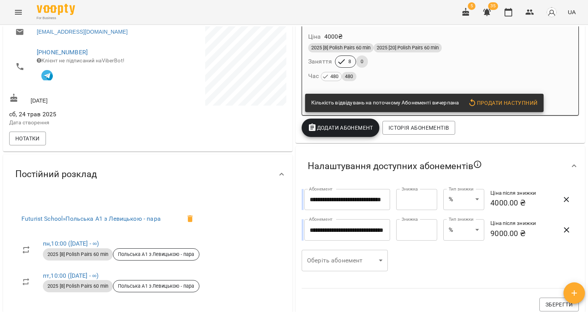
scroll to position [191, 0]
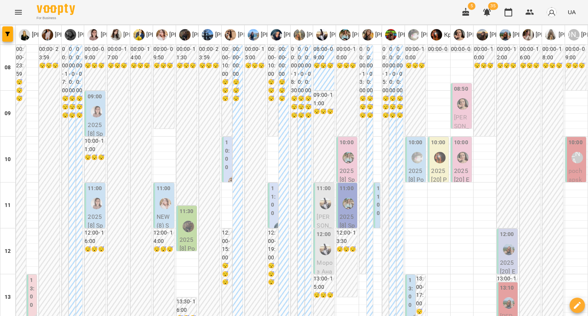
scroll to position [77, 0]
click at [408, 166] on p "2025 [8] Polish Pairs 60 min - Польська А1 з Левицькою - пара" at bounding box center [416, 220] width 16 height 108
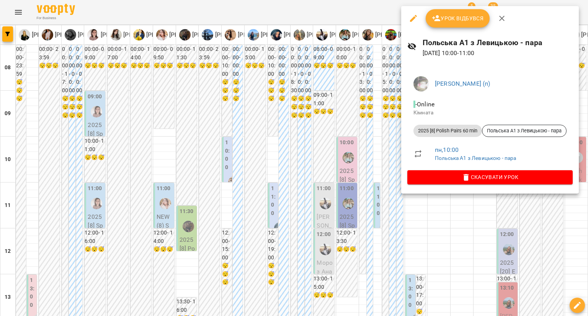
click at [384, 92] on div at bounding box center [294, 158] width 588 height 316
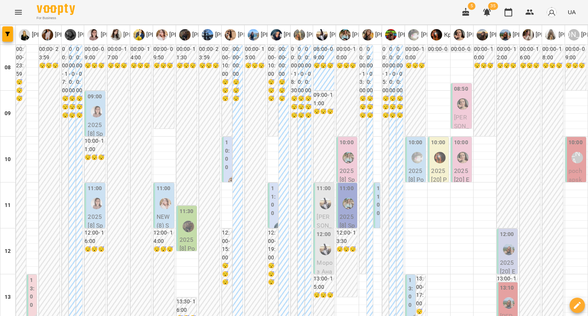
scroll to position [153, 0]
click at [408, 276] on label "13:00" at bounding box center [410, 292] width 5 height 33
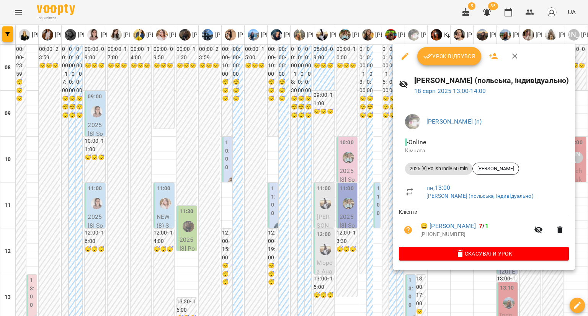
click at [382, 152] on div at bounding box center [294, 158] width 588 height 316
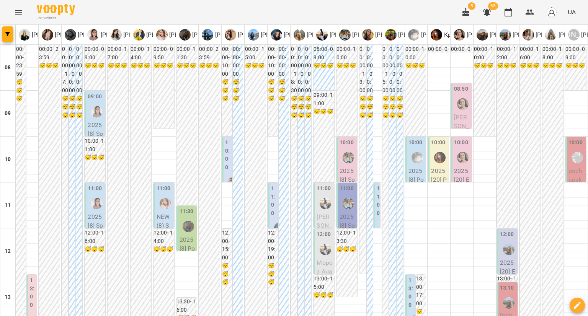
scroll to position [0, 0]
click at [428, 162] on div "10:00 2025 [20] Polish Indiv 60 min - Альберт Дарманян" at bounding box center [438, 193] width 21 height 112
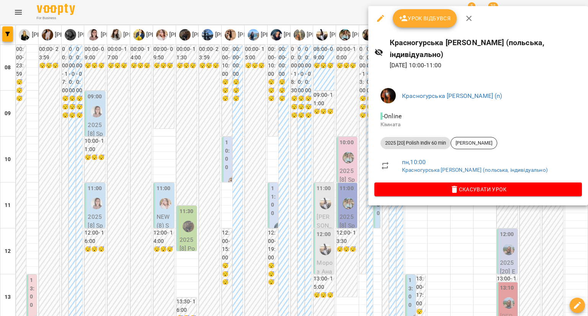
click at [360, 129] on div at bounding box center [294, 158] width 588 height 316
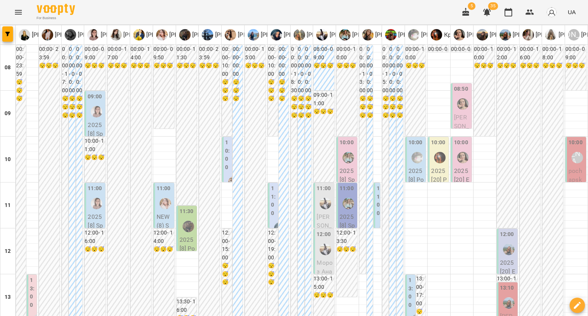
scroll to position [153, 0]
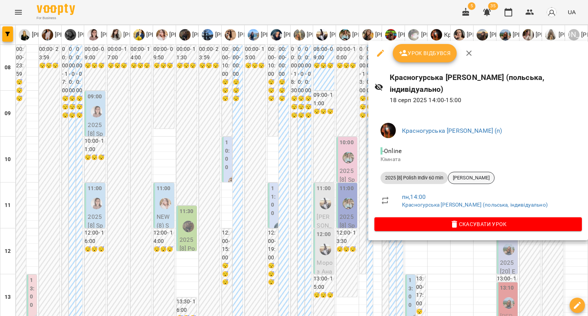
click at [463, 174] on span "[PERSON_NAME]" at bounding box center [471, 177] width 46 height 7
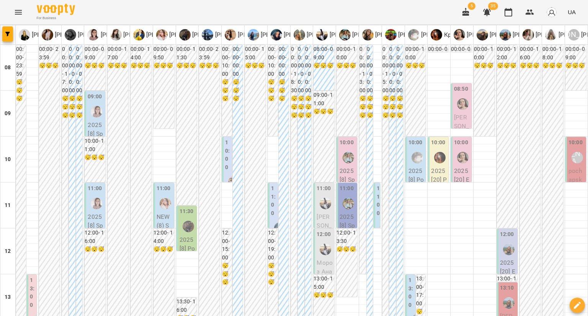
click at [454, 108] on div at bounding box center [463, 104] width 18 height 18
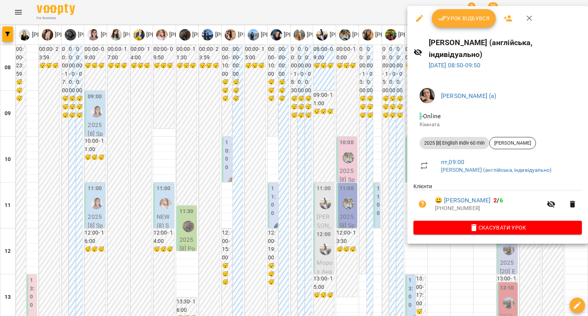
click at [383, 124] on div at bounding box center [294, 158] width 588 height 316
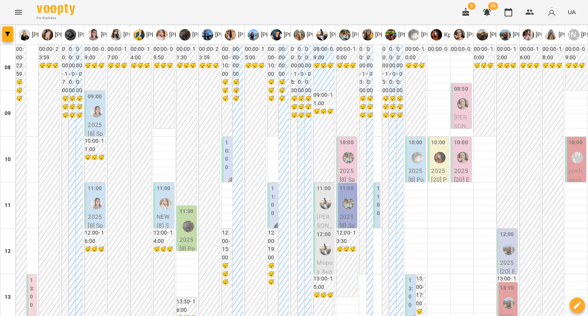
click at [454, 154] on div at bounding box center [463, 158] width 18 height 18
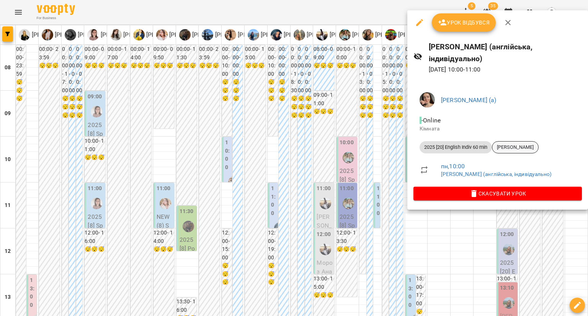
click at [509, 144] on span "[PERSON_NAME]" at bounding box center [515, 147] width 46 height 7
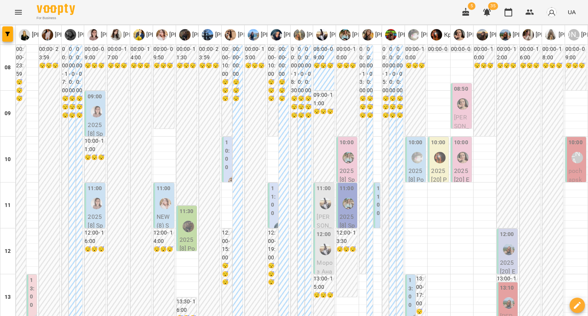
scroll to position [115, 0]
click at [506, 230] on label "12:00" at bounding box center [507, 234] width 14 height 8
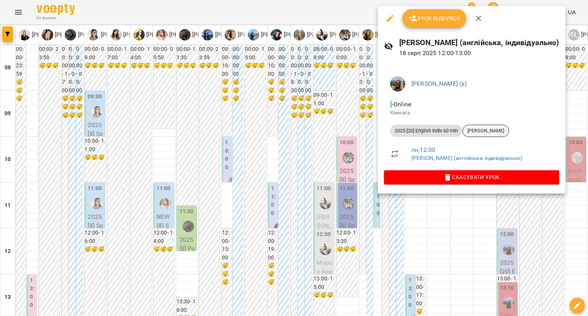
click at [488, 127] on span "[PERSON_NAME]" at bounding box center [486, 130] width 46 height 7
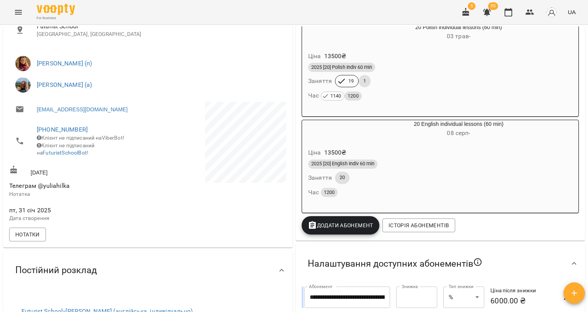
scroll to position [115, 0]
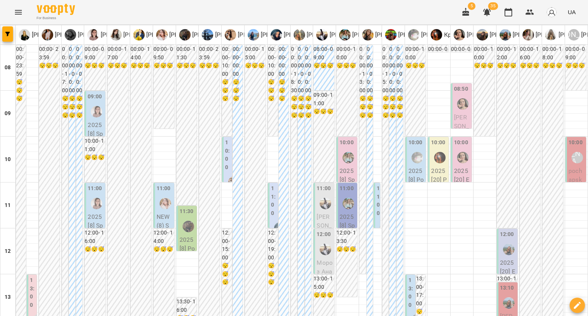
scroll to position [115, 0]
click at [505, 284] on label "13:10" at bounding box center [507, 288] width 14 height 8
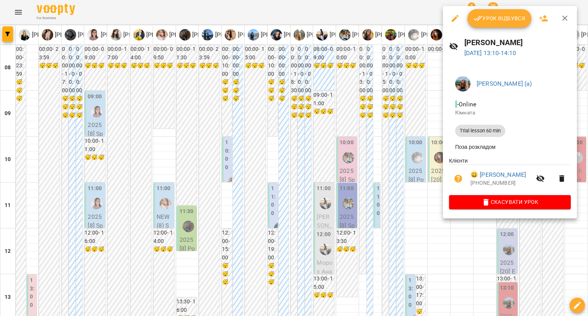
click at [388, 130] on div at bounding box center [294, 158] width 588 height 316
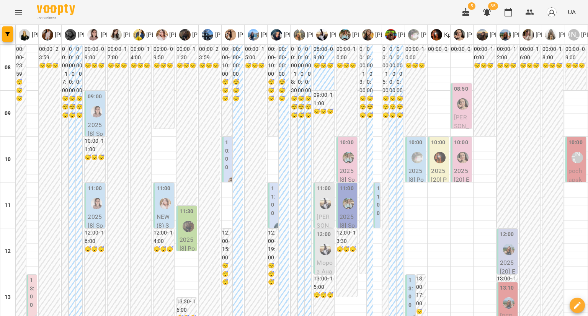
scroll to position [421, 0]
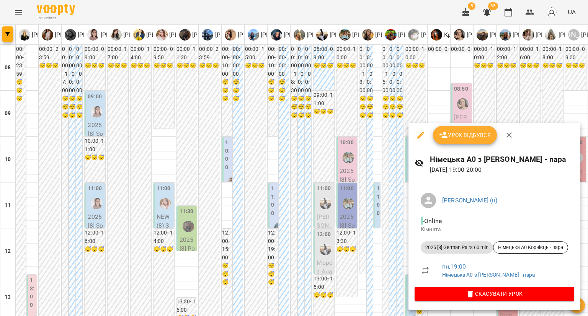
click at [529, 84] on div at bounding box center [294, 158] width 588 height 316
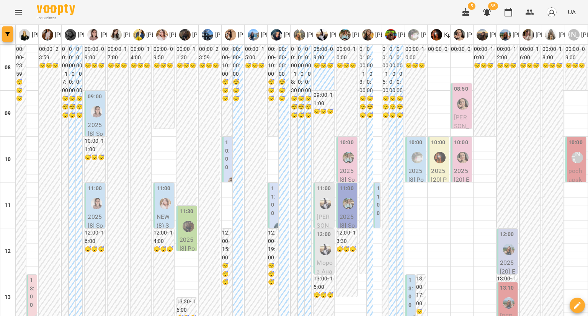
click at [11, 41] on button "button" at bounding box center [7, 33] width 11 height 15
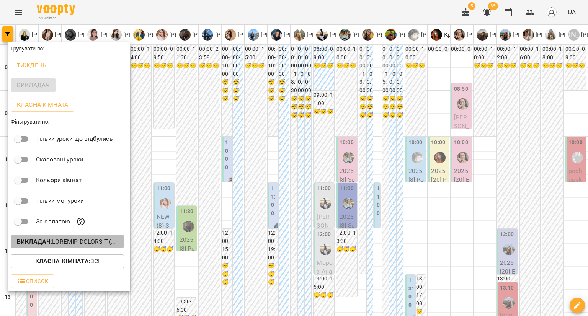
click at [103, 240] on p "Викладач :" at bounding box center [67, 241] width 101 height 9
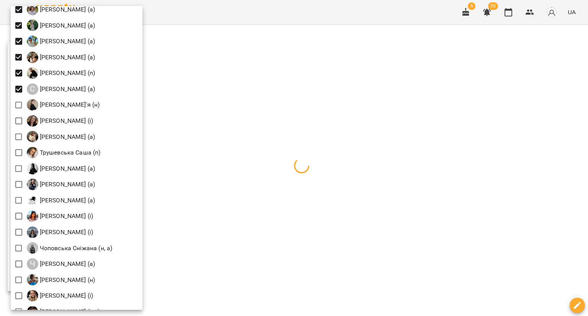
scroll to position [1065, 0]
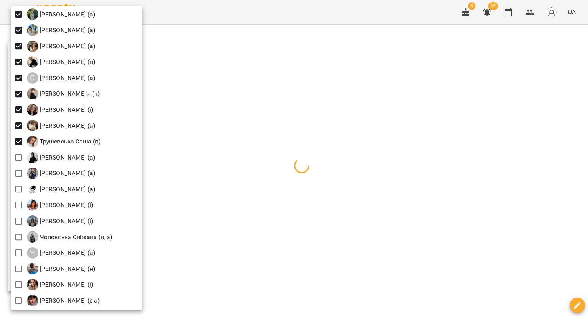
click at [188, 18] on div at bounding box center [294, 158] width 588 height 316
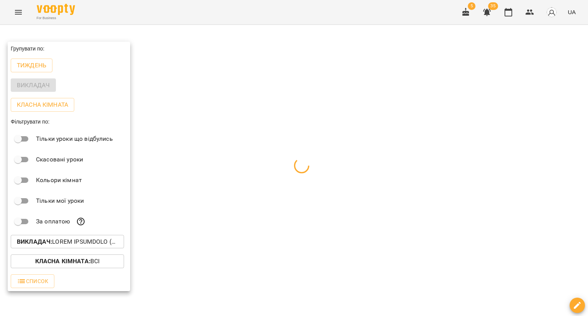
click at [190, 16] on div at bounding box center [294, 158] width 588 height 316
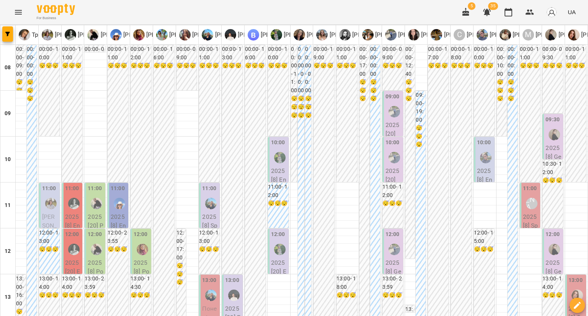
scroll to position [77, 0]
click at [50, 195] on div at bounding box center [51, 204] width 18 height 18
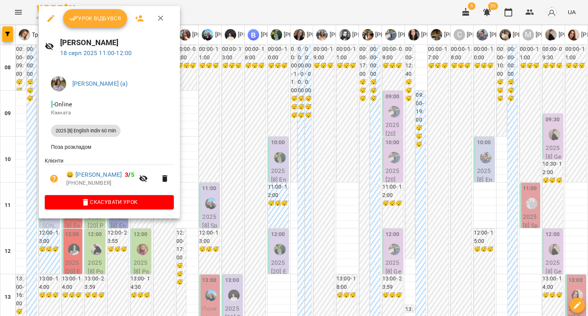
click at [29, 127] on div at bounding box center [294, 158] width 588 height 316
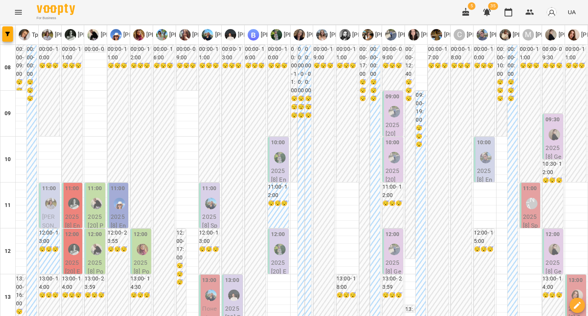
click at [67, 184] on div "11:00" at bounding box center [72, 189] width 14 height 10
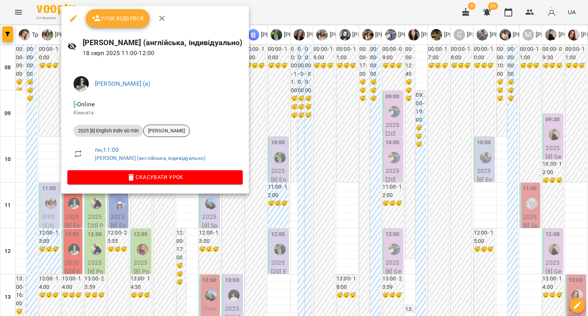
click at [166, 129] on span "[PERSON_NAME]" at bounding box center [166, 130] width 46 height 7
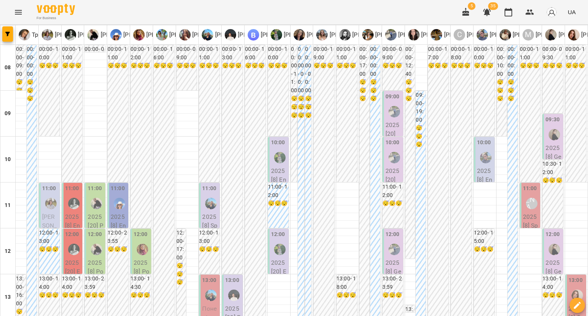
scroll to position [115, 0]
click at [73, 230] on label "12:00" at bounding box center [72, 234] width 14 height 8
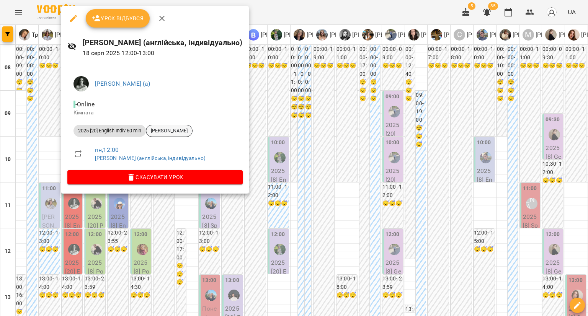
click at [161, 130] on span "[PERSON_NAME]" at bounding box center [169, 130] width 46 height 7
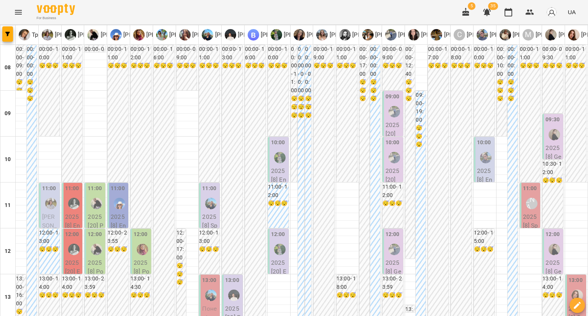
scroll to position [191, 0]
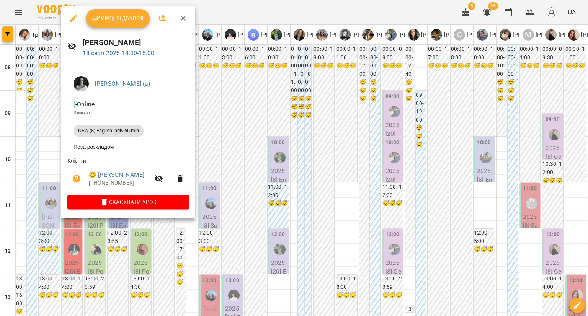
click at [42, 91] on div at bounding box center [294, 158] width 588 height 316
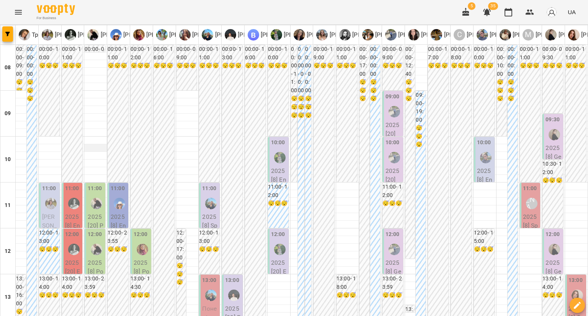
scroll to position [38, 0]
click at [88, 184] on label "11:00" at bounding box center [95, 188] width 14 height 8
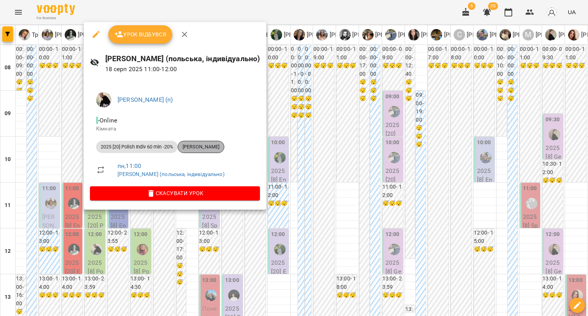
click at [204, 144] on span "[PERSON_NAME]" at bounding box center [201, 146] width 46 height 7
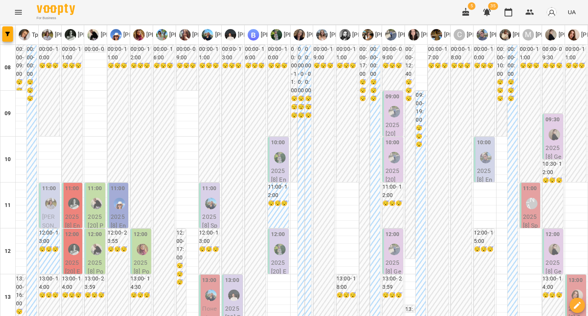
scroll to position [115, 0]
click at [86, 229] on div "12:00 2025 [8] Polish Indiv 60 min - [PERSON_NAME]" at bounding box center [95, 285] width 21 height 112
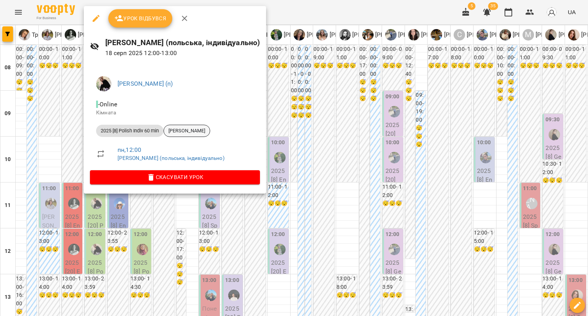
click at [179, 130] on span "[PERSON_NAME]" at bounding box center [187, 130] width 46 height 7
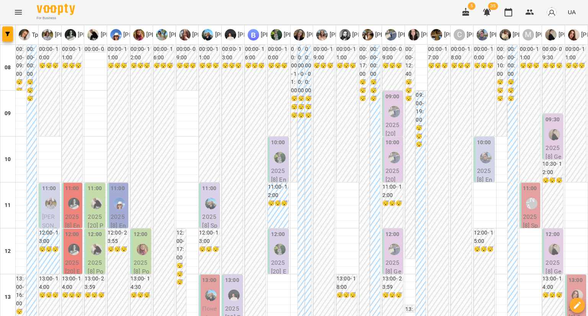
scroll to position [77, 0]
click at [113, 195] on div at bounding box center [120, 204] width 18 height 18
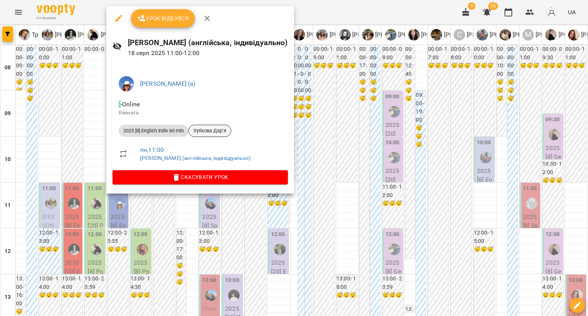
click at [200, 132] on span "Зубкова Дарʼя" at bounding box center [210, 130] width 42 height 7
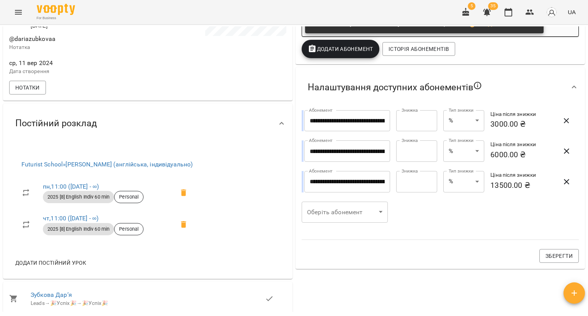
scroll to position [268, 0]
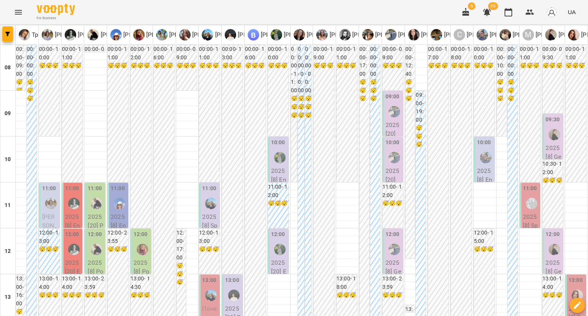
scroll to position [77, 0]
click at [138, 230] on div "12:00" at bounding box center [141, 235] width 14 height 10
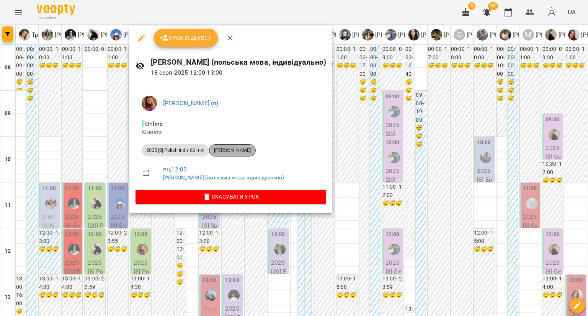
click at [248, 148] on span "[PERSON_NAME]" at bounding box center [232, 150] width 46 height 7
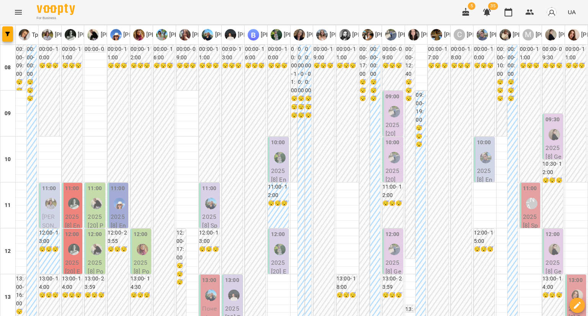
scroll to position [115, 0]
click at [211, 184] on label "11:00" at bounding box center [209, 188] width 14 height 8
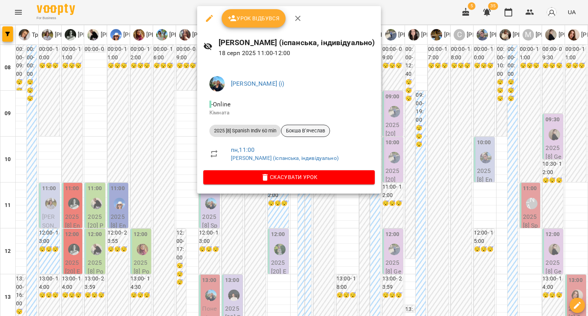
click at [291, 132] on span "Бокша Вʼячеслав" at bounding box center [305, 130] width 48 height 7
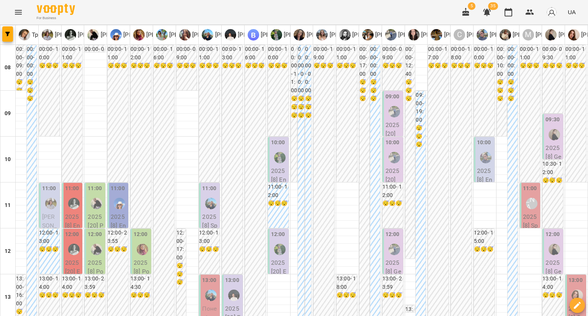
scroll to position [191, 0]
click at [209, 276] on div "13:00" at bounding box center [209, 281] width 14 height 10
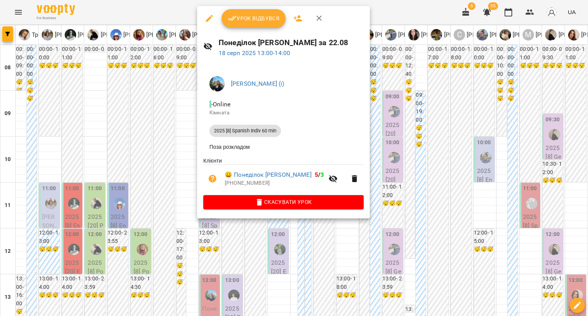
click at [164, 106] on div at bounding box center [294, 158] width 588 height 316
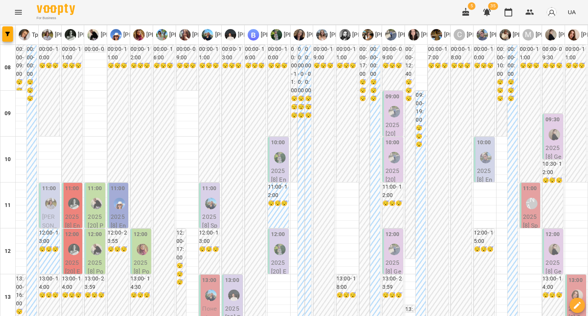
click at [237, 276] on div "13:00" at bounding box center [233, 290] width 16 height 28
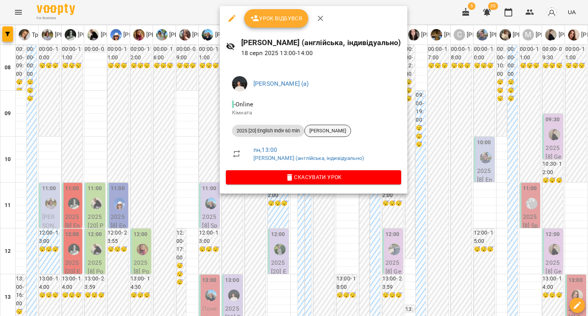
click at [328, 127] on span "[PERSON_NAME]" at bounding box center [328, 130] width 46 height 7
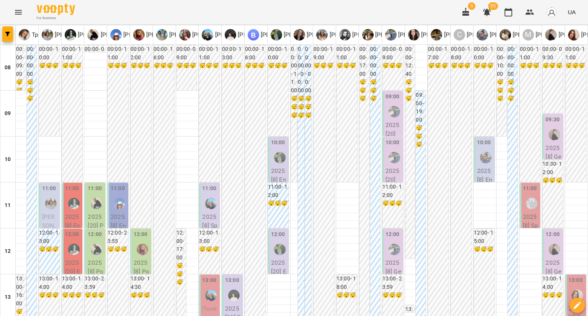
scroll to position [77, 0]
click at [275, 166] on p "2025 [8] English Indiv 60 min - [PERSON_NAME]" at bounding box center [279, 206] width 16 height 81
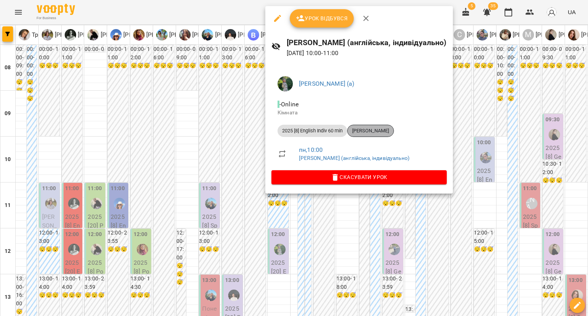
click at [372, 133] on span "[PERSON_NAME]" at bounding box center [370, 130] width 46 height 7
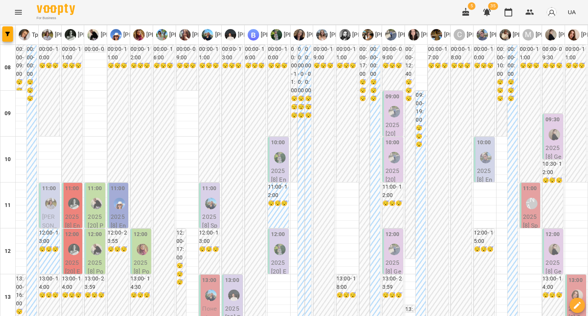
scroll to position [115, 0]
click at [277, 258] on p "2025 [20] English Indiv 60 min - [PERSON_NAME]" at bounding box center [279, 298] width 16 height 81
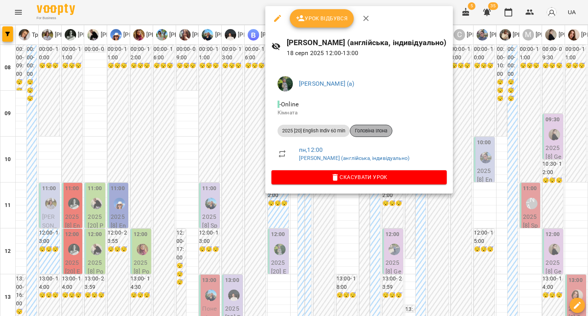
click at [359, 128] on span "Головіна Ілона" at bounding box center [371, 130] width 42 height 7
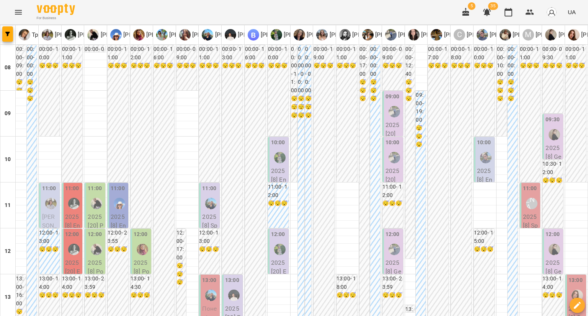
click at [385, 122] on p "2025 [20] German Indiv 60 min - [PERSON_NAME]" at bounding box center [393, 166] width 16 height 90
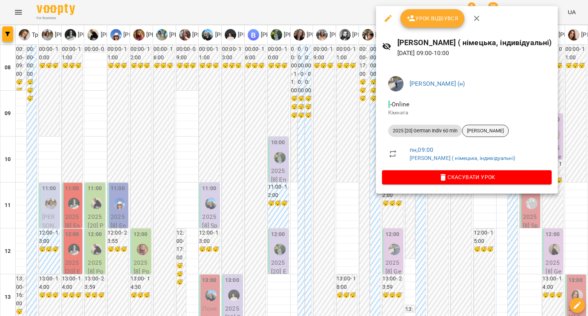
click at [488, 127] on div "[PERSON_NAME]" at bounding box center [485, 131] width 47 height 12
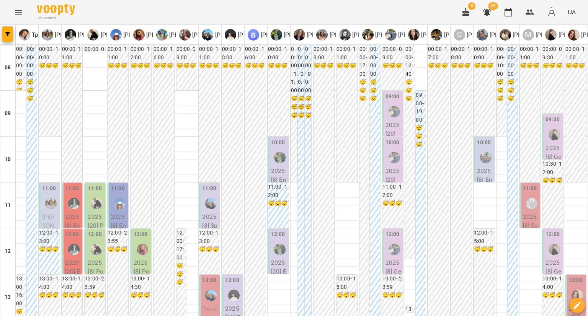
scroll to position [77, 0]
click at [385, 166] on p "2025 [20] German Indiv 60 min - [PERSON_NAME]" at bounding box center [393, 211] width 16 height 90
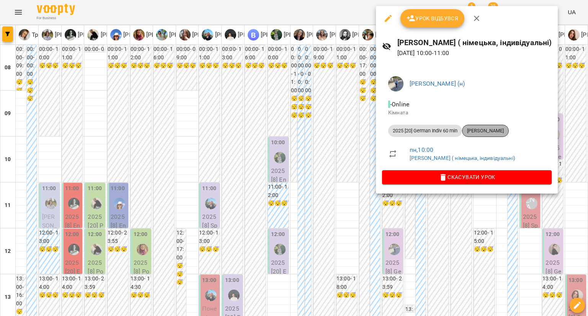
click at [483, 132] on span "[PERSON_NAME]" at bounding box center [485, 130] width 46 height 7
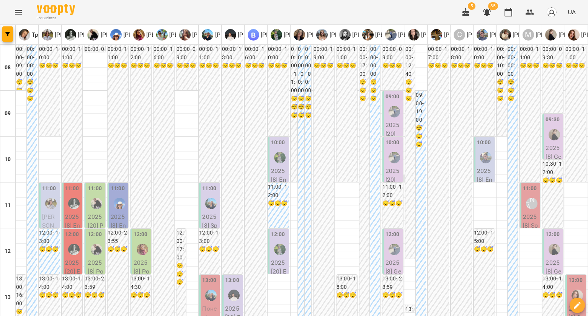
scroll to position [115, 0]
click at [382, 229] on div "12:00 2025 [8] German Indiv 60 min - [PERSON_NAME]" at bounding box center [392, 285] width 21 height 112
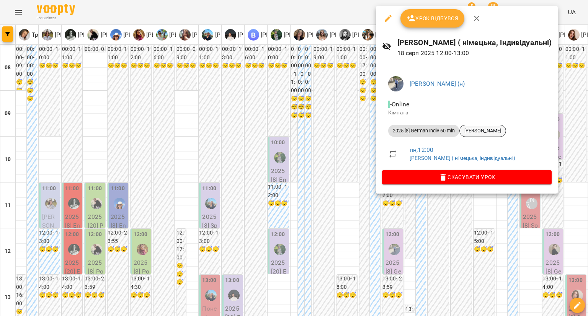
click at [476, 131] on span "[PERSON_NAME]" at bounding box center [483, 130] width 46 height 7
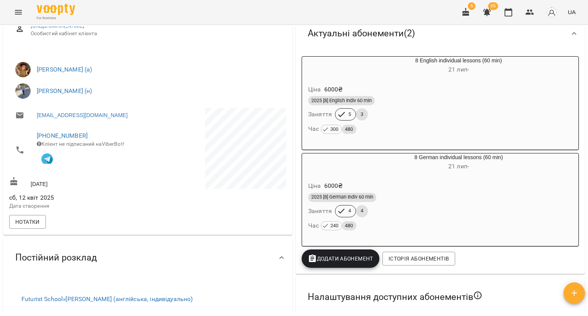
scroll to position [115, 0]
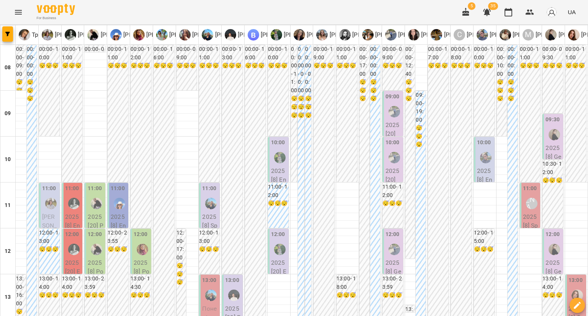
click at [474, 144] on div "10:00 2025 [8] English Indiv 60 min - [PERSON_NAME]" at bounding box center [484, 193] width 21 height 112
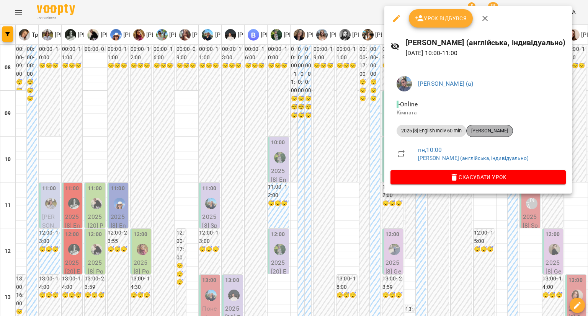
click at [479, 130] on span "[PERSON_NAME]" at bounding box center [489, 130] width 46 height 7
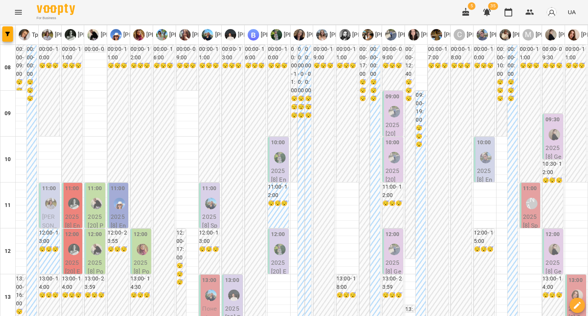
click at [523, 187] on label "11:00" at bounding box center [530, 188] width 14 height 8
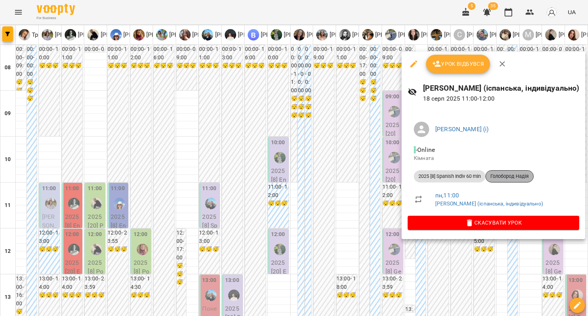
click at [513, 176] on span "Голобород Надія" at bounding box center [509, 176] width 47 height 7
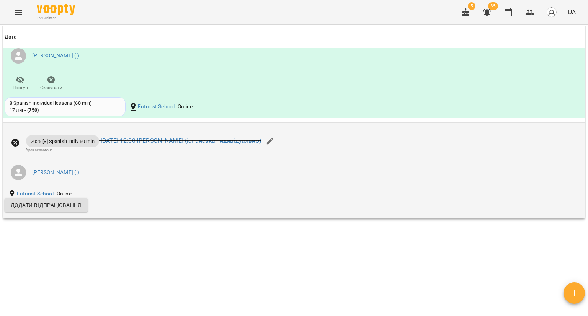
scroll to position [674, 0]
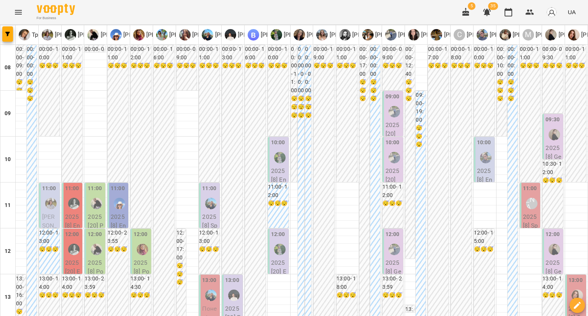
click at [545, 123] on label "09:30" at bounding box center [552, 120] width 14 height 8
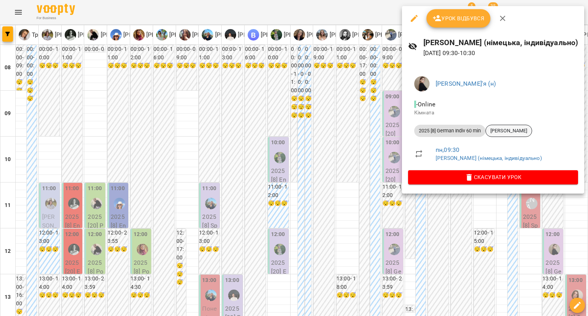
click at [519, 127] on span "[PERSON_NAME]" at bounding box center [509, 130] width 46 height 7
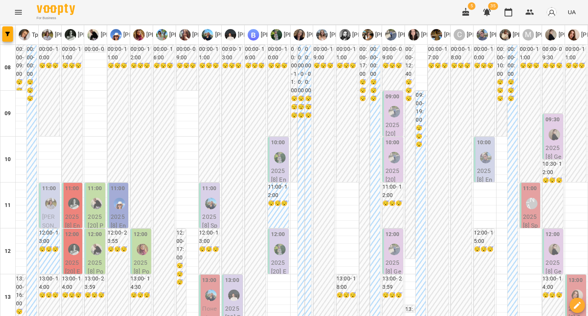
scroll to position [115, 0]
click at [545, 241] on div at bounding box center [554, 250] width 18 height 18
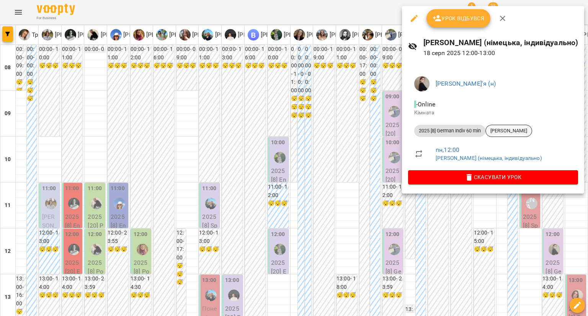
click at [513, 125] on div "[PERSON_NAME]" at bounding box center [508, 131] width 47 height 12
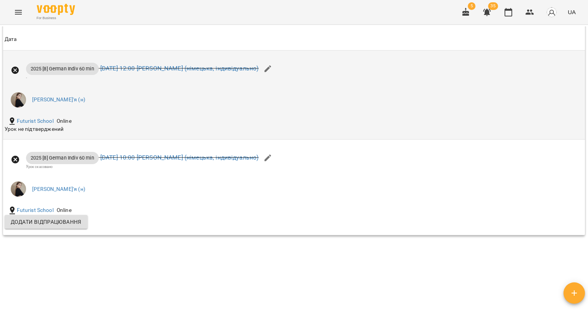
scroll to position [656, 0]
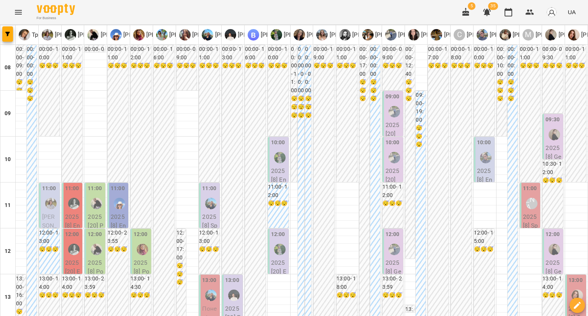
scroll to position [153, 0]
click at [568, 276] on label "13:00" at bounding box center [575, 280] width 14 height 8
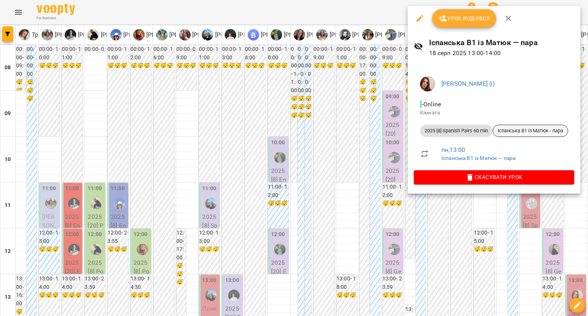
click at [536, 125] on div "Іспанська В1 із Матюк - пара" at bounding box center [529, 131] width 75 height 12
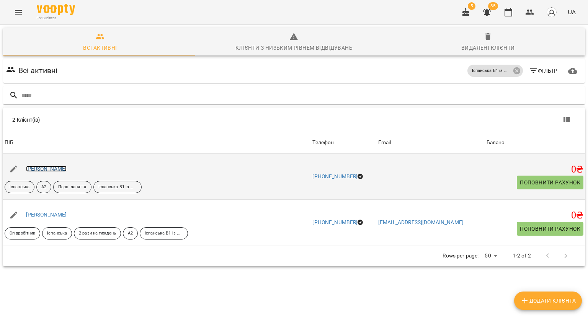
click at [63, 169] on link "[PERSON_NAME]" at bounding box center [46, 169] width 41 height 6
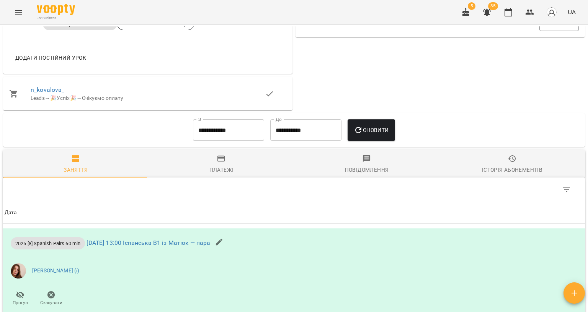
scroll to position [459, 0]
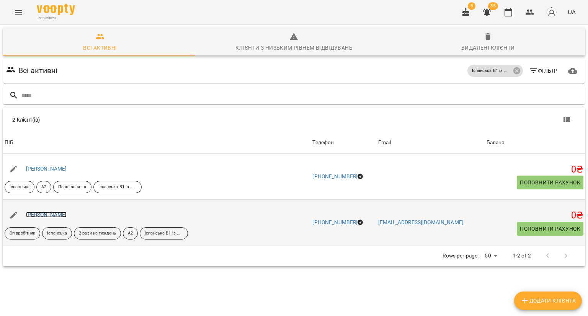
click at [31, 215] on link "[PERSON_NAME]" at bounding box center [46, 215] width 41 height 6
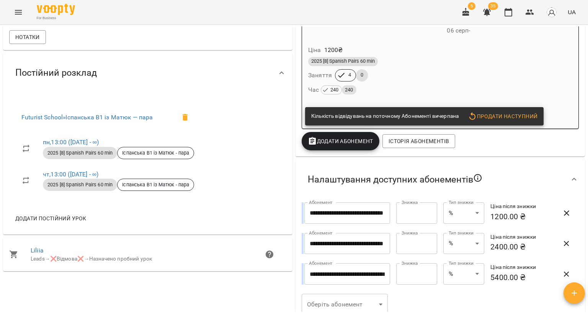
scroll to position [230, 0]
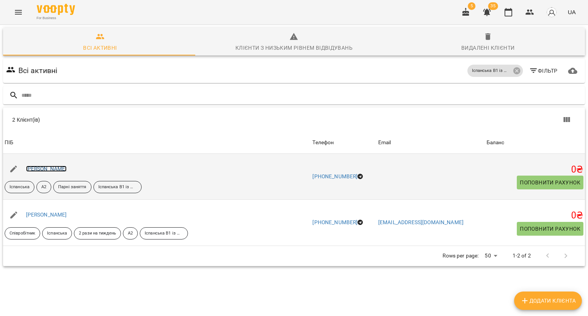
click at [63, 168] on link "[PERSON_NAME]" at bounding box center [46, 169] width 41 height 6
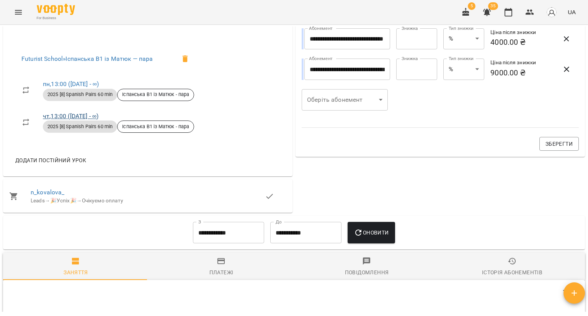
scroll to position [326, 0]
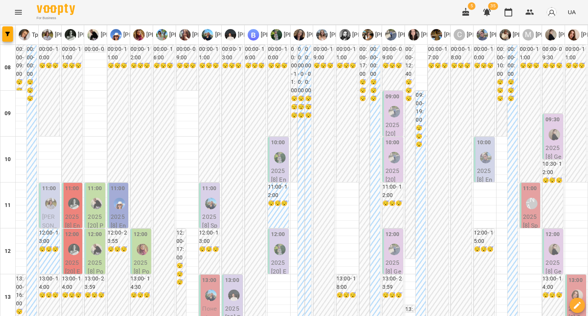
scroll to position [191, 0]
click at [10, 35] on span "button" at bounding box center [7, 34] width 11 height 5
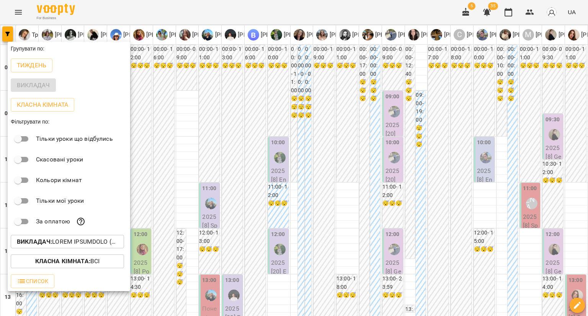
click at [68, 245] on p "Викладач :" at bounding box center [67, 241] width 101 height 9
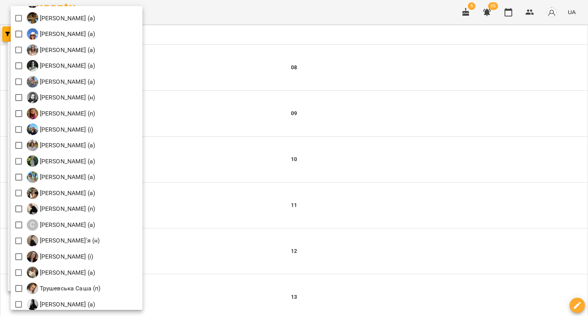
scroll to position [1065, 0]
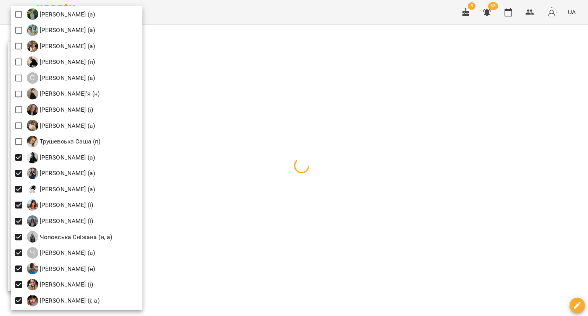
click at [239, 15] on div at bounding box center [294, 158] width 588 height 316
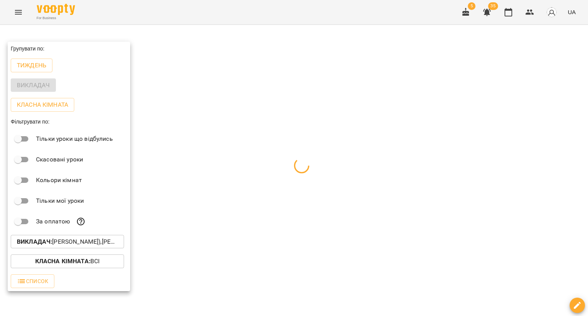
click at [239, 15] on div at bounding box center [294, 158] width 588 height 316
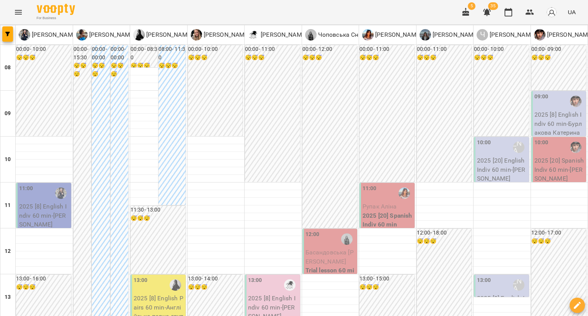
scroll to position [77, 0]
click at [40, 184] on div "11:00" at bounding box center [44, 193] width 51 height 18
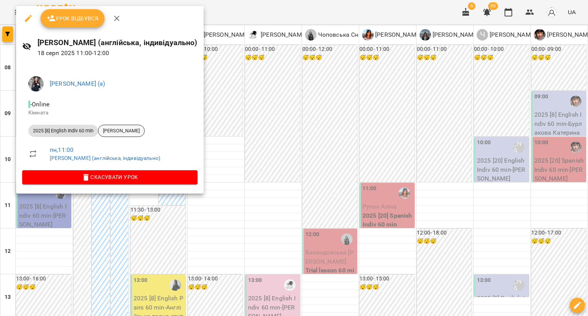
click at [144, 132] on span "[PERSON_NAME]" at bounding box center [121, 130] width 46 height 7
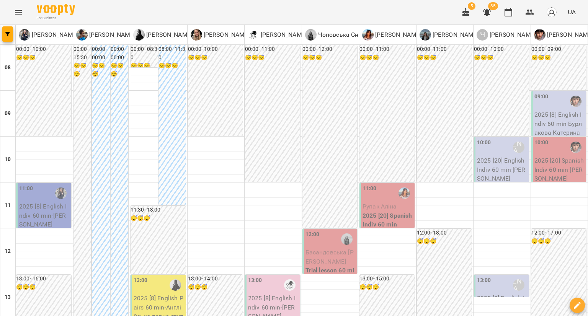
scroll to position [153, 0]
click at [161, 276] on div "13:00" at bounding box center [159, 285] width 51 height 18
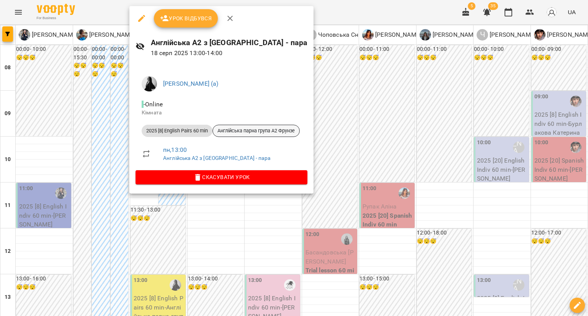
click at [246, 135] on div "Англійська парна група А2 Фрунзе" at bounding box center [255, 131] width 87 height 12
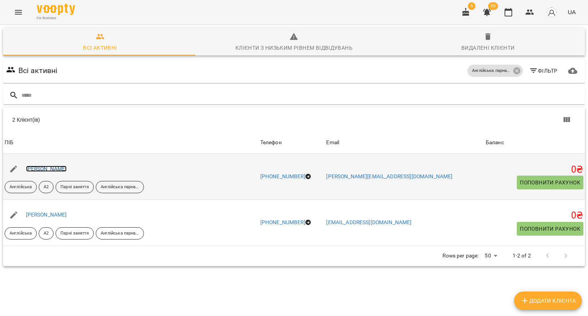
click at [60, 166] on link "[PERSON_NAME]" at bounding box center [46, 169] width 41 height 6
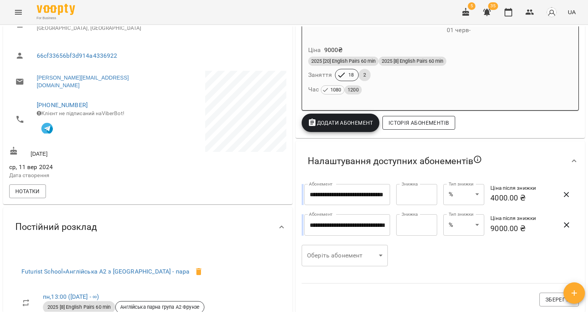
click at [409, 130] on button "Історія абонементів" at bounding box center [418, 123] width 73 height 14
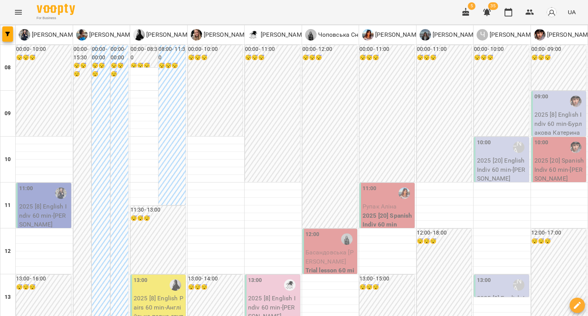
scroll to position [191, 0]
click at [259, 276] on div "13:00" at bounding box center [273, 285] width 51 height 18
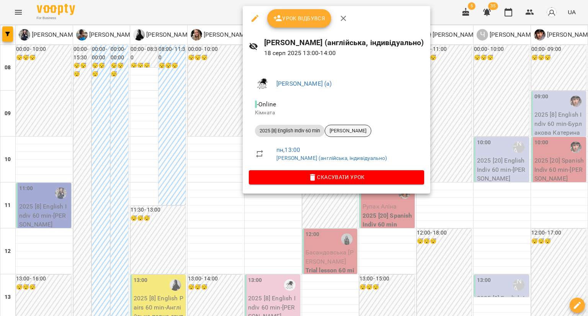
click at [344, 129] on span "[PERSON_NAME]" at bounding box center [348, 130] width 46 height 7
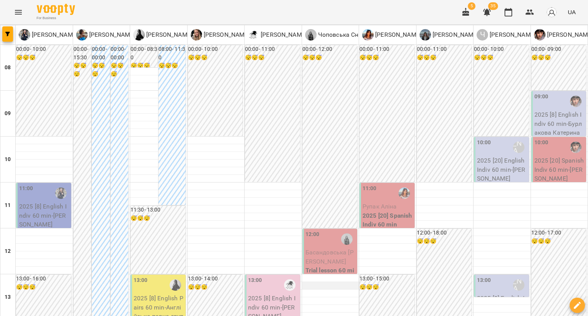
scroll to position [115, 0]
click at [372, 184] on div "11:00" at bounding box center [369, 193] width 14 height 18
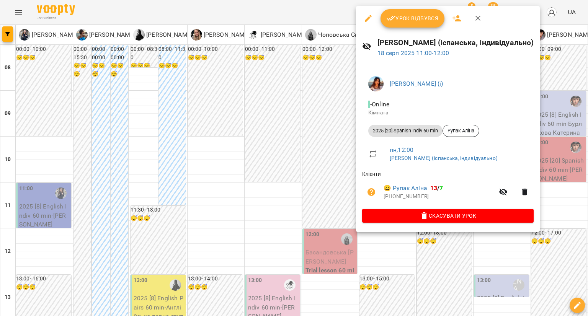
click at [318, 130] on div at bounding box center [294, 158] width 588 height 316
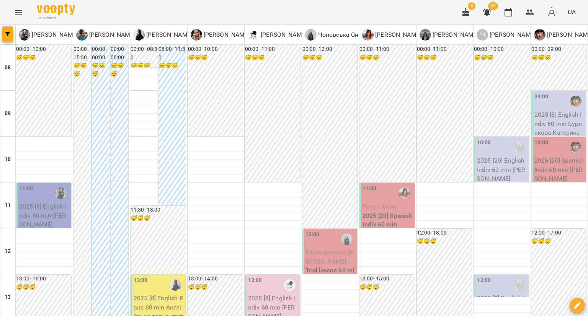
click at [318, 230] on div "12:00" at bounding box center [330, 239] width 51 height 18
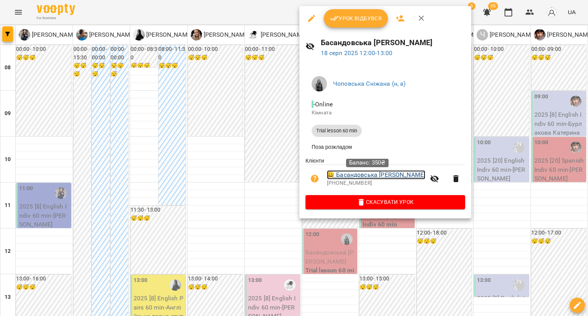
click at [361, 174] on link "😀 Басандовська [PERSON_NAME]" at bounding box center [376, 174] width 98 height 9
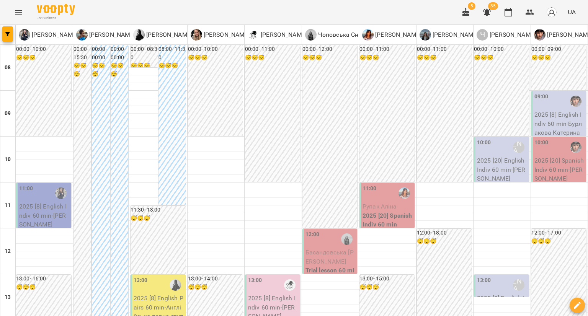
click at [486, 143] on div "10:00 [PERSON_NAME] (а)" at bounding box center [502, 148] width 51 height 18
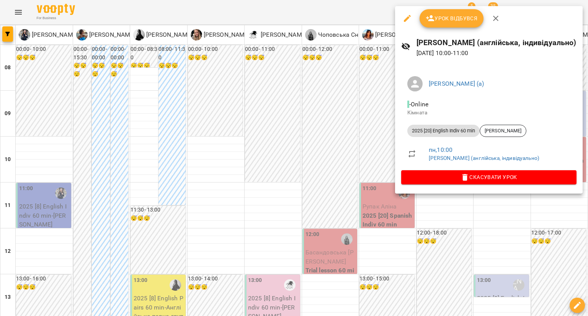
click at [511, 124] on li "2025 [20] English Indiv 60 min [PERSON_NAME]" at bounding box center [488, 131] width 175 height 18
click at [506, 129] on span "[PERSON_NAME]" at bounding box center [503, 130] width 46 height 7
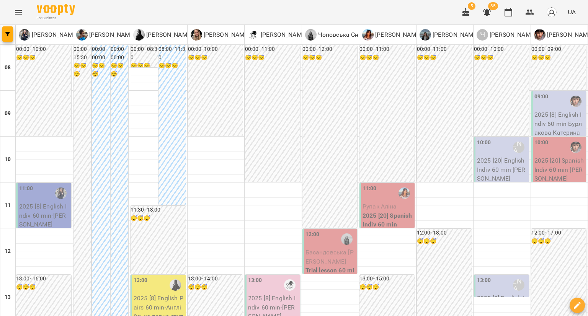
scroll to position [115, 0]
click at [490, 276] on div "13:00 [PERSON_NAME] (а)" at bounding box center [502, 285] width 51 height 18
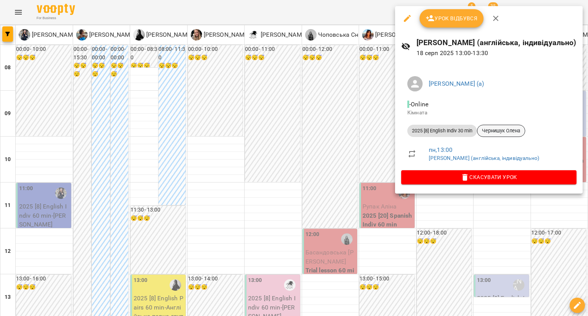
click at [489, 130] on span "Чернишук Олена" at bounding box center [500, 130] width 47 height 7
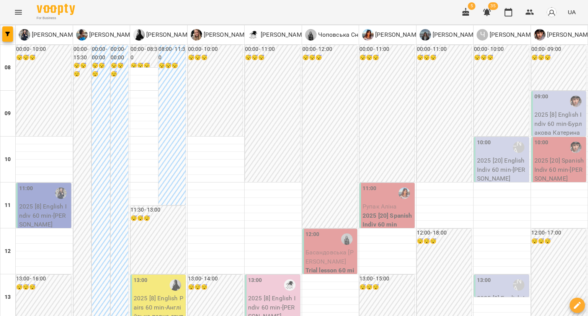
click at [541, 99] on label "09:00" at bounding box center [541, 97] width 14 height 8
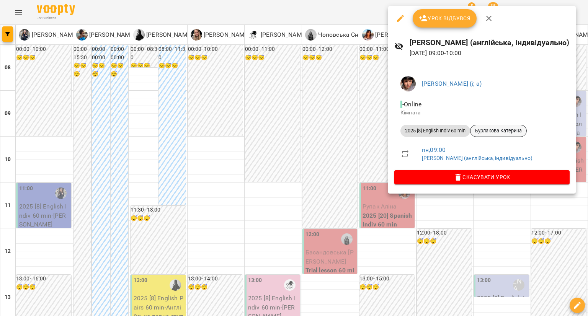
click at [508, 128] on span "Бурлакова Катерина" at bounding box center [498, 130] width 56 height 7
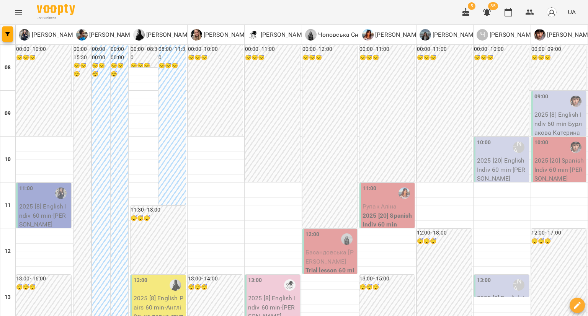
click at [539, 148] on div "10:00" at bounding box center [541, 148] width 14 height 18
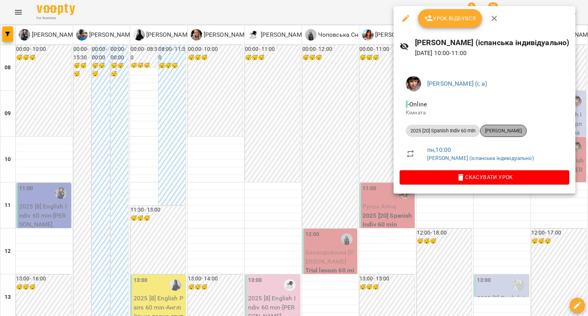
click at [523, 134] on span "[PERSON_NAME]" at bounding box center [503, 130] width 46 height 7
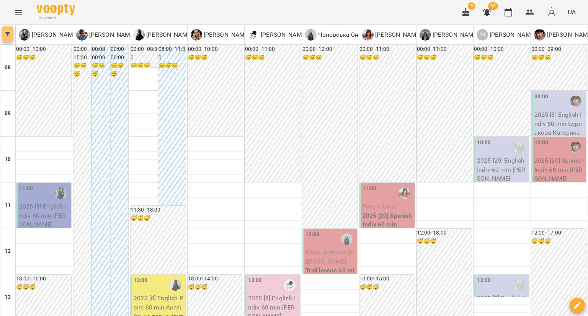
click at [9, 30] on button "button" at bounding box center [7, 33] width 11 height 15
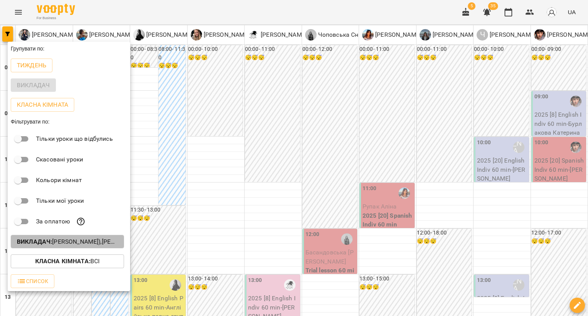
click at [97, 243] on p "Викладач : [PERSON_NAME] (а),[PERSON_NAME] (а),[PERSON_NAME] (а),[PERSON_NAME] …" at bounding box center [67, 241] width 101 height 9
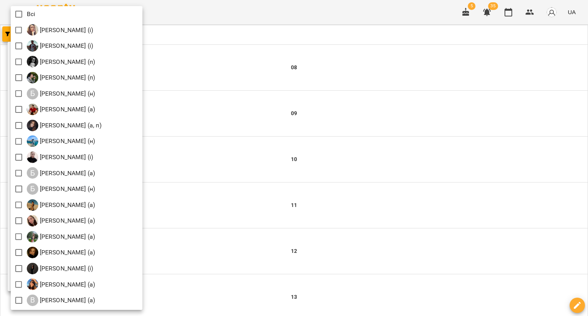
click at [240, 20] on div at bounding box center [294, 158] width 588 height 316
